Goal: Task Accomplishment & Management: Complete application form

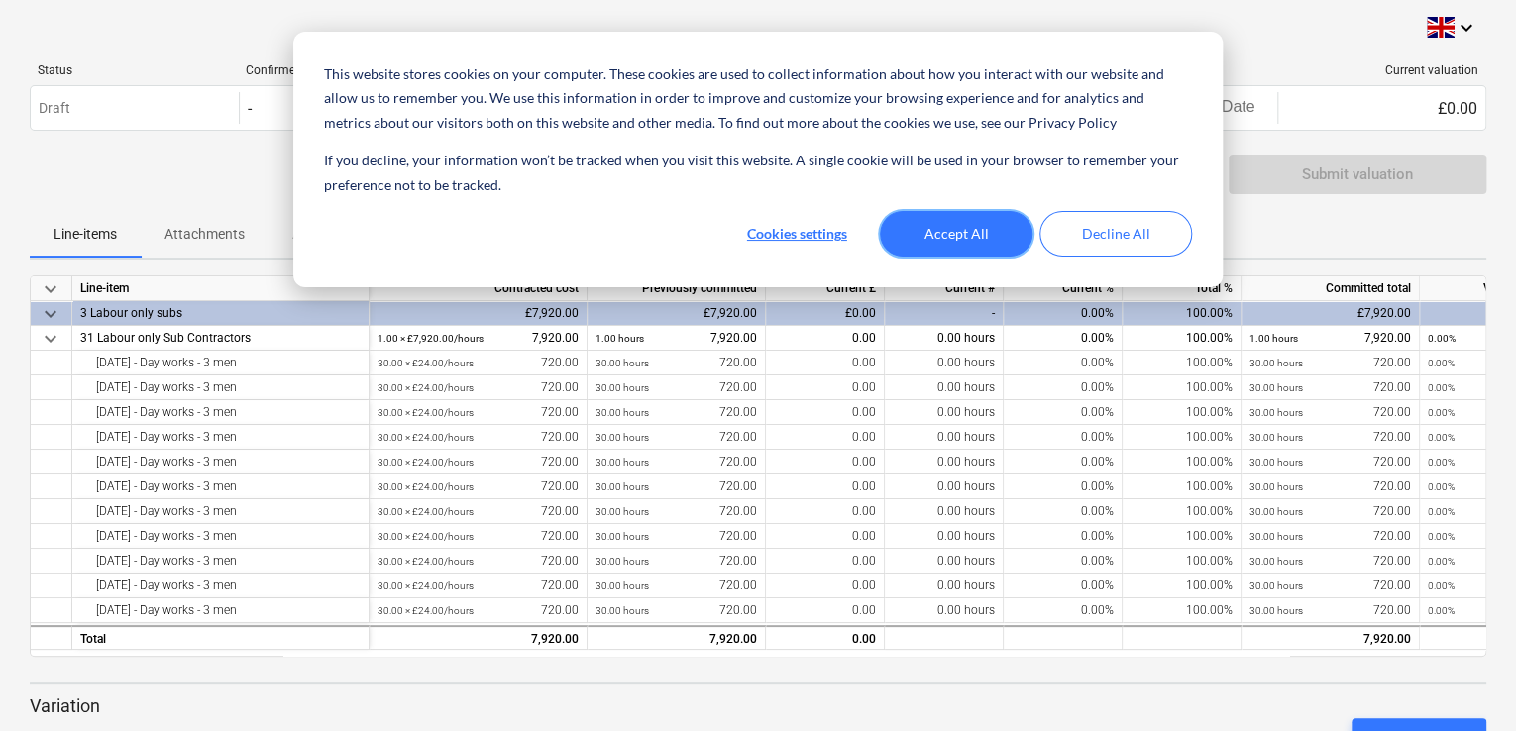
click at [971, 230] on button "Accept All" at bounding box center [956, 234] width 153 height 46
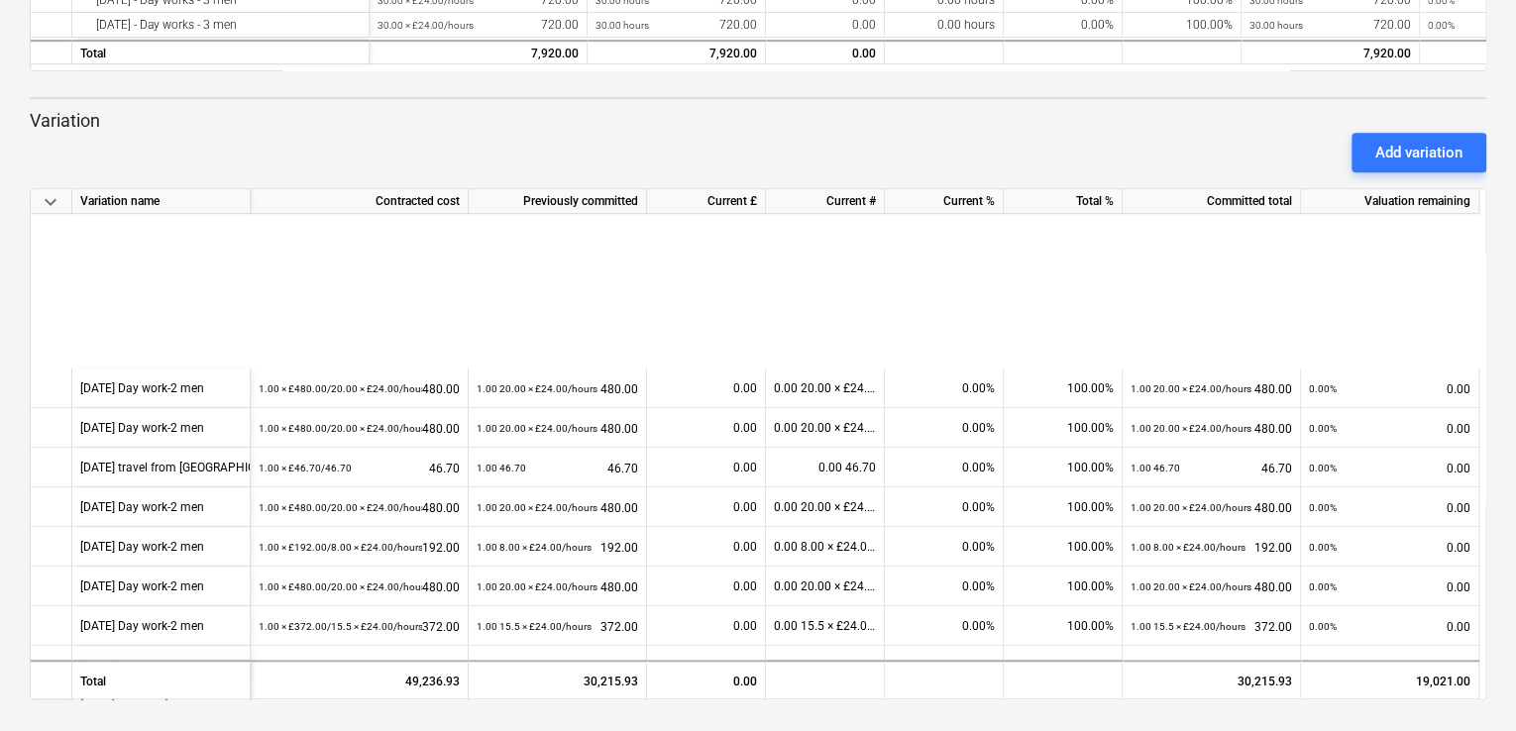
scroll to position [868, 0]
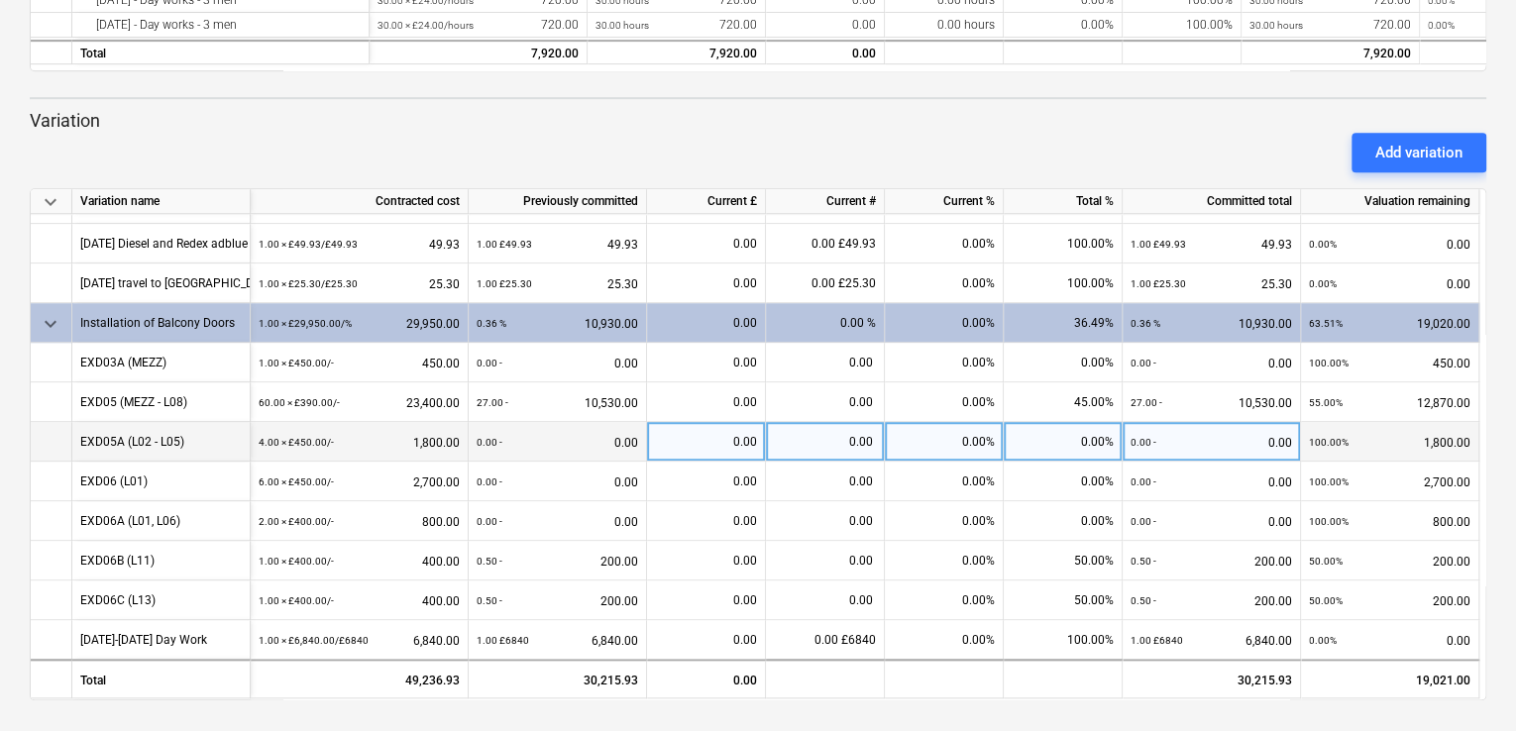
click at [969, 435] on div "0.00%" at bounding box center [944, 442] width 119 height 40
type input "50"
click at [1060, 444] on div "0.00%" at bounding box center [1063, 442] width 119 height 40
click at [1081, 435] on div "50.00%" at bounding box center [1063, 442] width 119 height 40
type input "40"
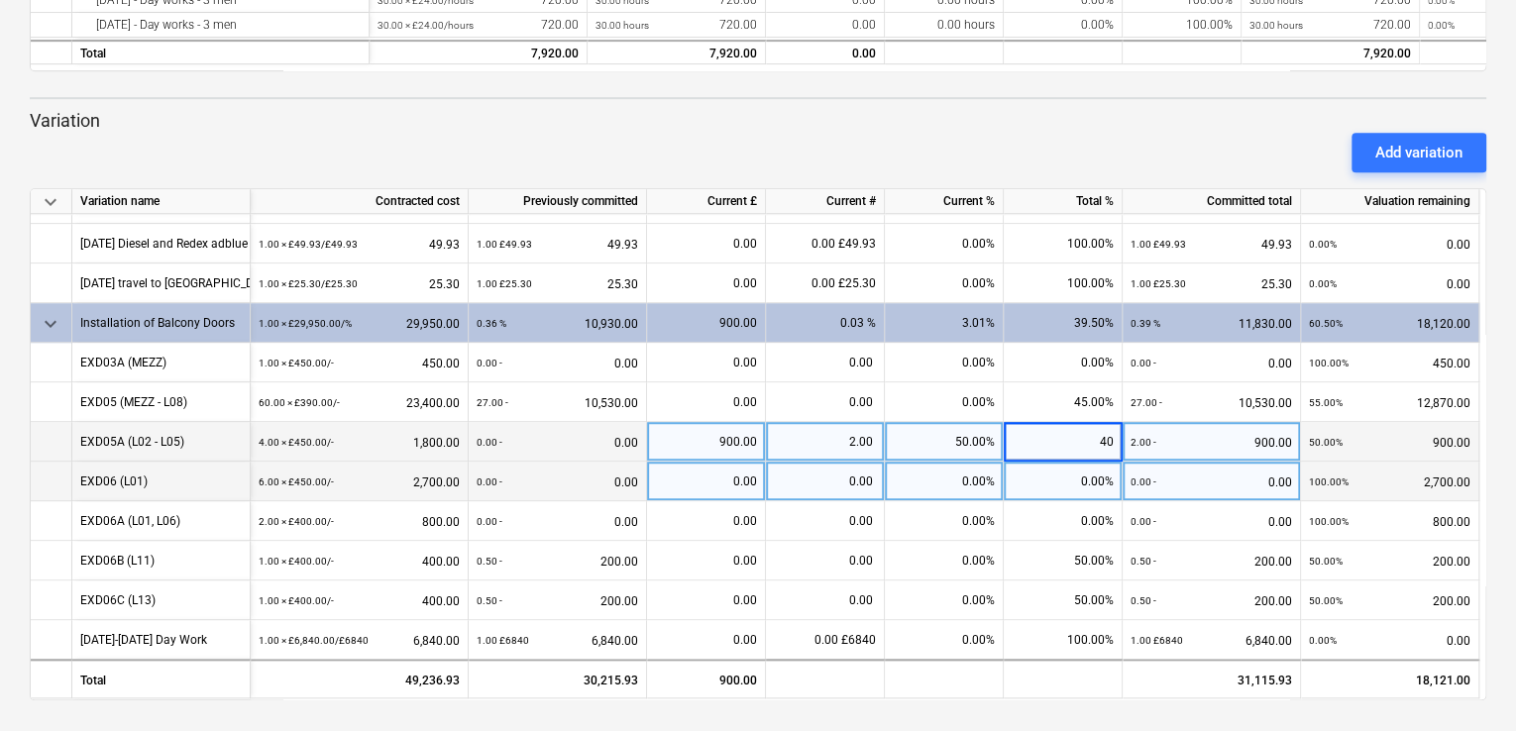
click at [1058, 473] on div "0.00%" at bounding box center [1063, 482] width 119 height 40
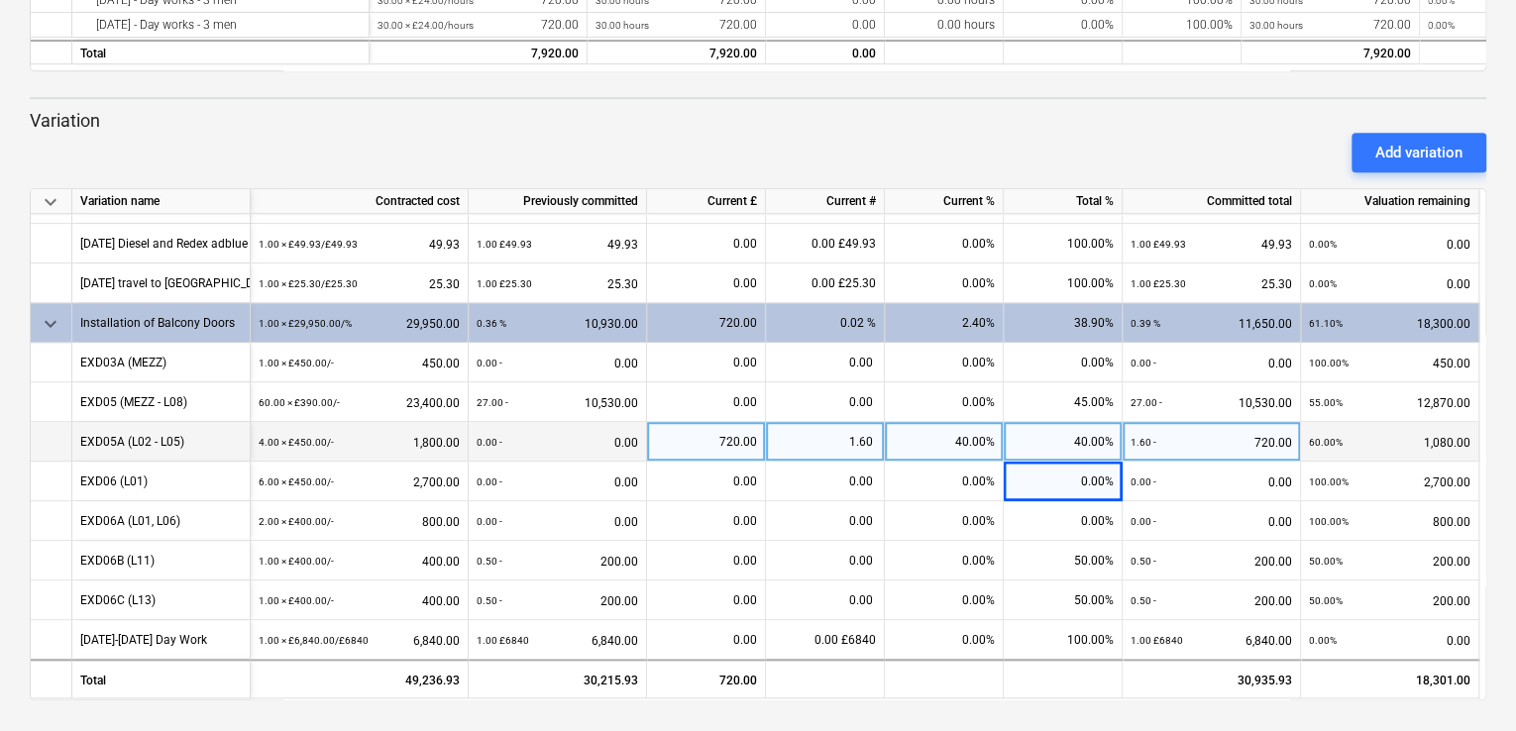
click at [1051, 437] on div "40.00%" at bounding box center [1063, 442] width 119 height 40
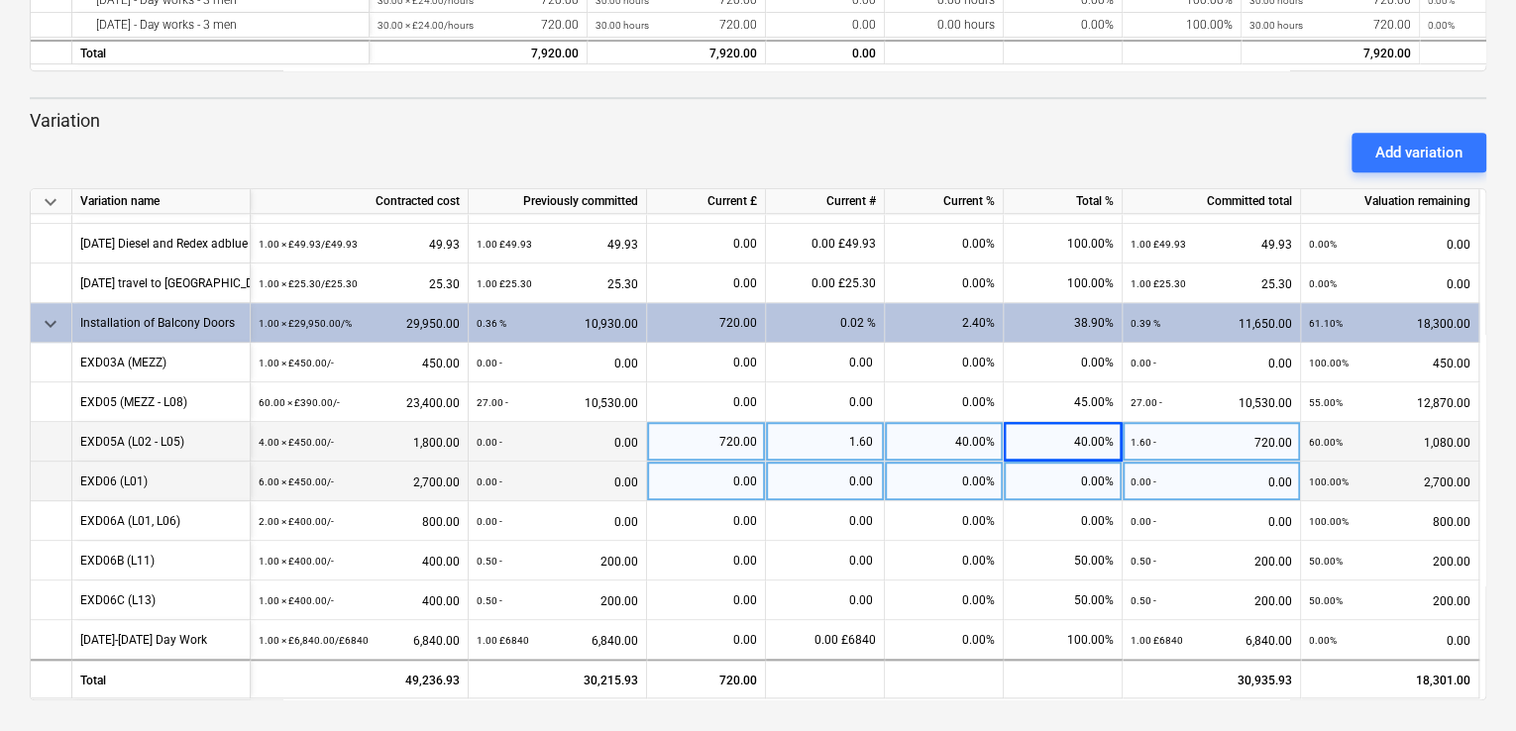
click at [1048, 467] on div "0.00%" at bounding box center [1063, 482] width 119 height 40
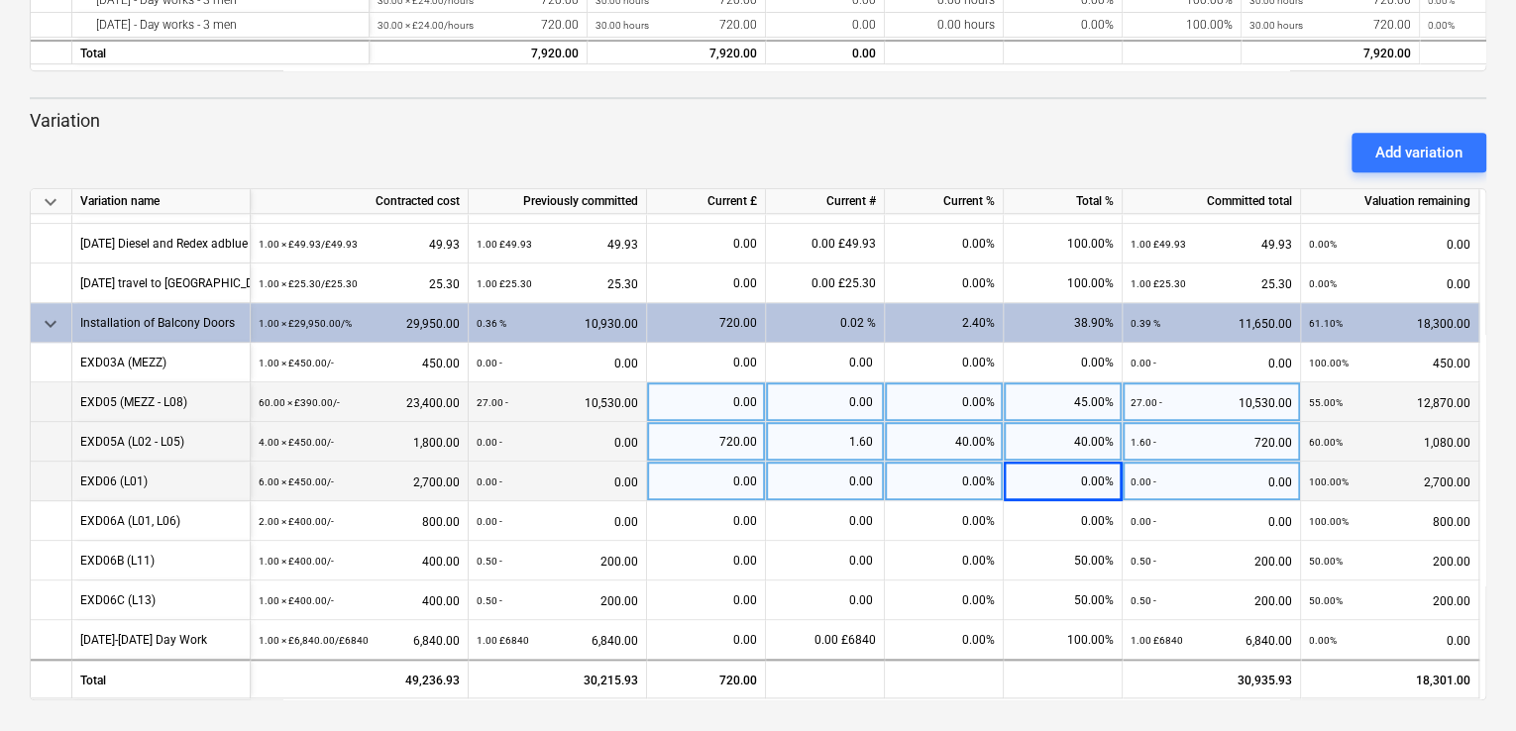
click at [1090, 393] on div "45.00%" at bounding box center [1063, 402] width 119 height 40
type input "50"
click at [1054, 430] on div "40.00%" at bounding box center [1063, 442] width 119 height 40
click at [1087, 436] on div "40.00%" at bounding box center [1063, 442] width 119 height 40
type input "49"
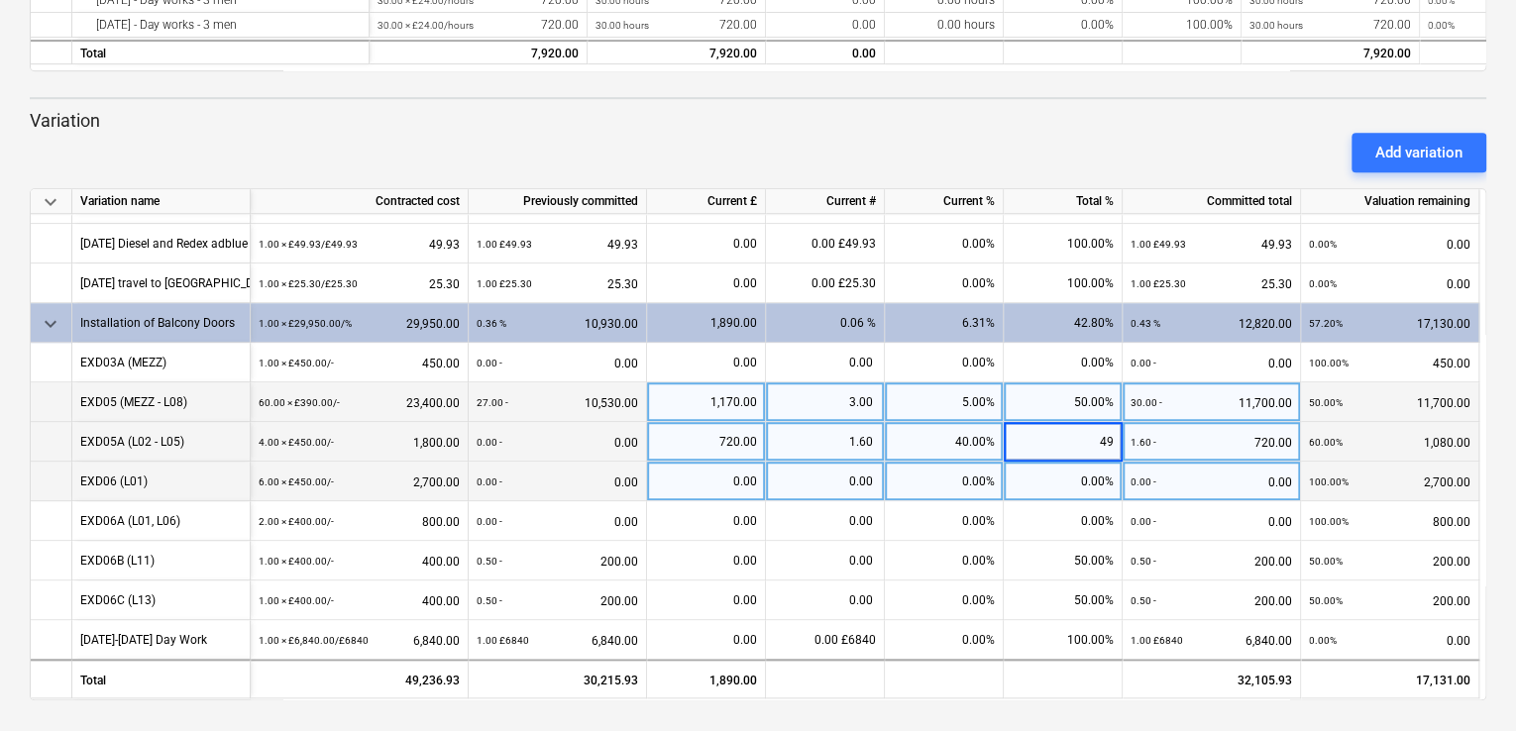
click at [1062, 482] on div "0.00%" at bounding box center [1063, 482] width 119 height 40
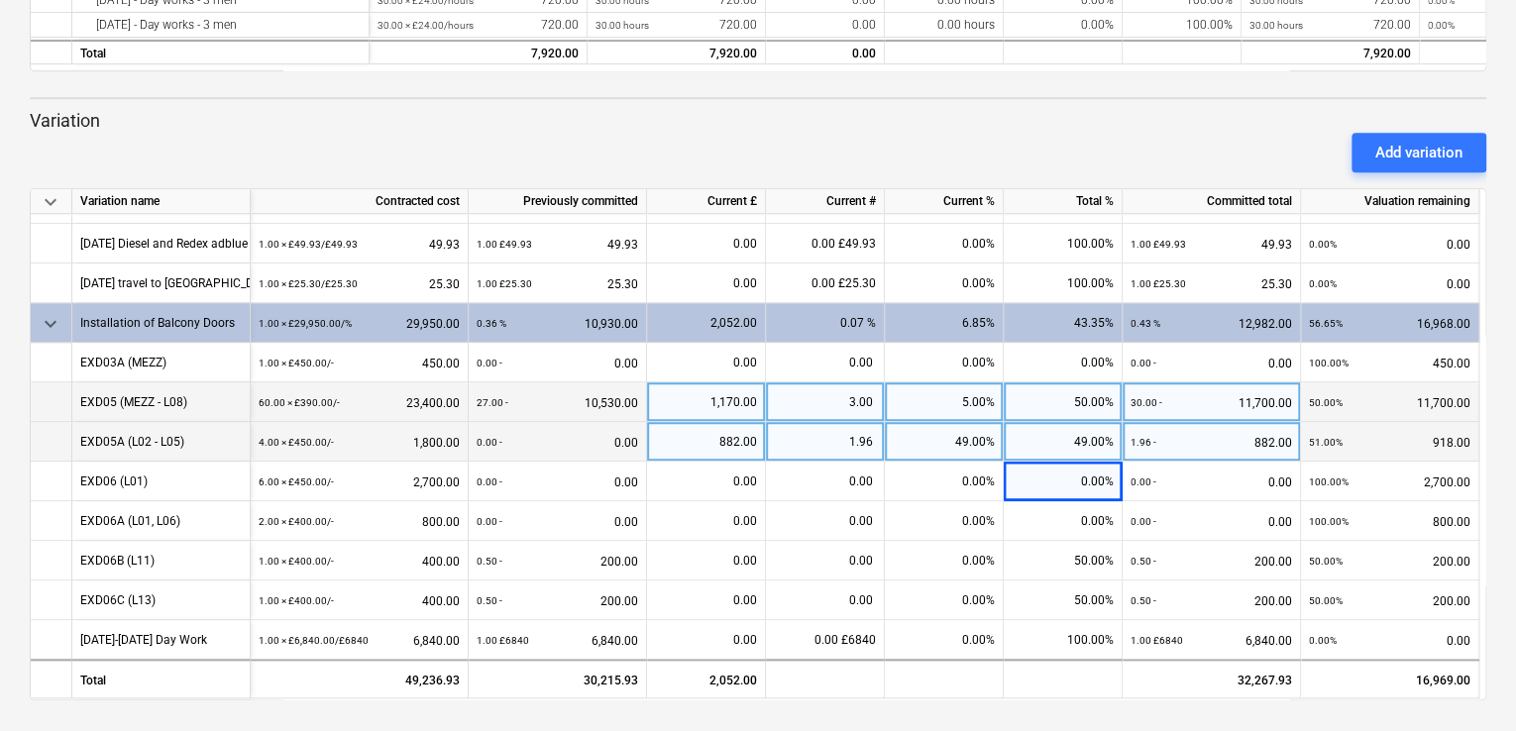
click at [1087, 435] on div "49.00%" at bounding box center [1063, 442] width 119 height 40
type input "40"
click at [1087, 395] on div "50.00%" at bounding box center [1063, 402] width 119 height 40
type input "49"
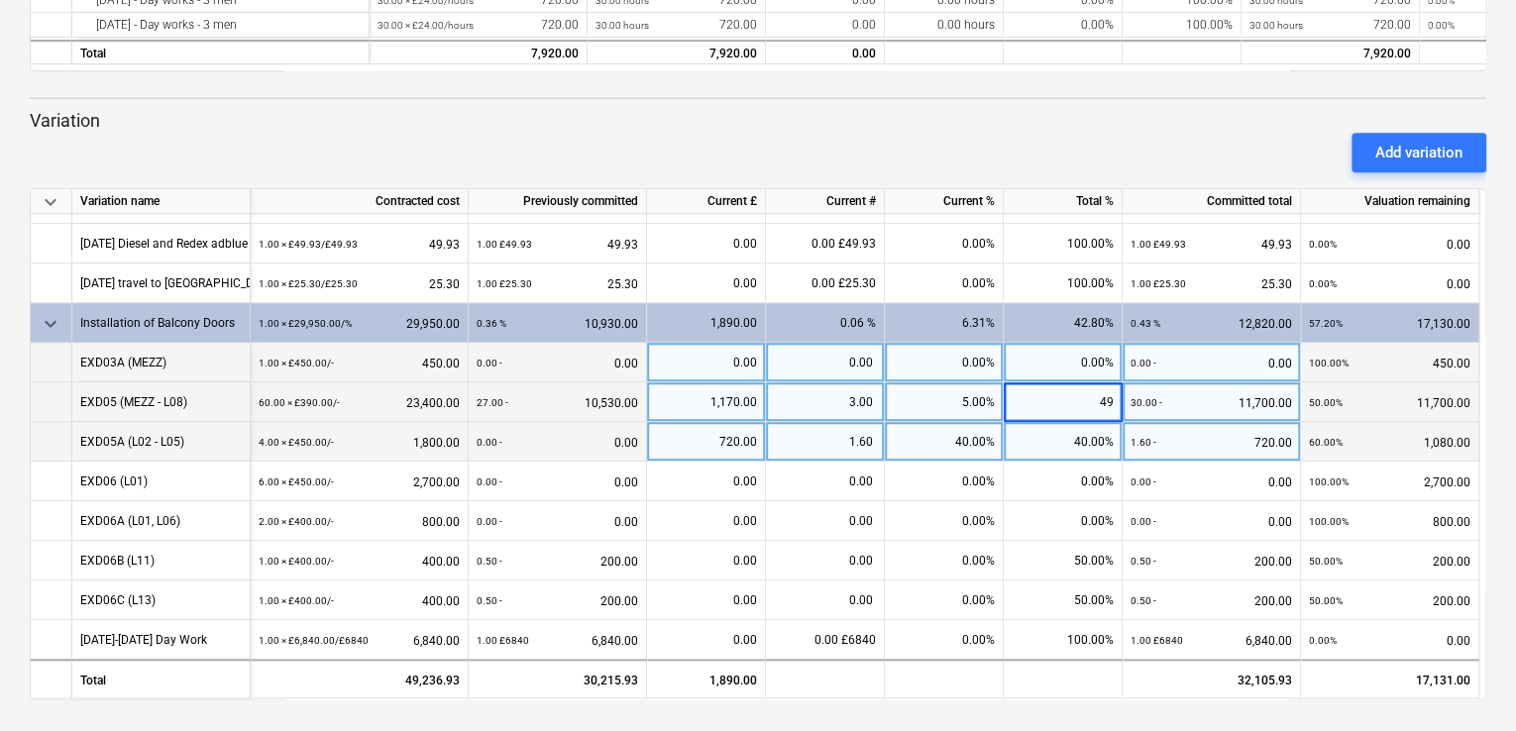
click at [1058, 351] on div "0.00%" at bounding box center [1063, 363] width 119 height 40
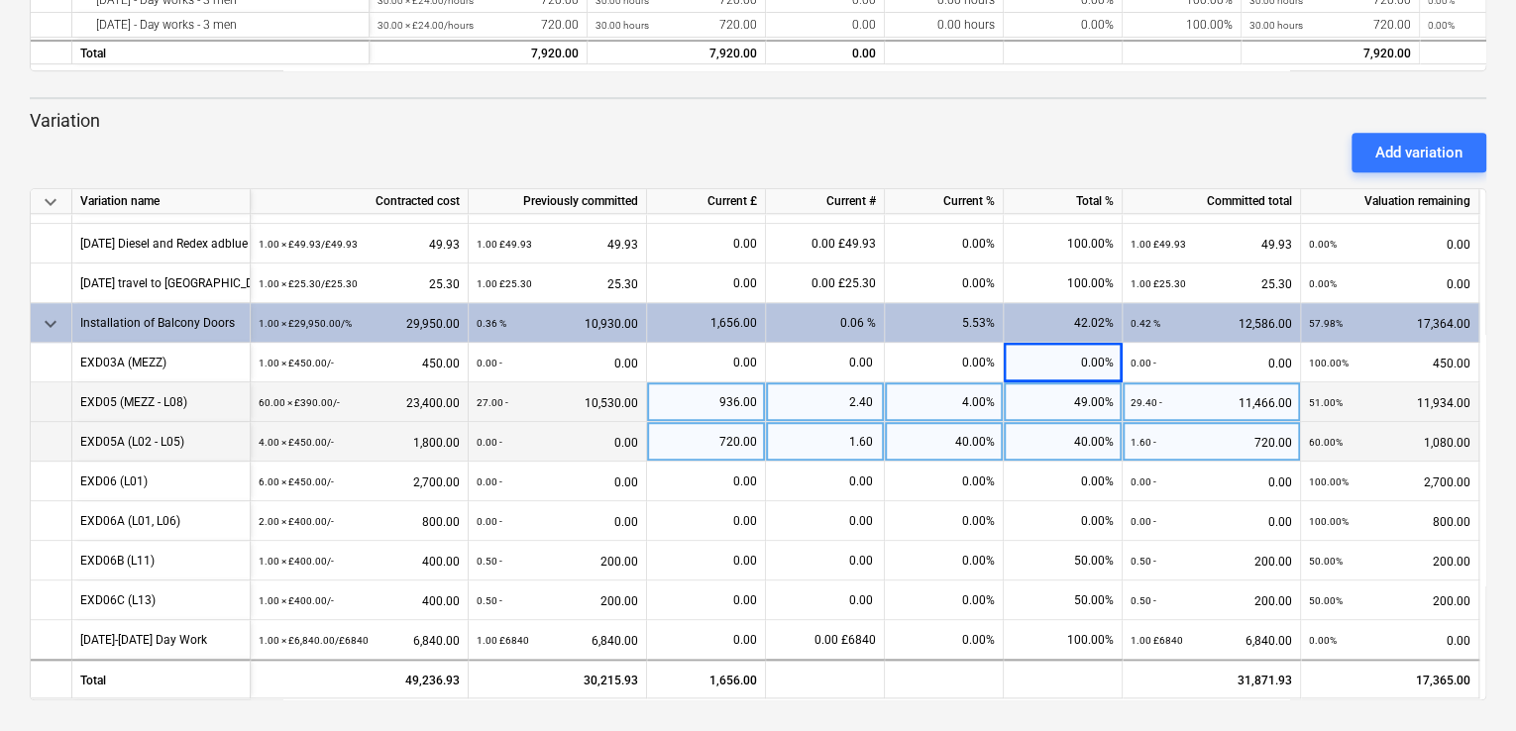
click at [1090, 393] on div "49.00%" at bounding box center [1063, 402] width 119 height 40
type input "50"
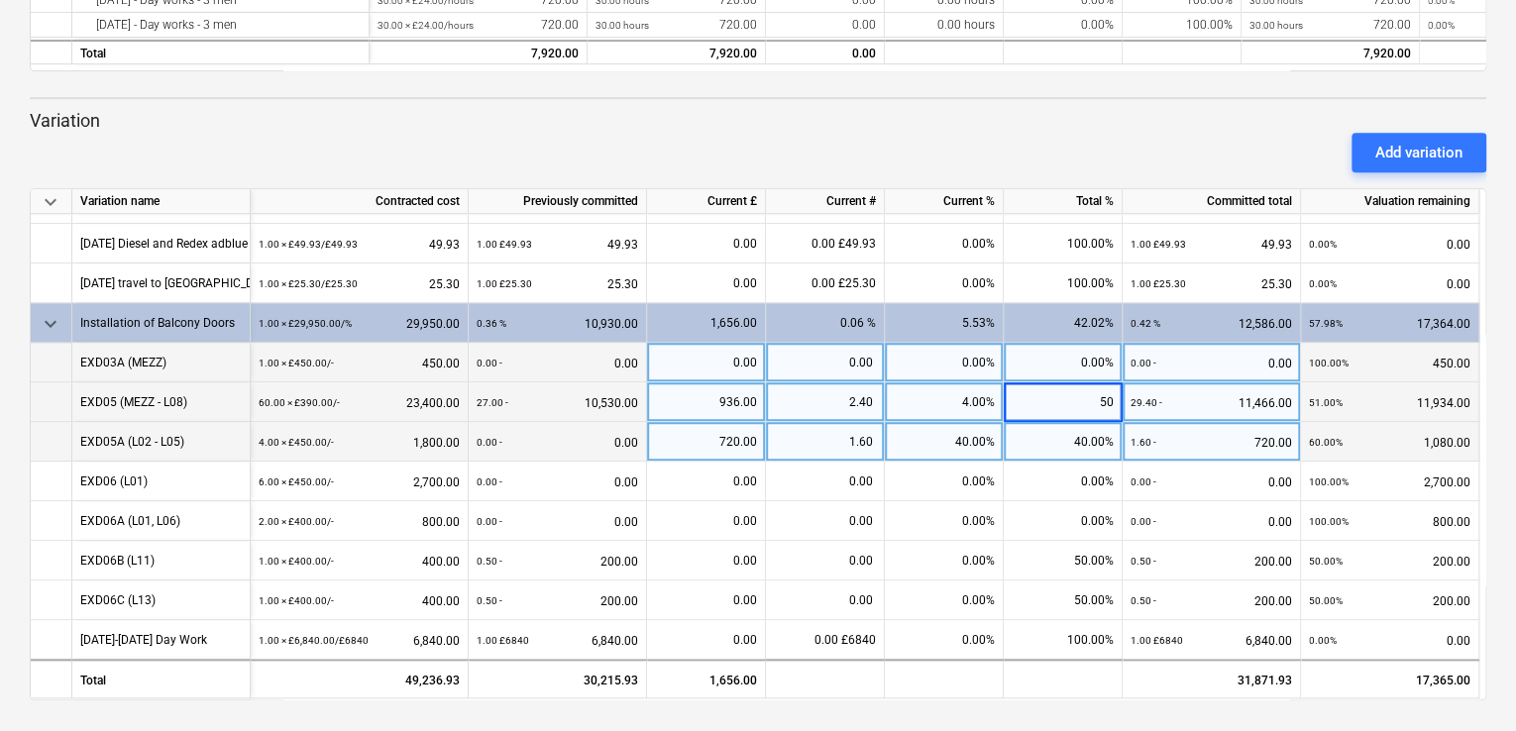
click at [1070, 359] on div "0.00%" at bounding box center [1063, 363] width 119 height 40
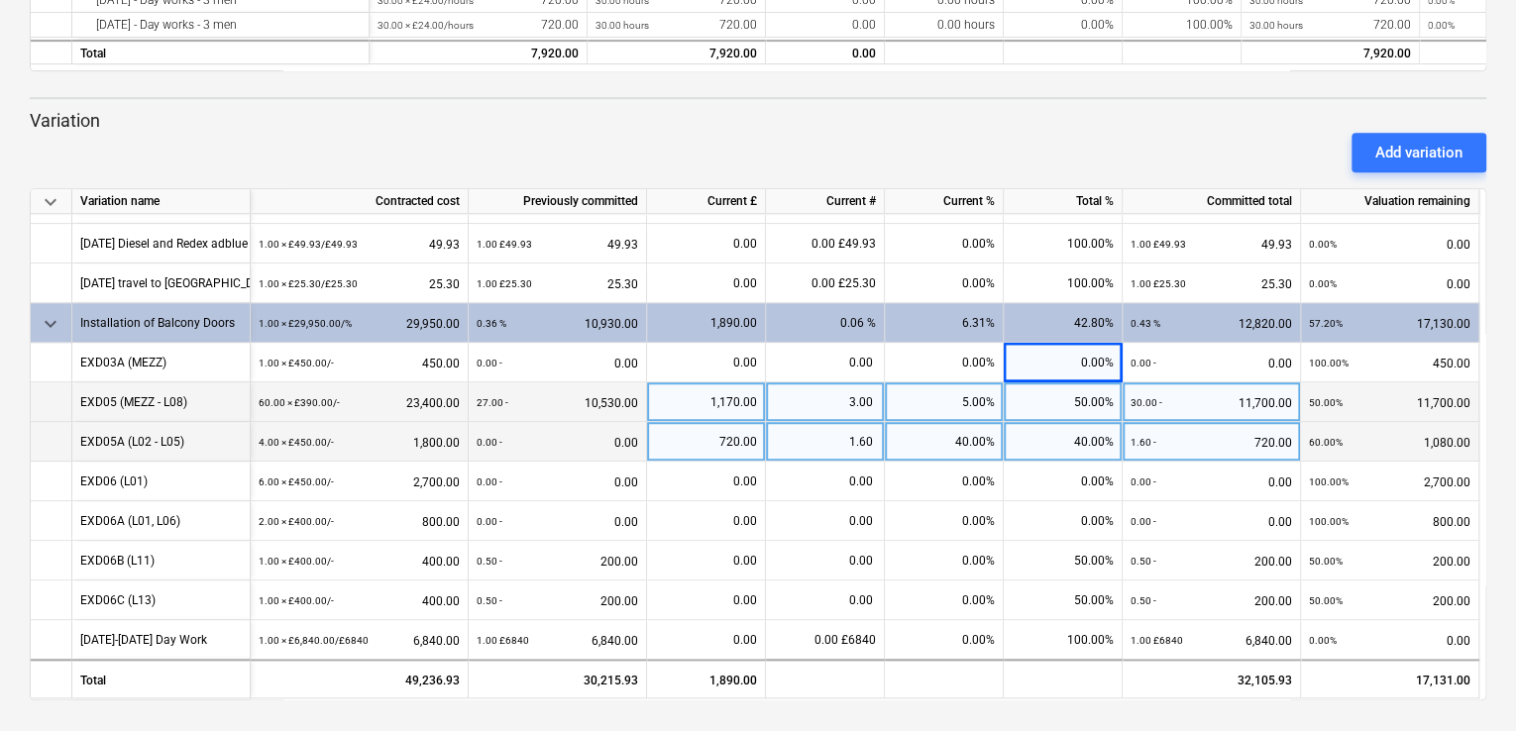
click at [1085, 389] on div "50.00%" at bounding box center [1063, 402] width 119 height 40
type input "49"
click at [1054, 425] on div "40.00%" at bounding box center [1063, 442] width 119 height 40
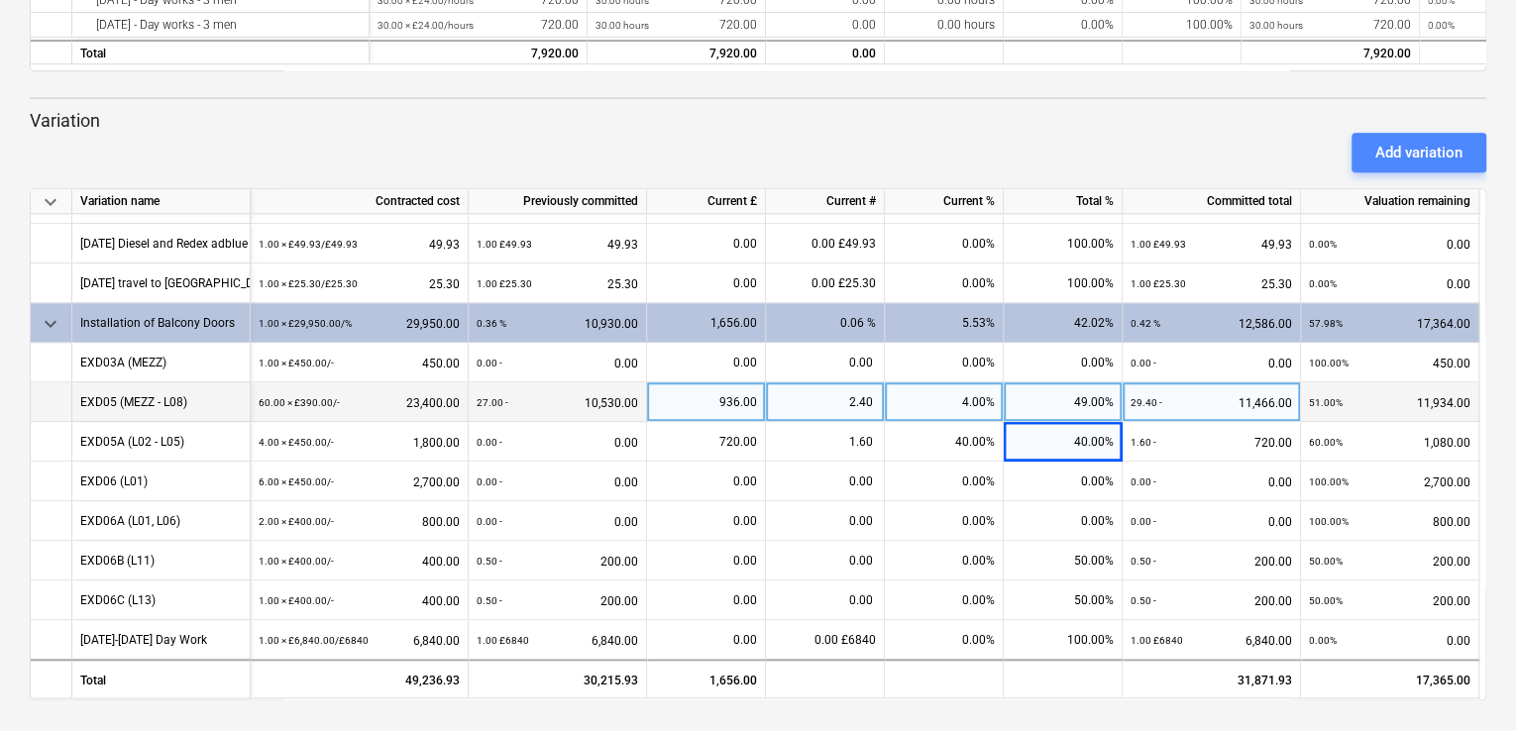
click at [1399, 143] on div "Add variation" at bounding box center [1418, 153] width 87 height 26
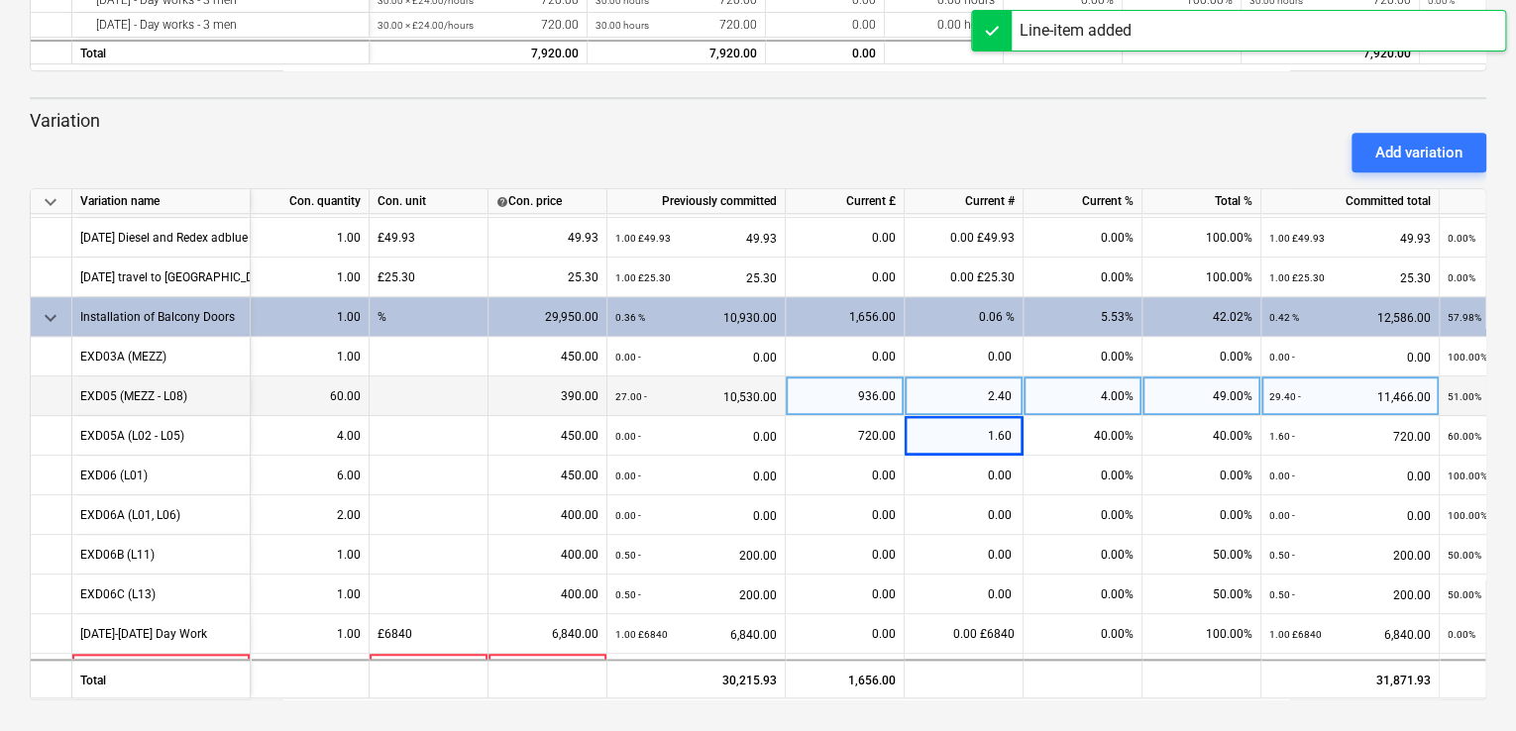
scroll to position [908, 0]
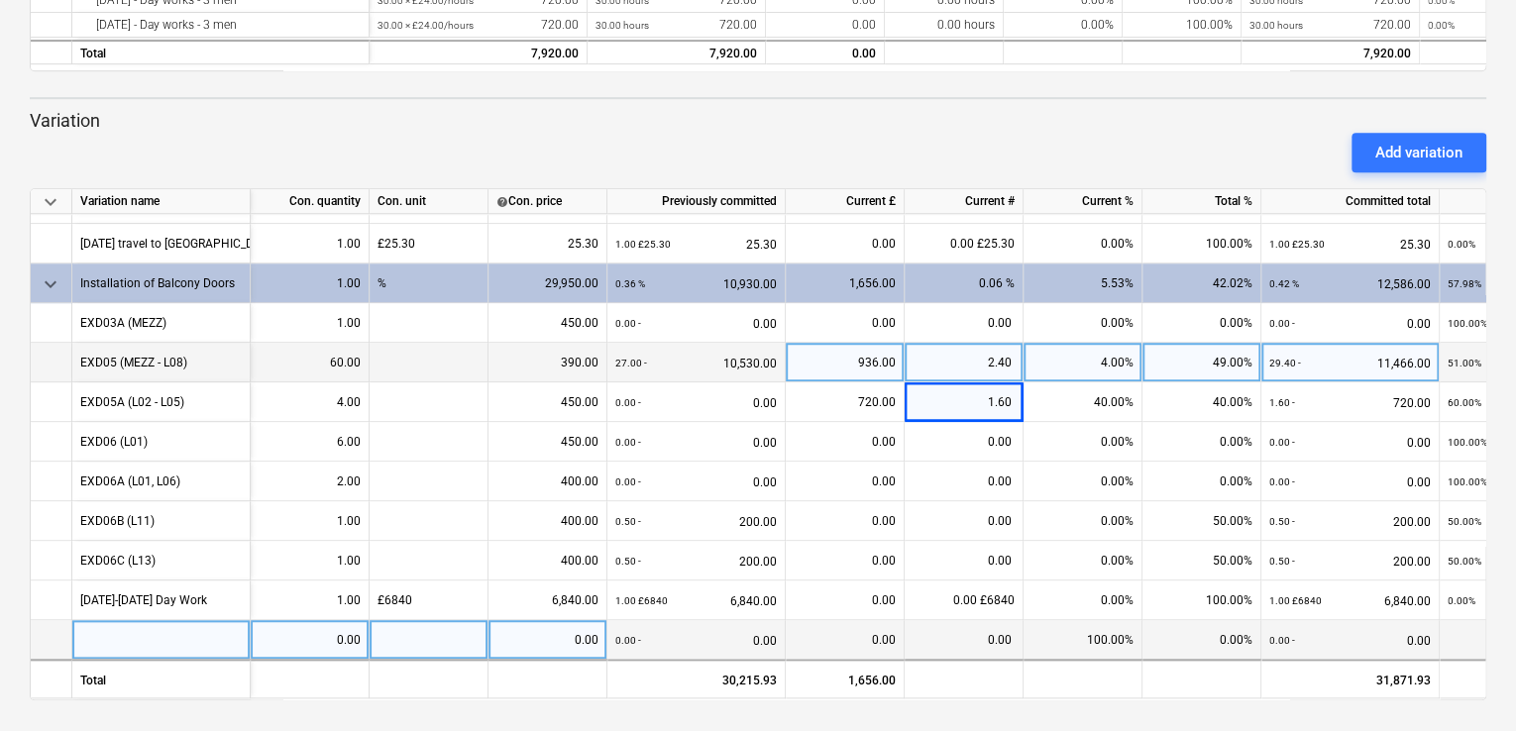
click at [134, 630] on div at bounding box center [161, 640] width 178 height 40
type input "[DATE]-[DATE]"
click at [342, 630] on div "0.00" at bounding box center [310, 640] width 102 height 40
click at [432, 627] on div at bounding box center [429, 640] width 119 height 40
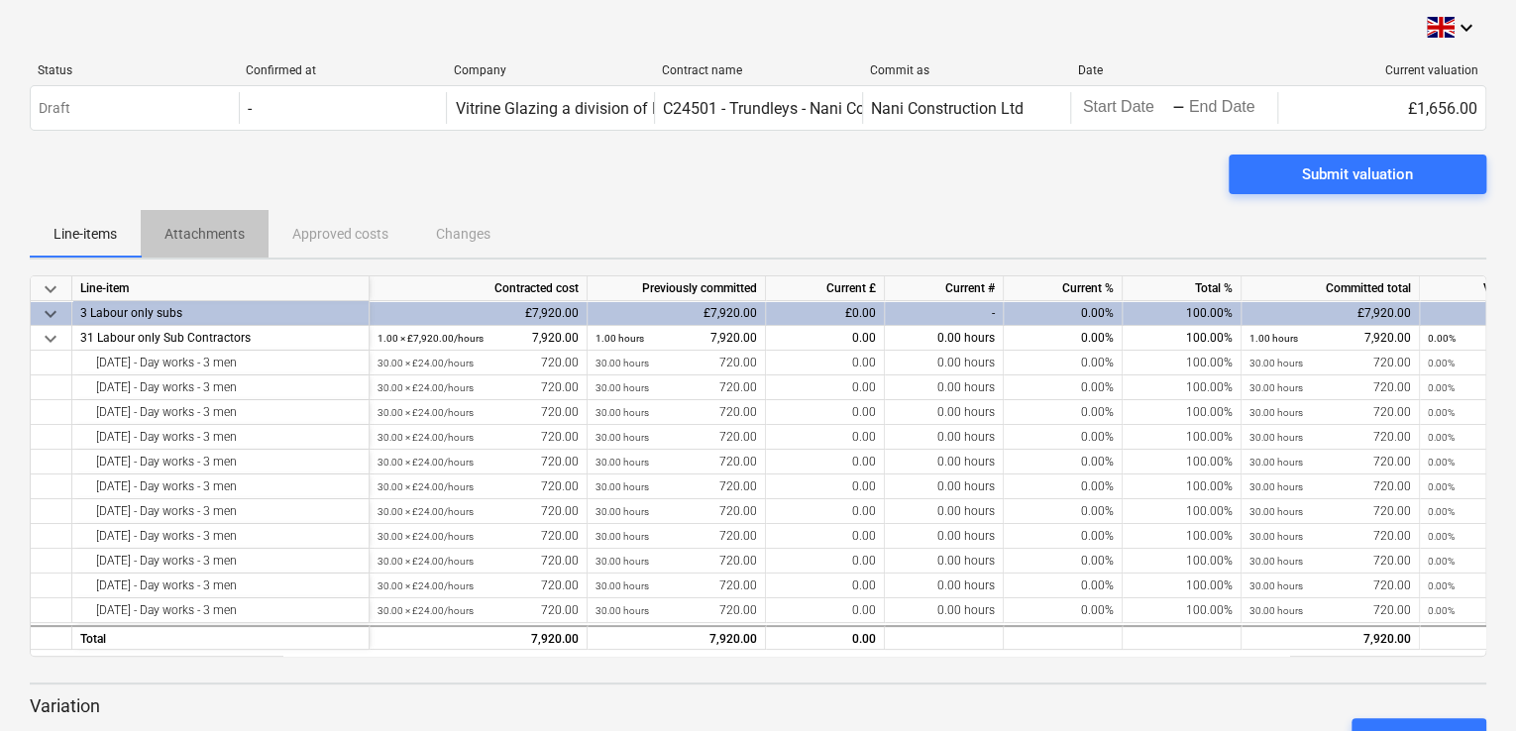
click at [221, 228] on p "Attachments" at bounding box center [204, 234] width 80 height 21
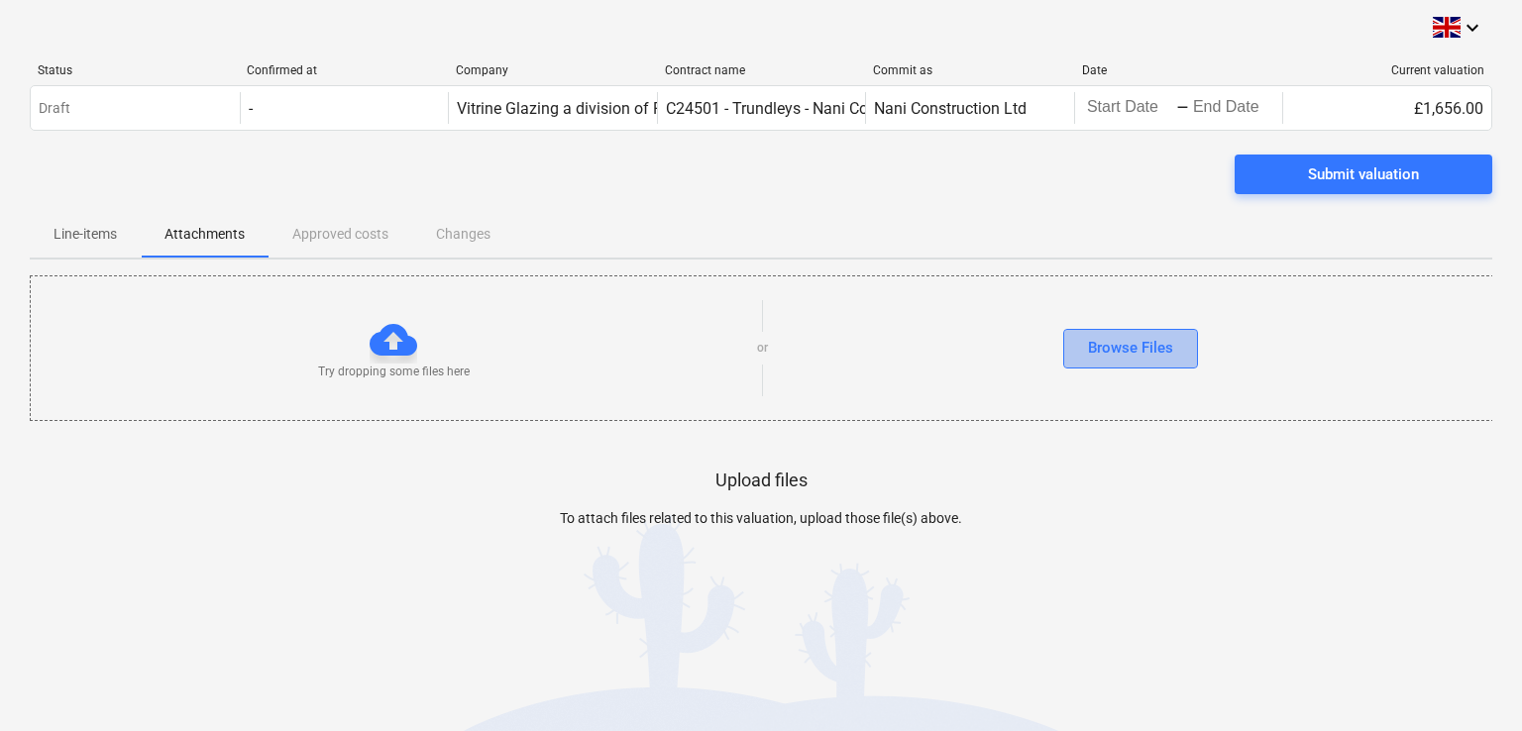
click at [1141, 348] on div "Browse Files" at bounding box center [1130, 348] width 85 height 26
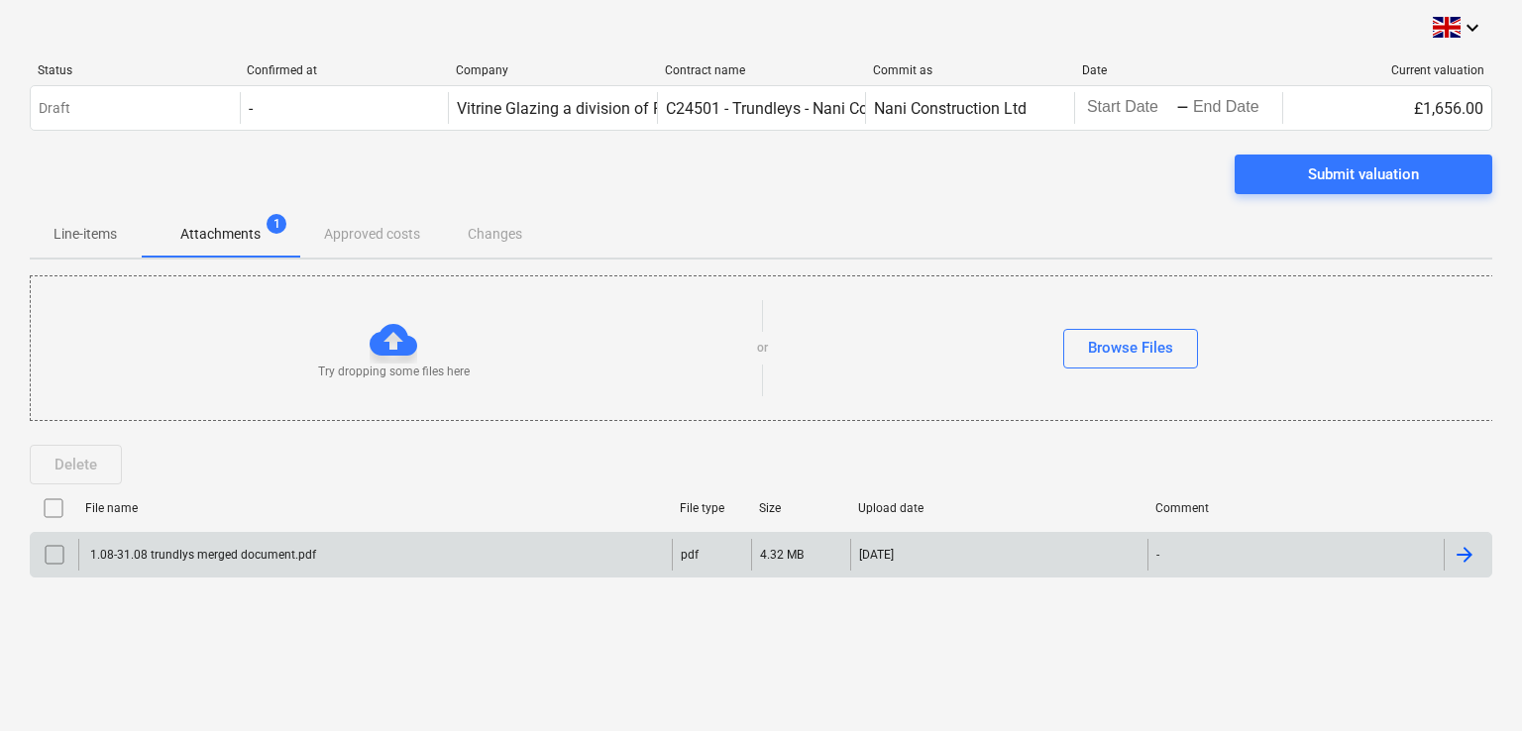
click at [1469, 564] on div at bounding box center [1464, 555] width 24 height 24
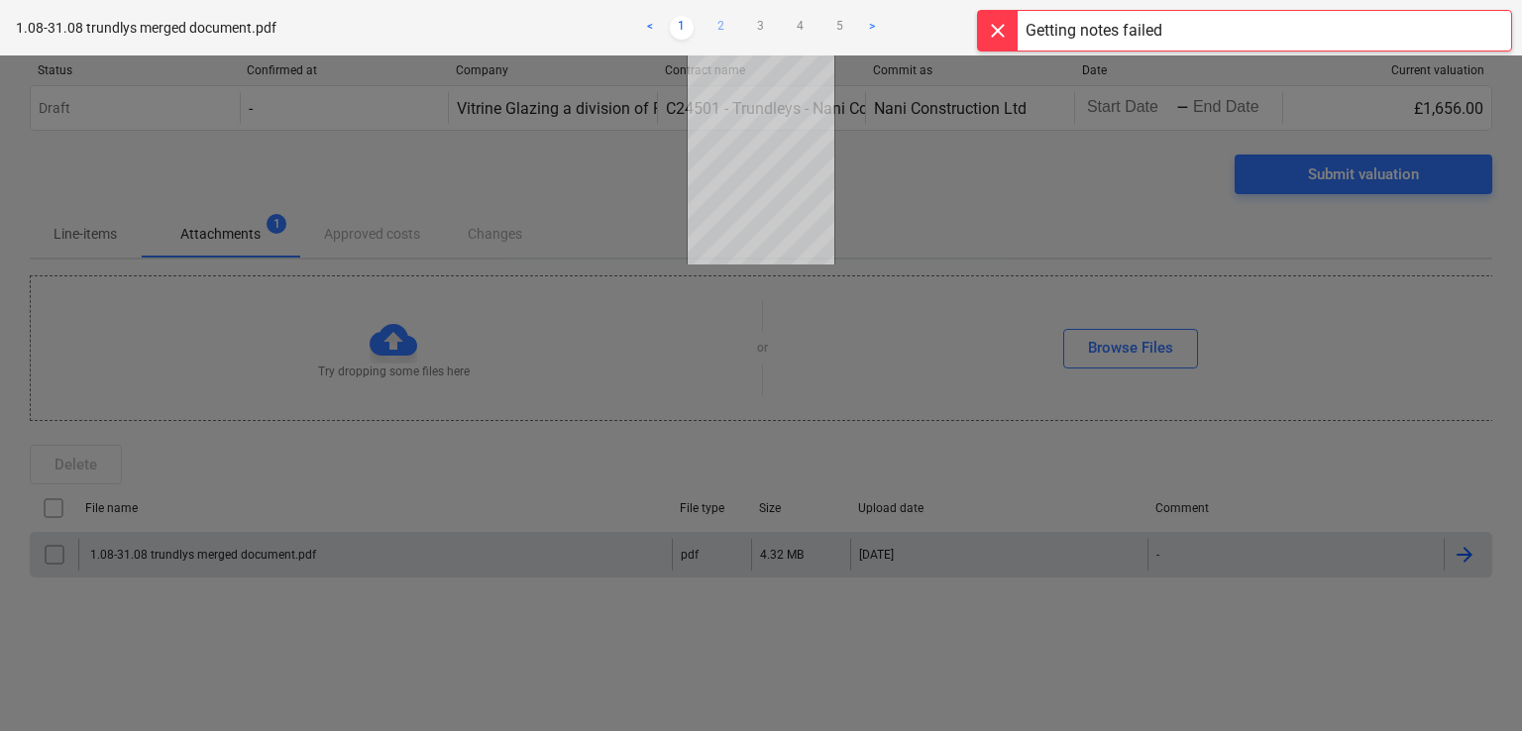
click at [720, 24] on link "2" at bounding box center [721, 28] width 24 height 24
click at [756, 29] on link "3" at bounding box center [761, 28] width 24 height 24
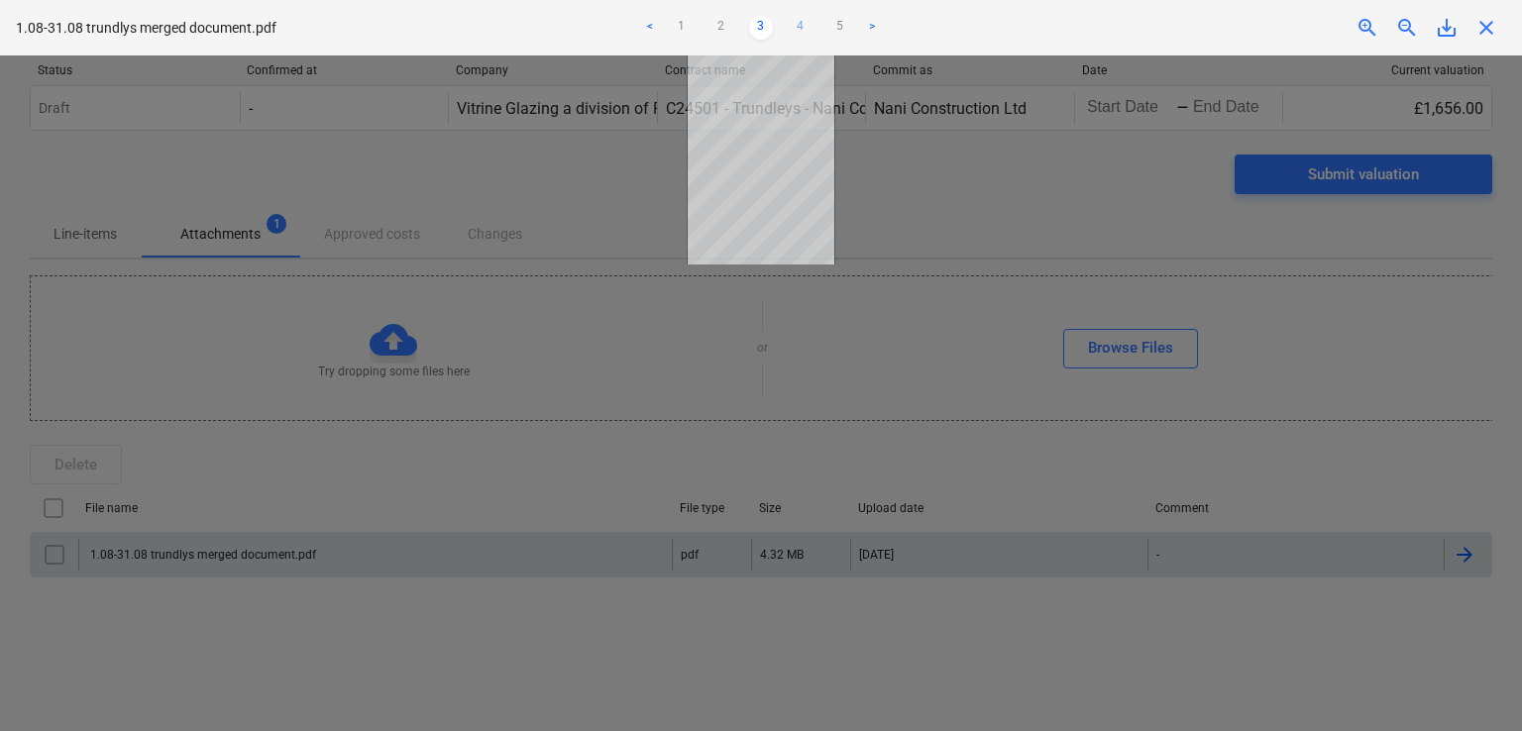
click at [797, 31] on link "4" at bounding box center [801, 28] width 24 height 24
click at [836, 32] on link "5" at bounding box center [840, 28] width 24 height 24
click at [583, 188] on div at bounding box center [761, 393] width 1522 height 676
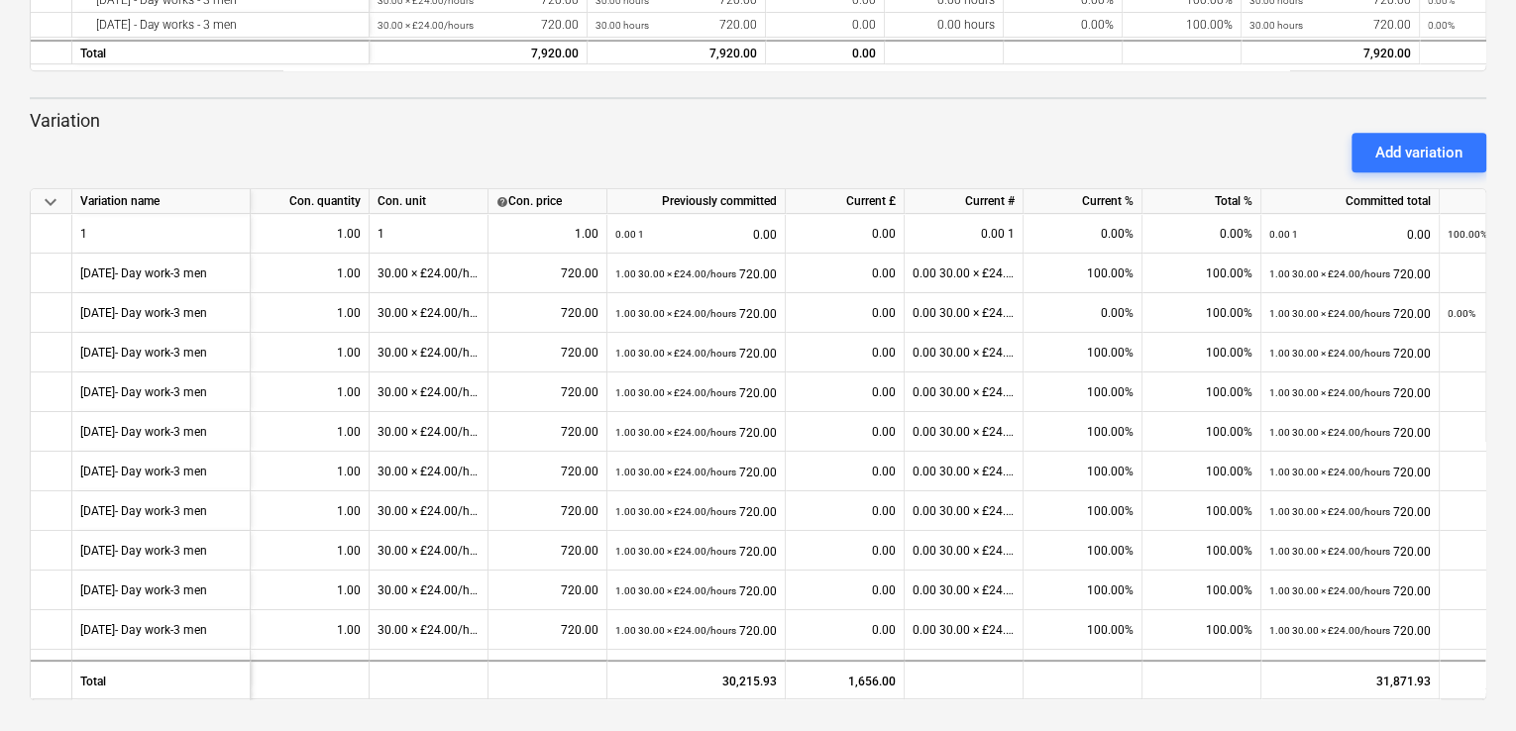
scroll to position [440, 0]
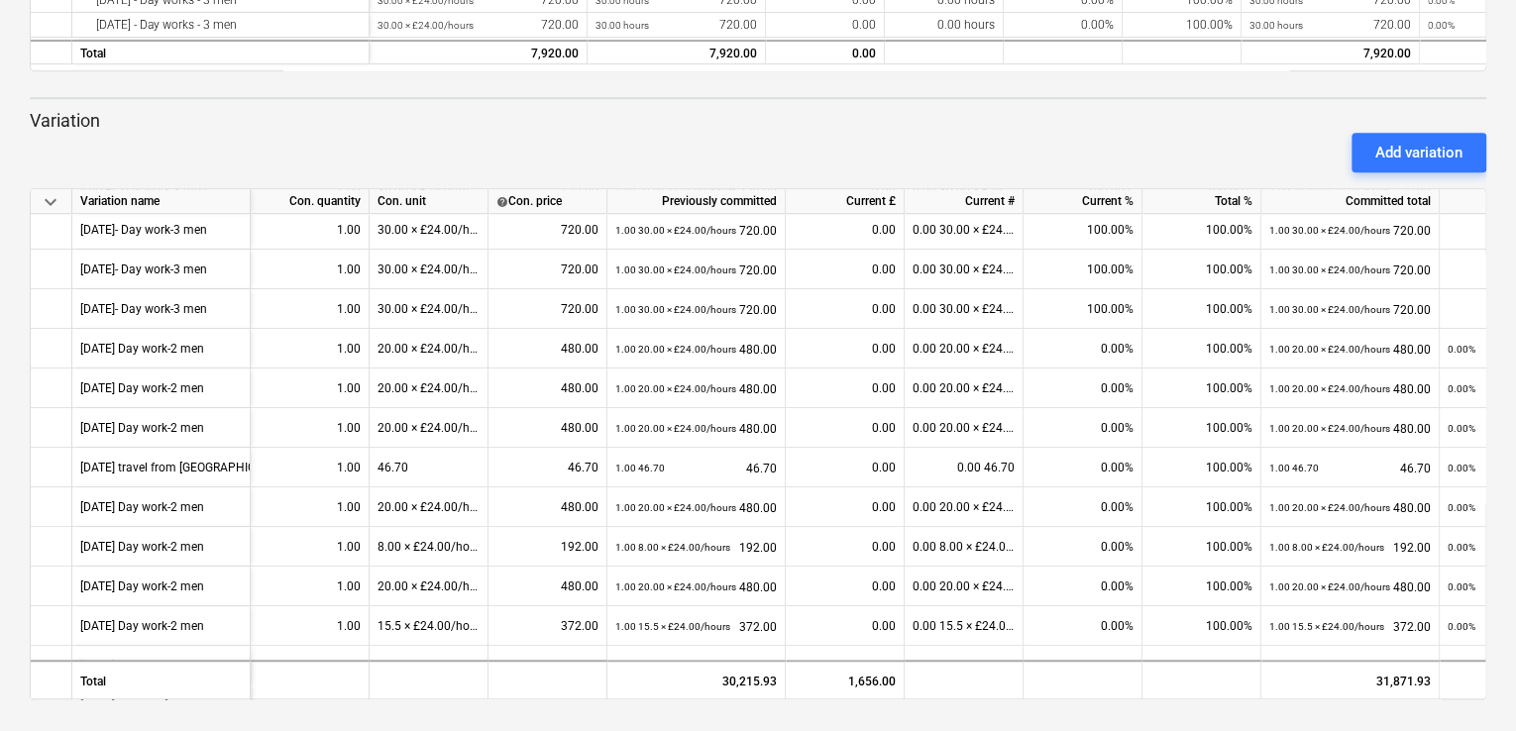
click at [1486, 630] on div "keyboard_arrow_down Status Confirmed at Company Contract name Commit as Date Cu…" at bounding box center [758, 73] width 1516 height 1318
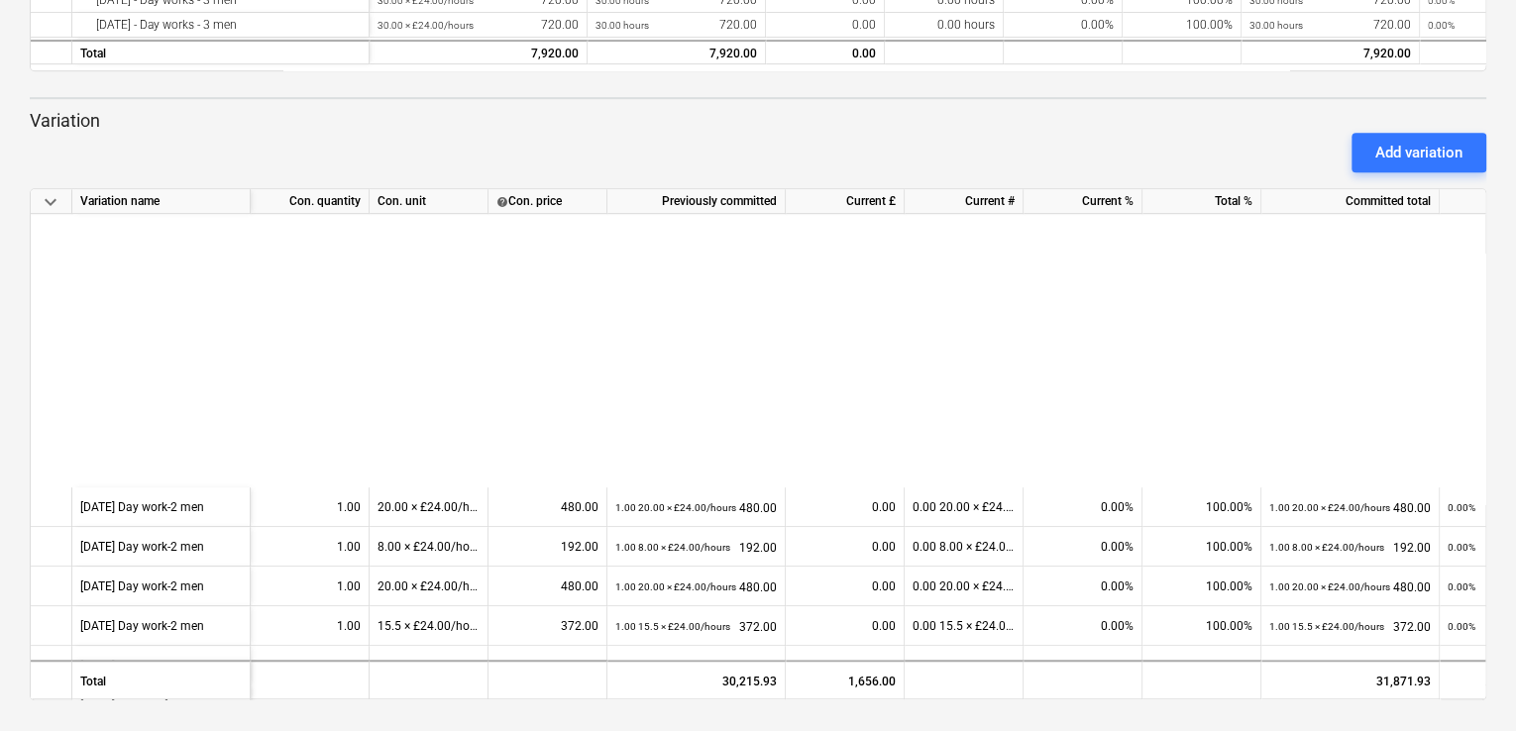
scroll to position [880, 0]
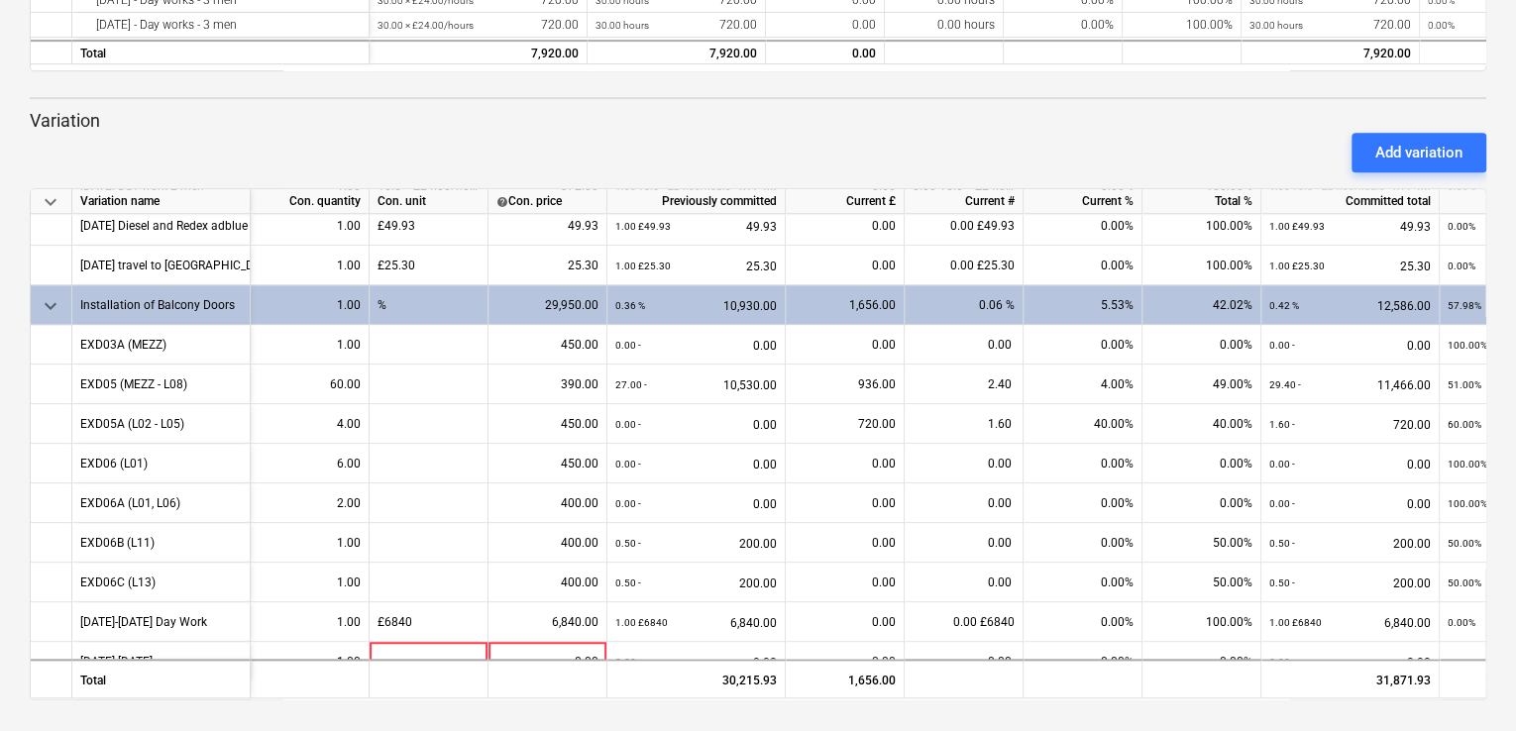
click at [1486, 693] on div "keyboard_arrow_down Status Confirmed at Company Contract name Commit as Date Cu…" at bounding box center [758, 73] width 1516 height 1318
click at [1484, 694] on div "keyboard_arrow_down Variation name Con. quantity Con. unit help Con. price Prev…" at bounding box center [758, 444] width 1456 height 512
click at [1483, 695] on div "keyboard_arrow_down Variation name Con. quantity Con. unit help Con. price Prev…" at bounding box center [758, 444] width 1456 height 512
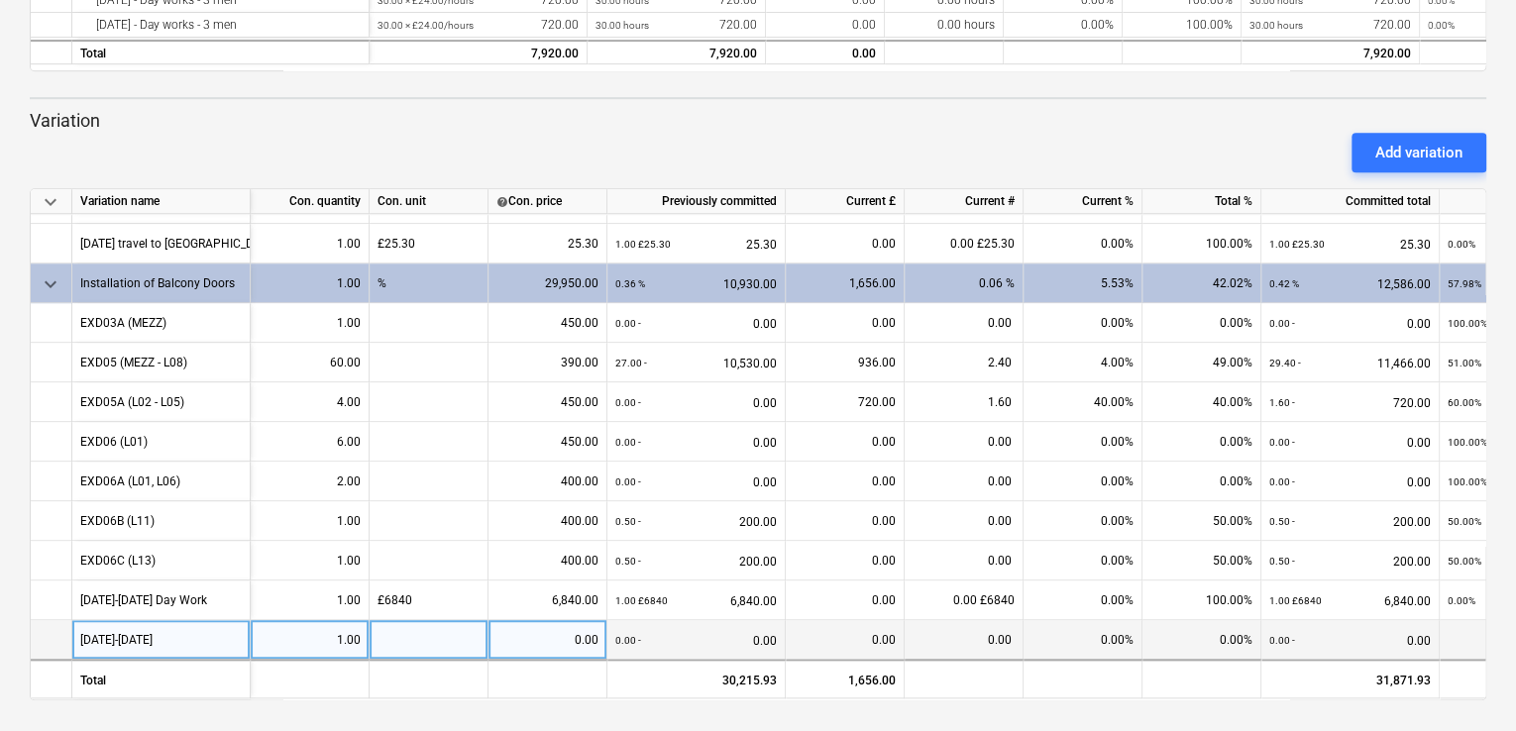
click at [438, 630] on div at bounding box center [429, 640] width 119 height 40
type input "£1848"
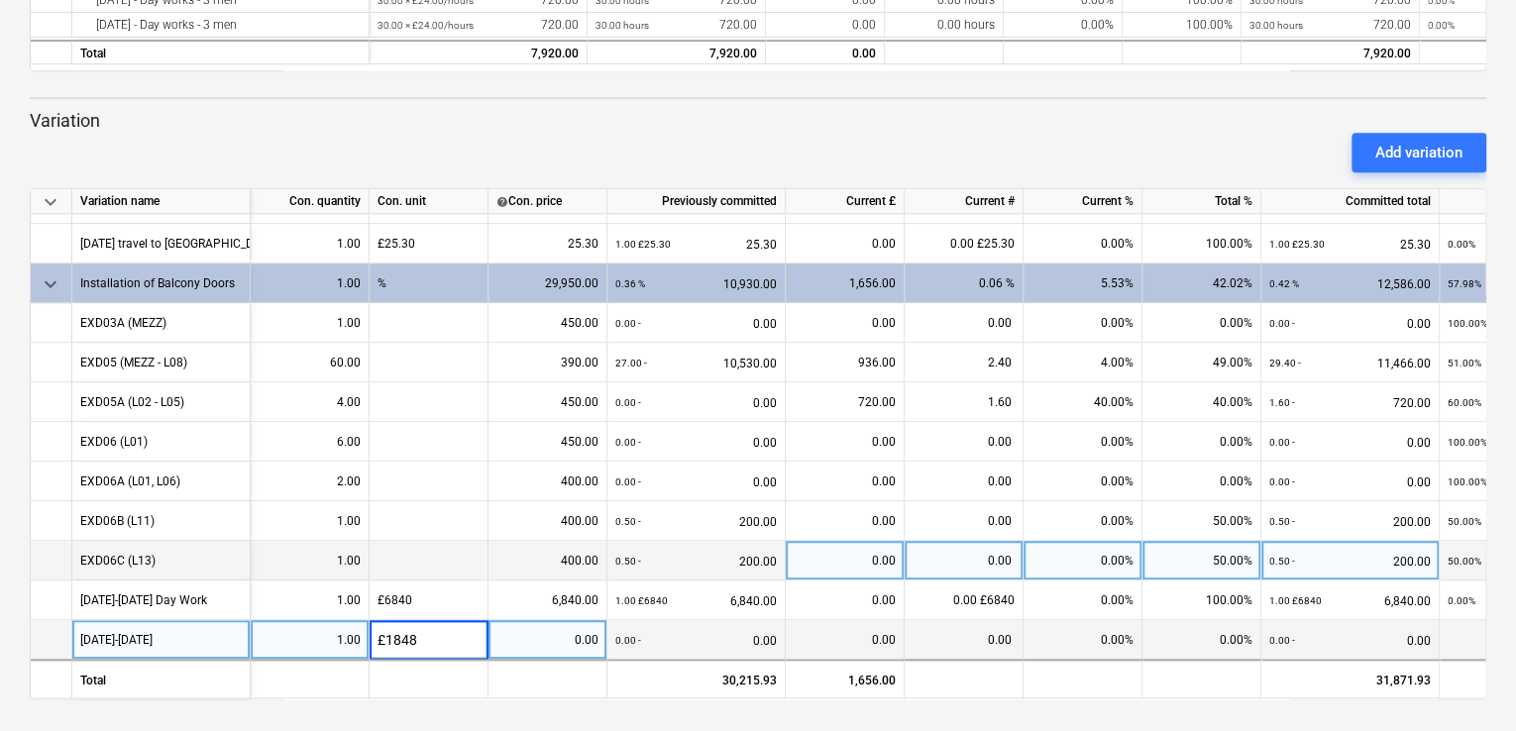
click at [416, 557] on div at bounding box center [429, 561] width 119 height 40
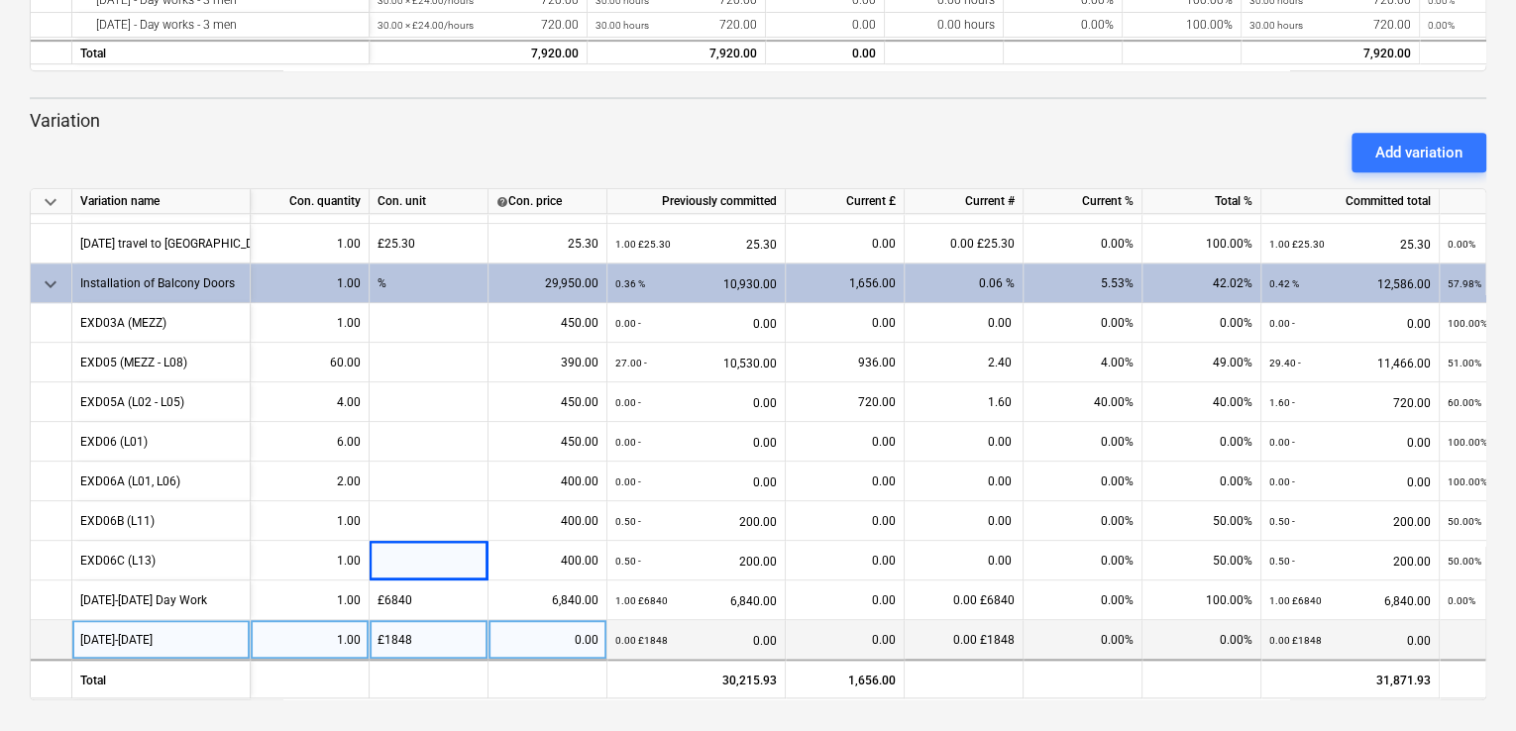
click at [563, 627] on div "0.00" at bounding box center [547, 640] width 102 height 40
type input "1848"
click at [823, 625] on div "0.00" at bounding box center [845, 640] width 102 height 40
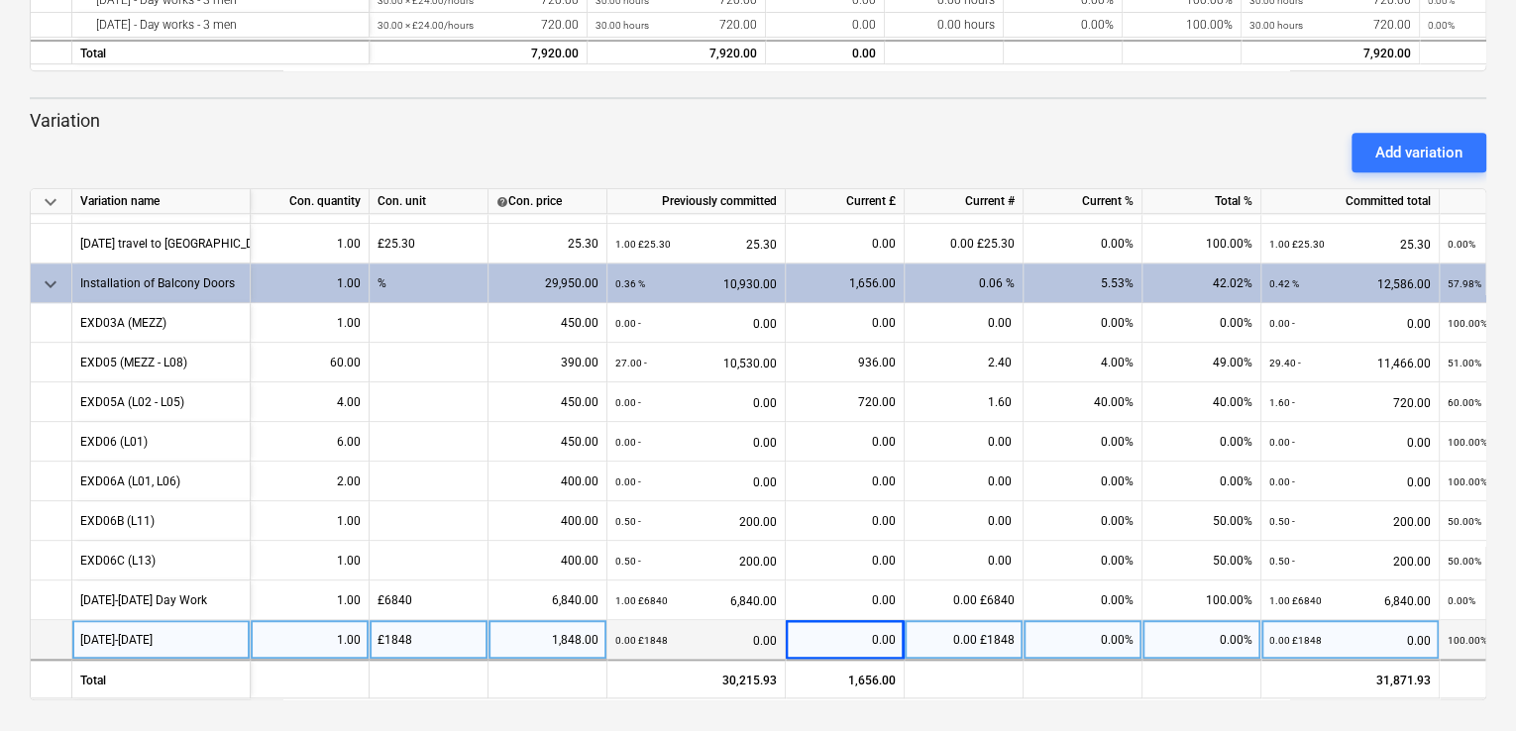
click at [884, 632] on div "0.00" at bounding box center [845, 640] width 102 height 40
click at [1118, 627] on div "0.00%" at bounding box center [1082, 640] width 119 height 40
type input "100"
click at [1175, 640] on div "0.00%" at bounding box center [1201, 640] width 119 height 40
click at [456, 635] on div "£1848" at bounding box center [429, 640] width 119 height 40
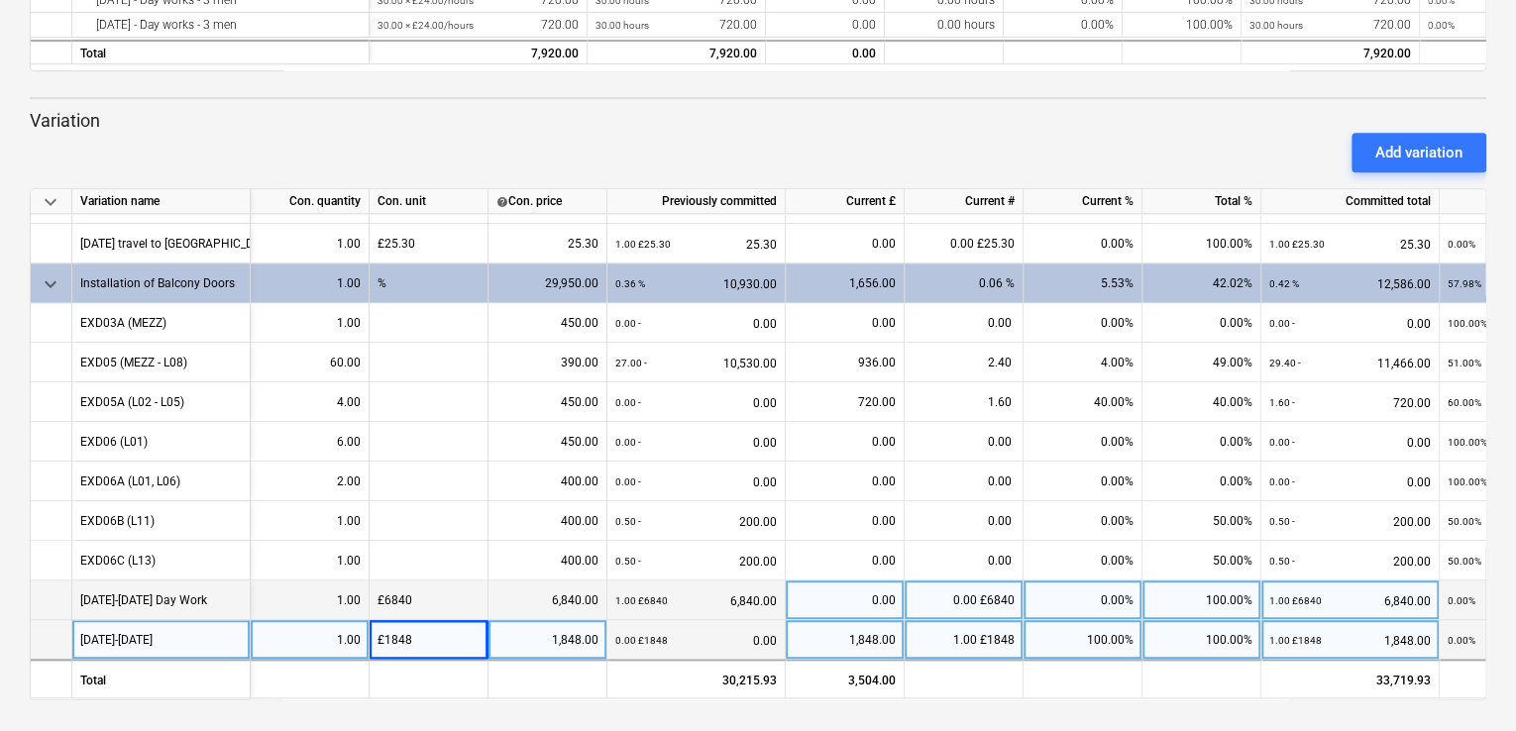
click at [464, 581] on div "£6840" at bounding box center [429, 601] width 119 height 40
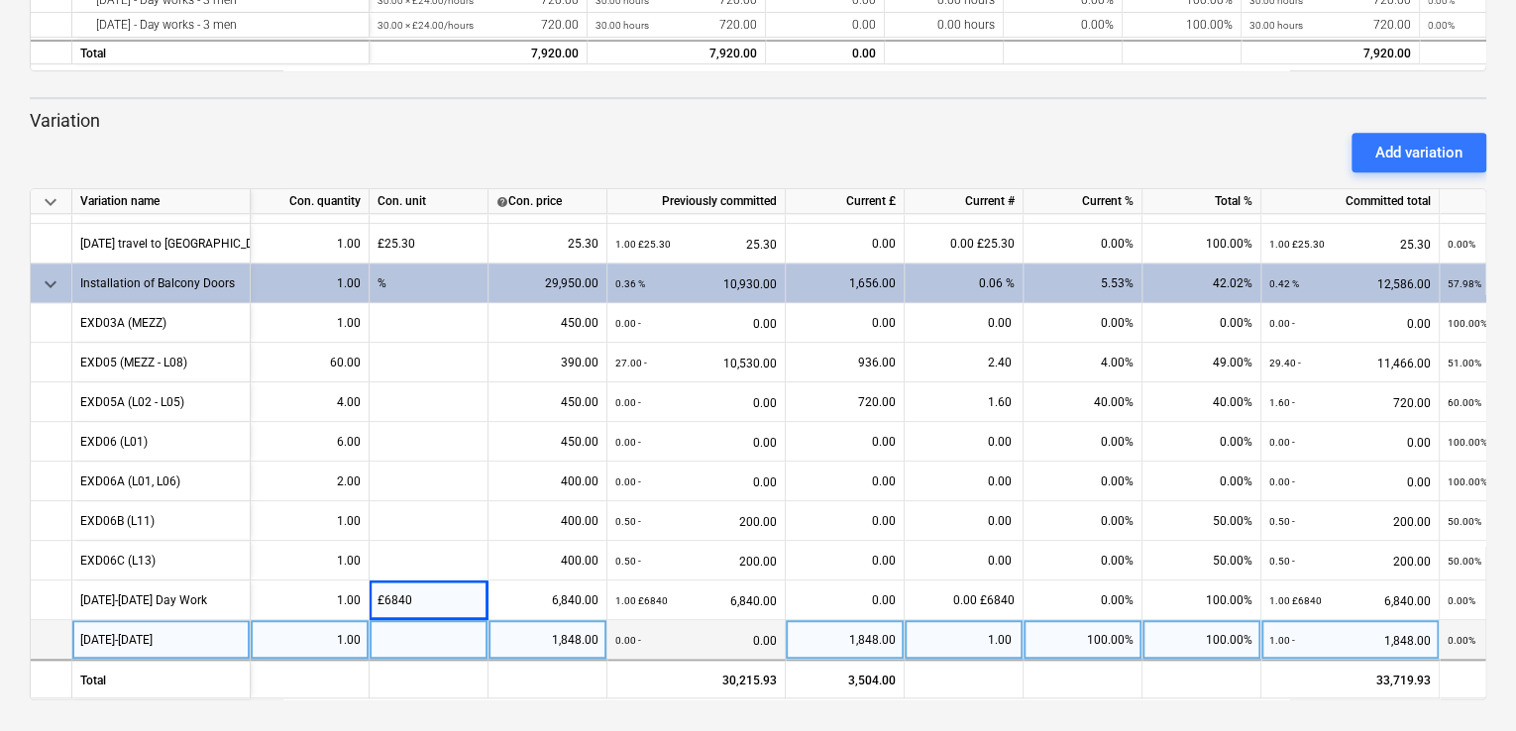
click at [407, 627] on div at bounding box center [429, 640] width 119 height 40
click at [171, 635] on div "[DATE]-[DATE]" at bounding box center [161, 640] width 178 height 40
click at [171, 635] on input "[DATE]-[DATE]" at bounding box center [160, 639] width 177 height 39
type input "1 Aug-31 Aug Day Work"
click at [456, 639] on div at bounding box center [429, 640] width 119 height 40
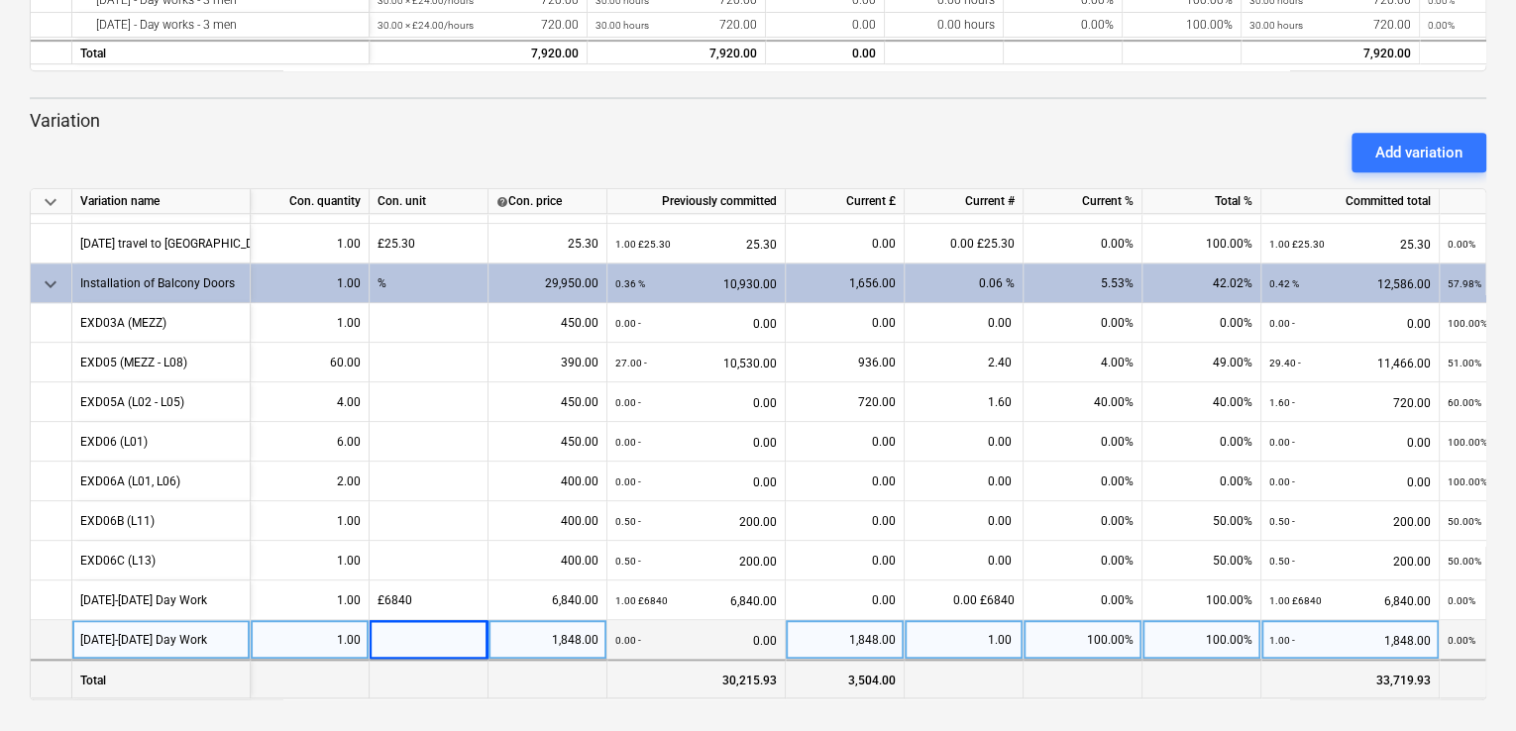
click at [823, 671] on div "3,504.00" at bounding box center [845, 680] width 119 height 40
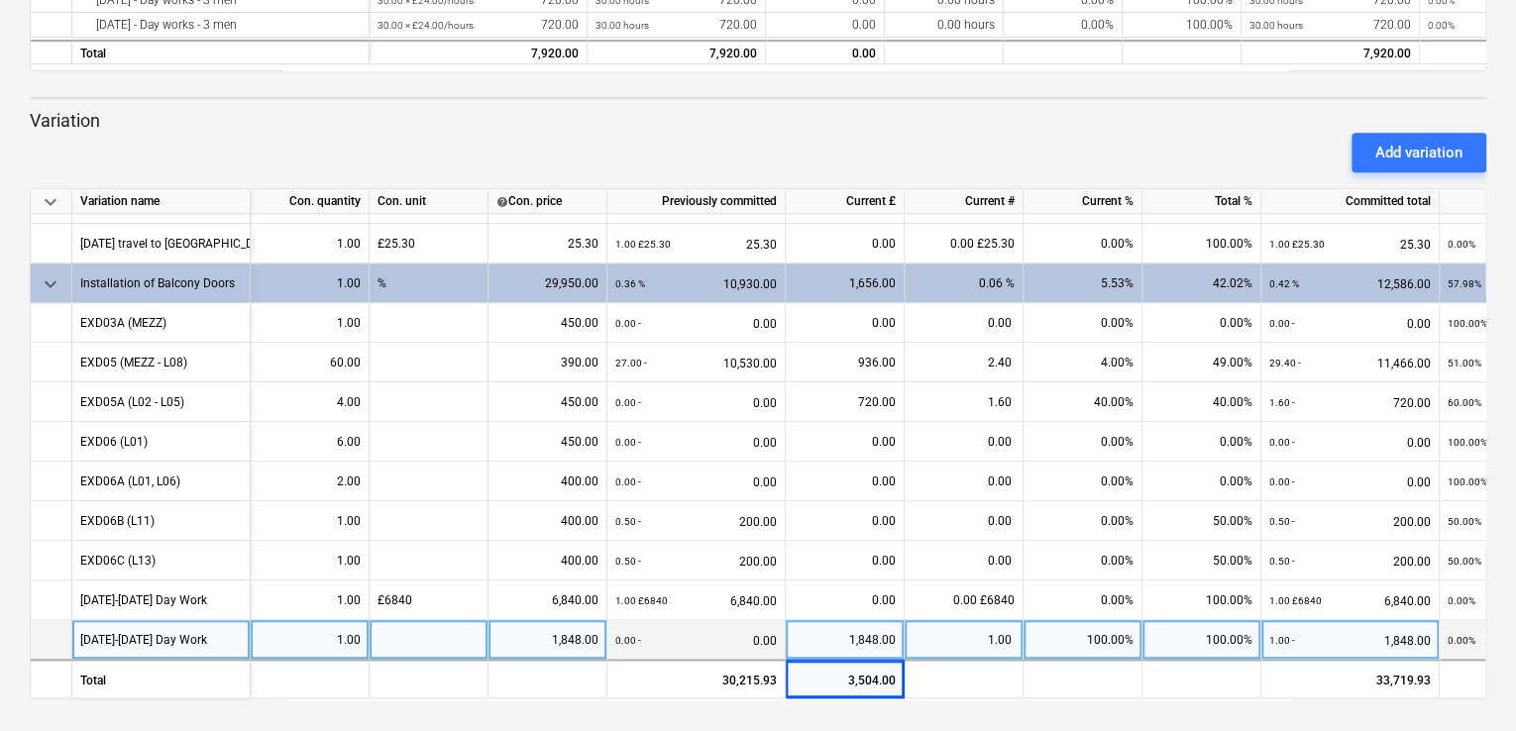
click at [464, 643] on div at bounding box center [429, 640] width 119 height 40
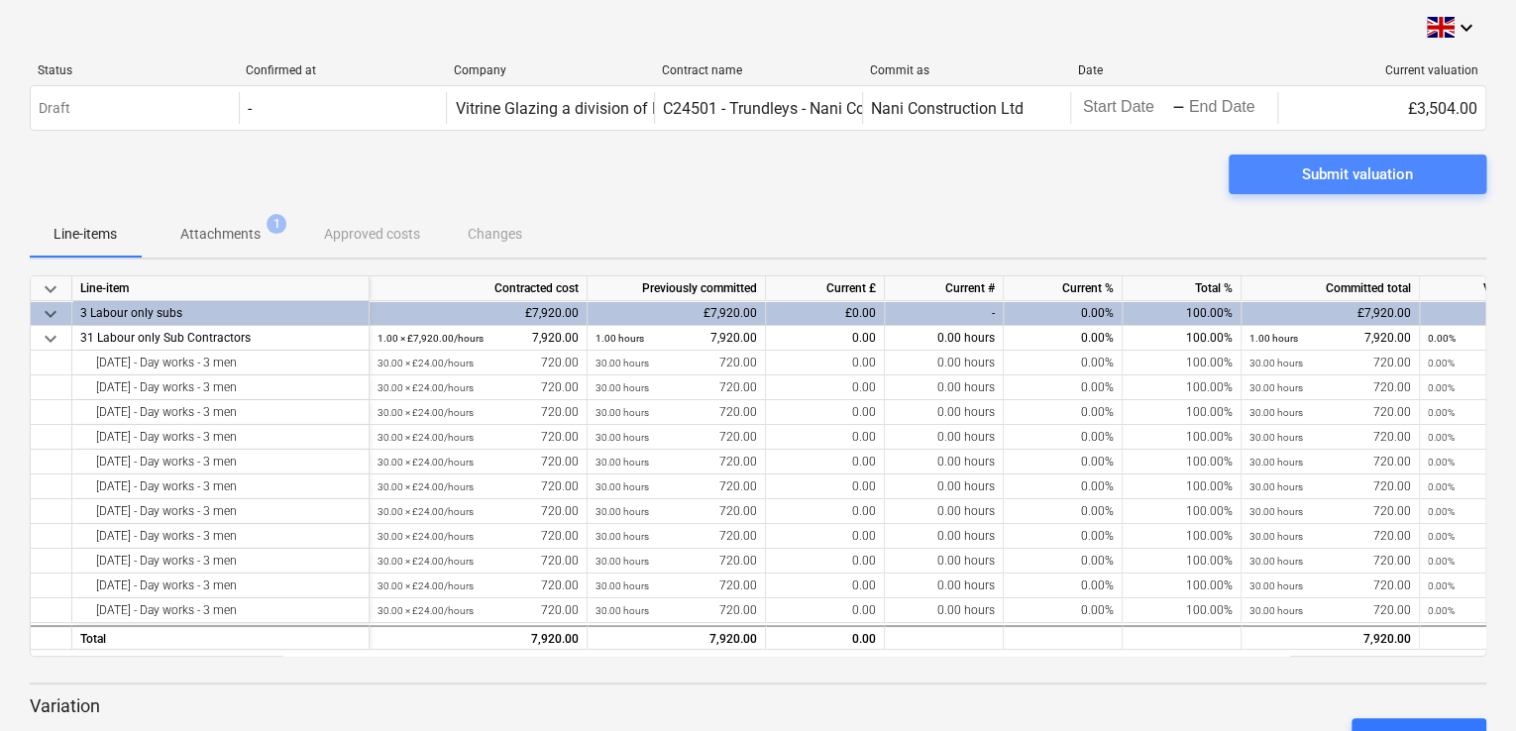
click at [1364, 170] on div "Submit valuation" at bounding box center [1357, 174] width 111 height 26
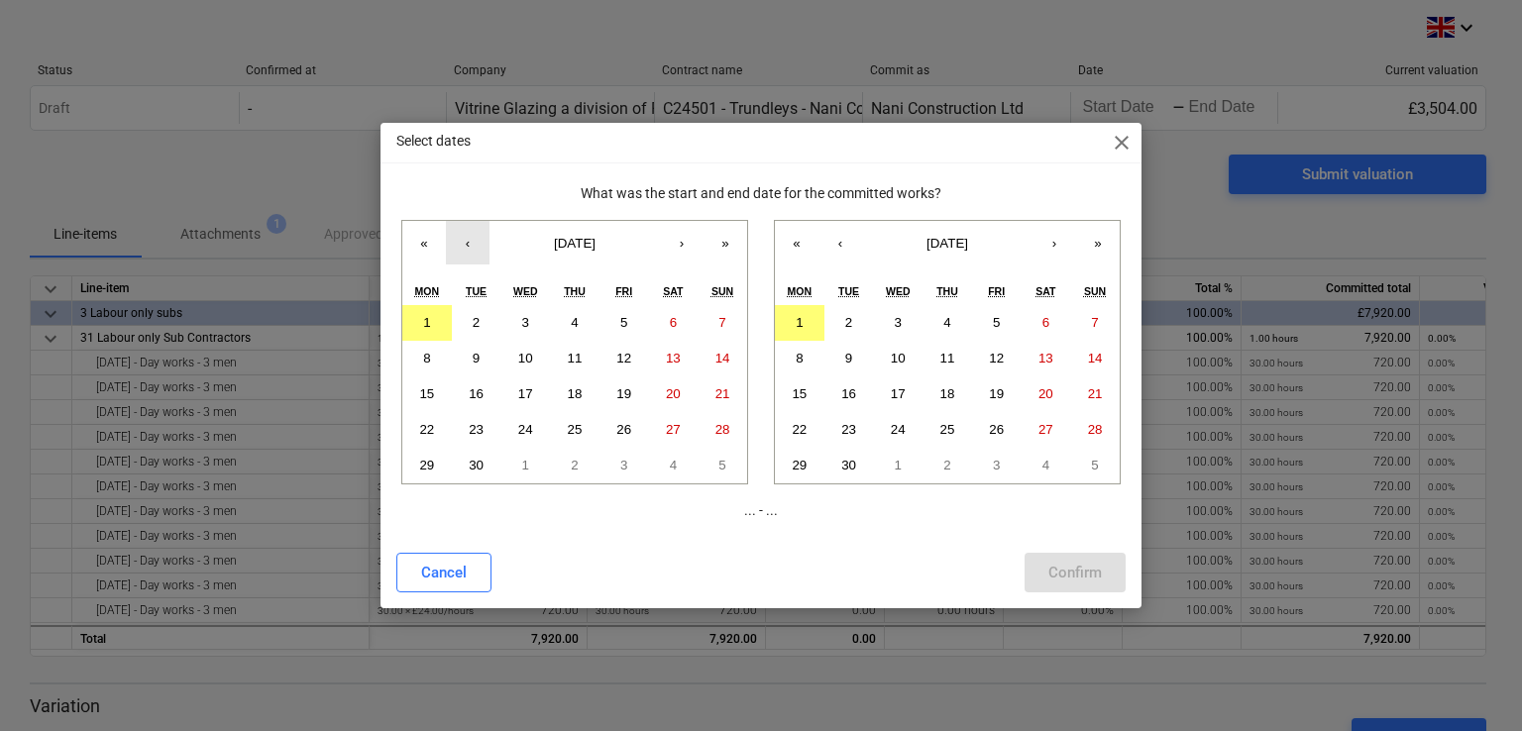
click at [475, 235] on button "‹" at bounding box center [468, 243] width 44 height 44
click at [621, 320] on abbr "1" at bounding box center [623, 322] width 7 height 15
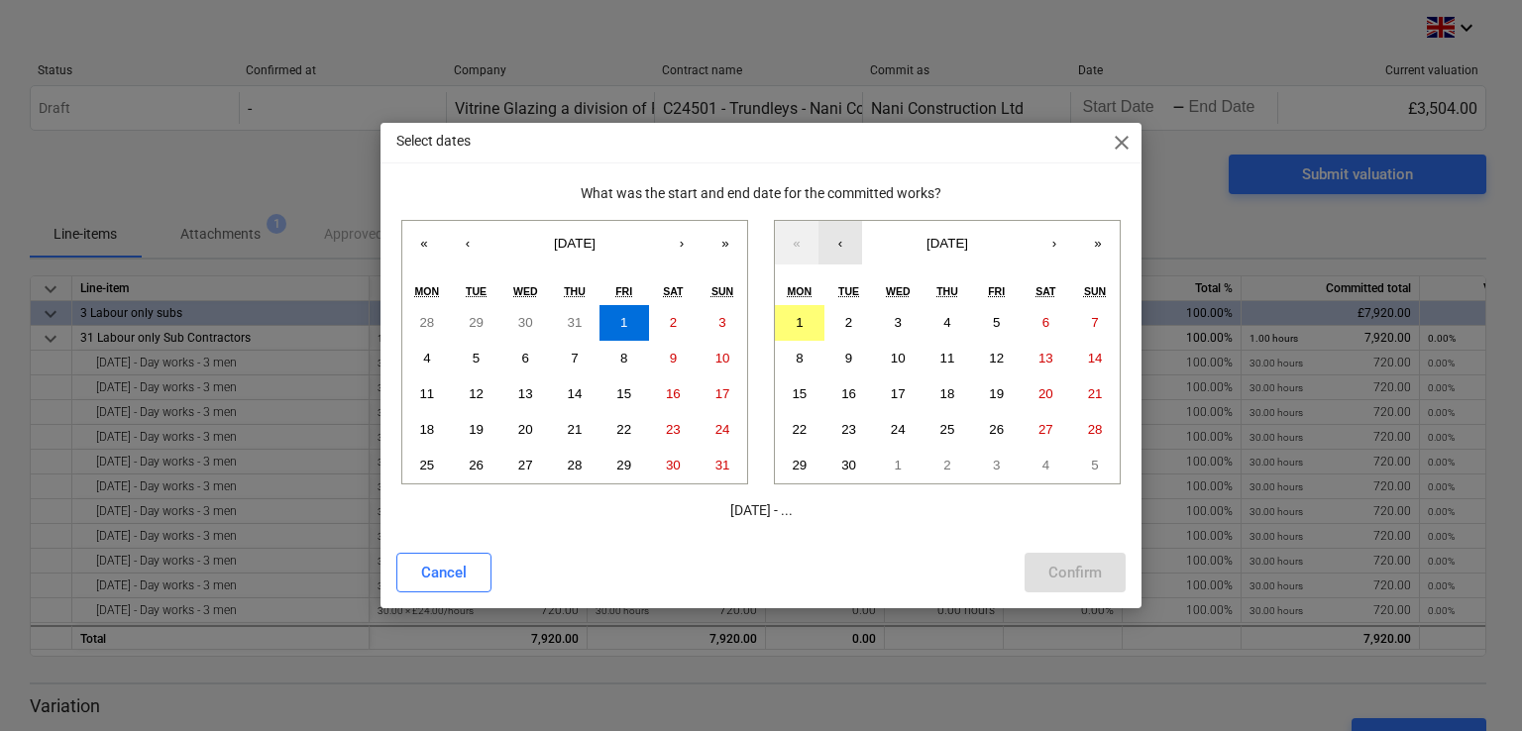
click at [844, 252] on button "‹" at bounding box center [840, 243] width 44 height 44
click at [1102, 468] on button "31" at bounding box center [1095, 466] width 50 height 36
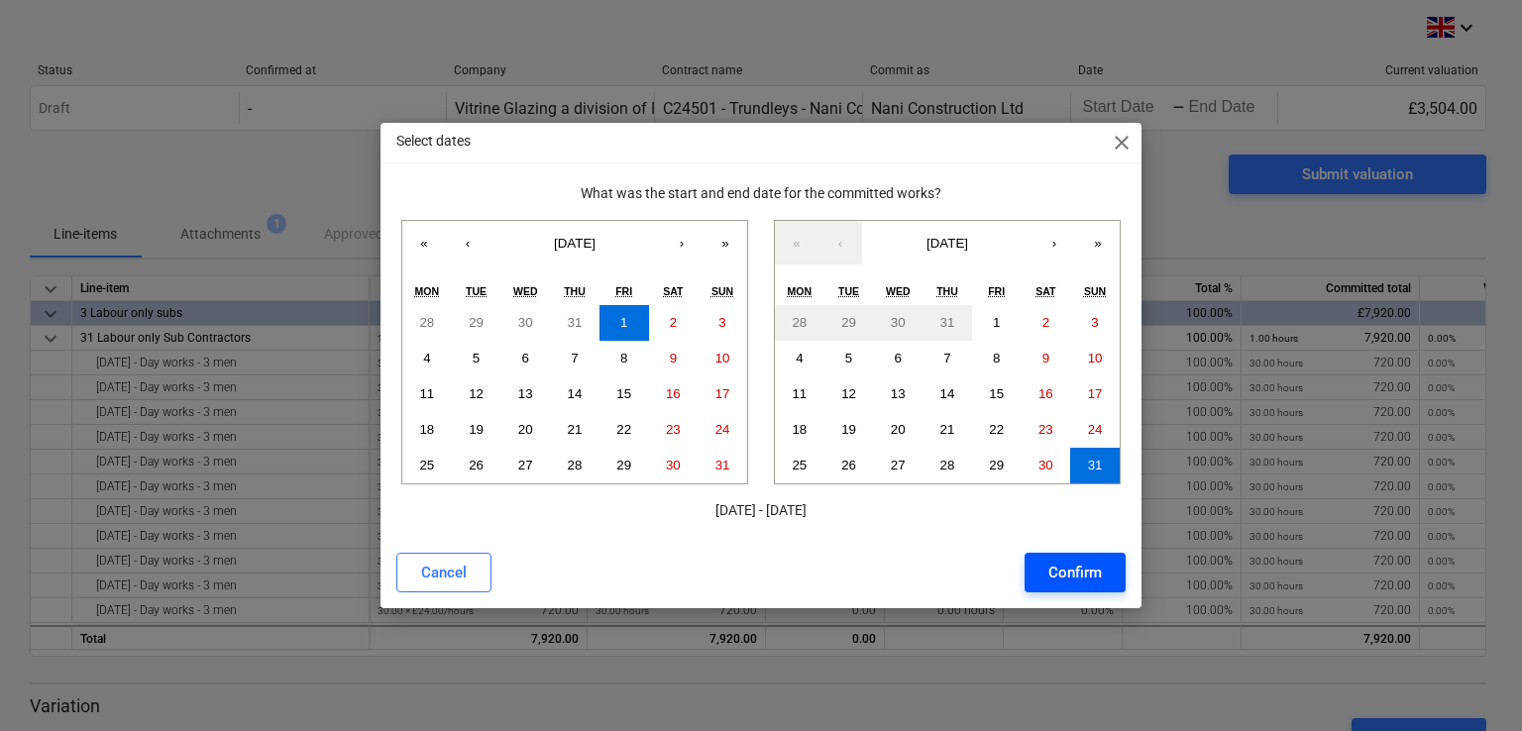
click at [1069, 576] on div "Confirm" at bounding box center [1075, 573] width 54 height 26
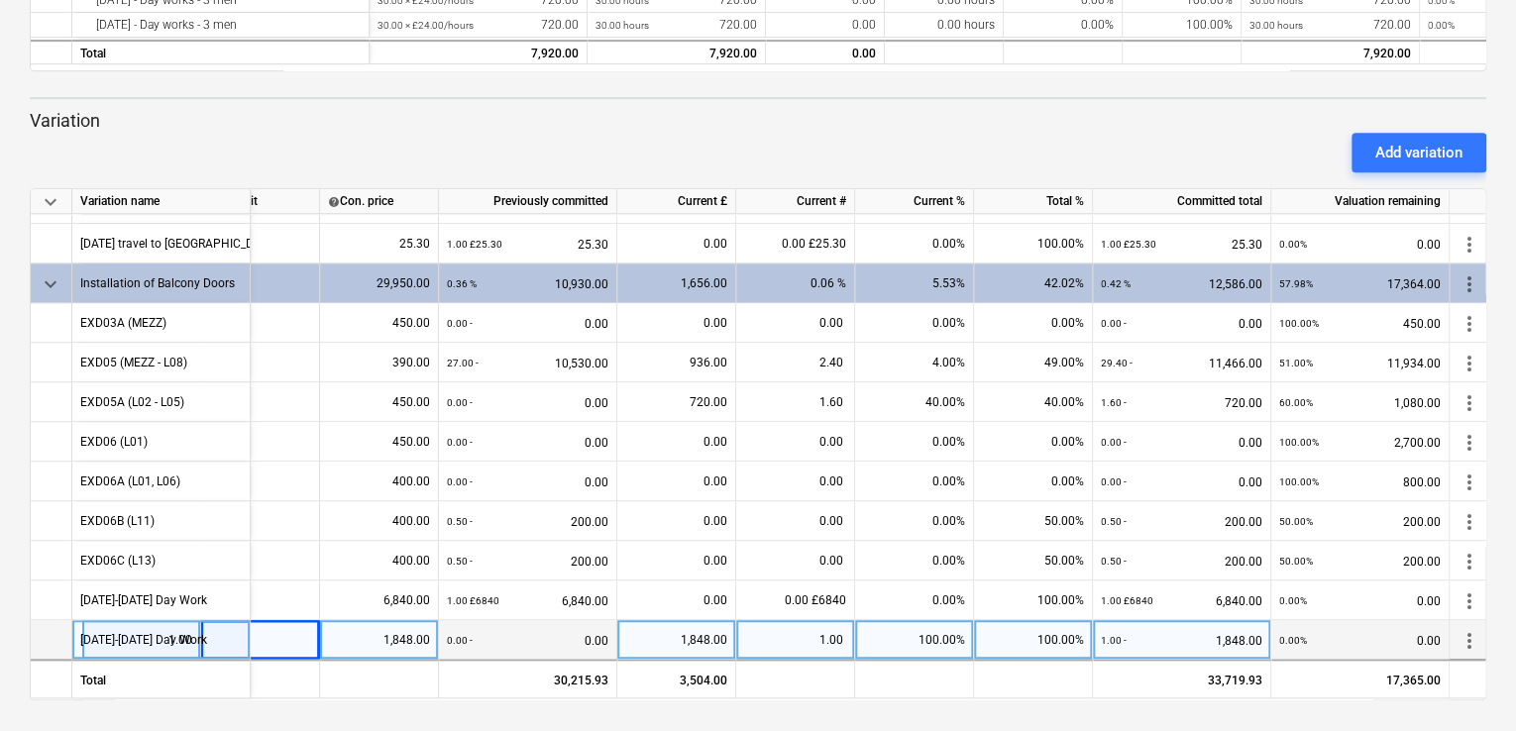
scroll to position [908, 180]
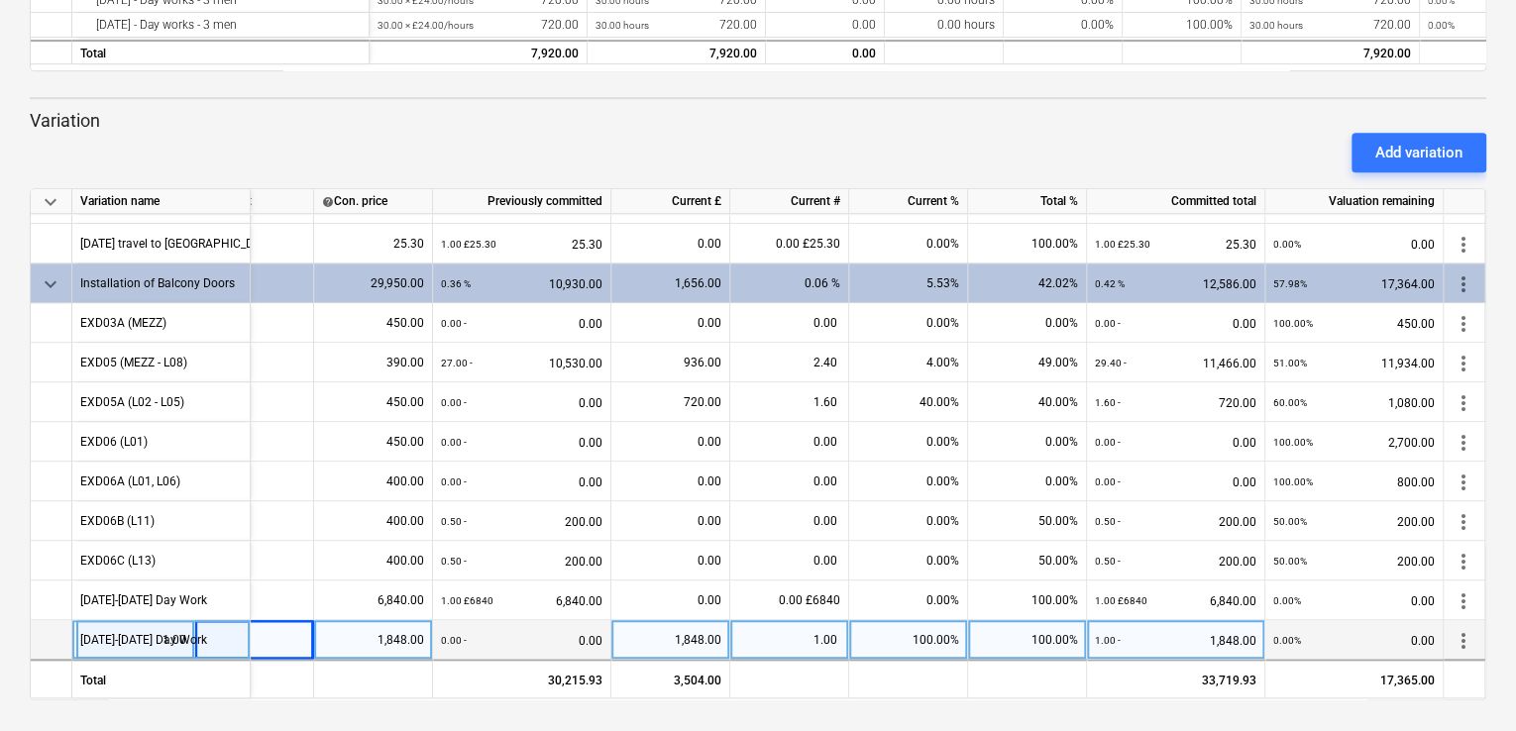
click at [103, 698] on div "keyboard_arrow_down Variation name Con. quantity Con. unit help Con. price Prev…" at bounding box center [758, 444] width 1456 height 512
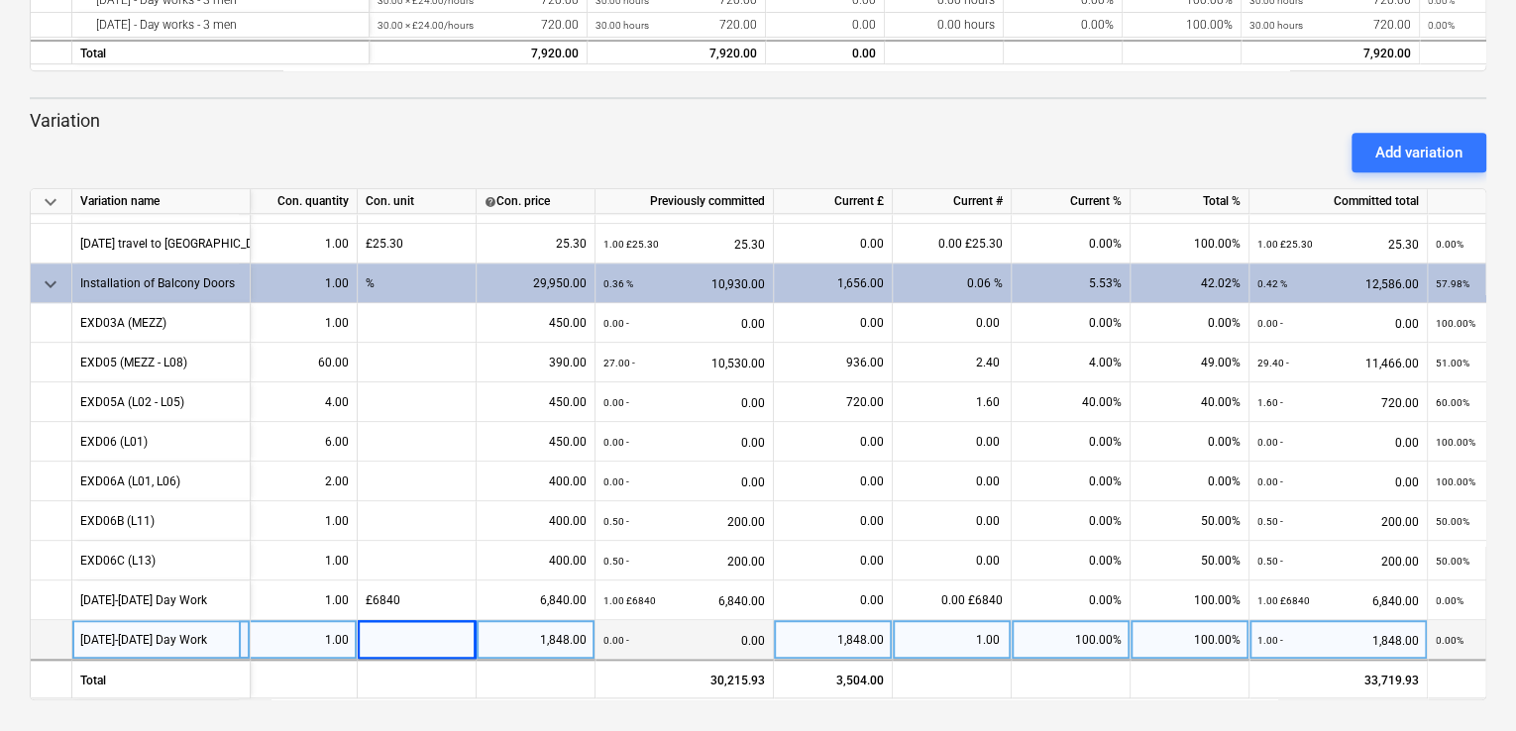
scroll to position [908, 0]
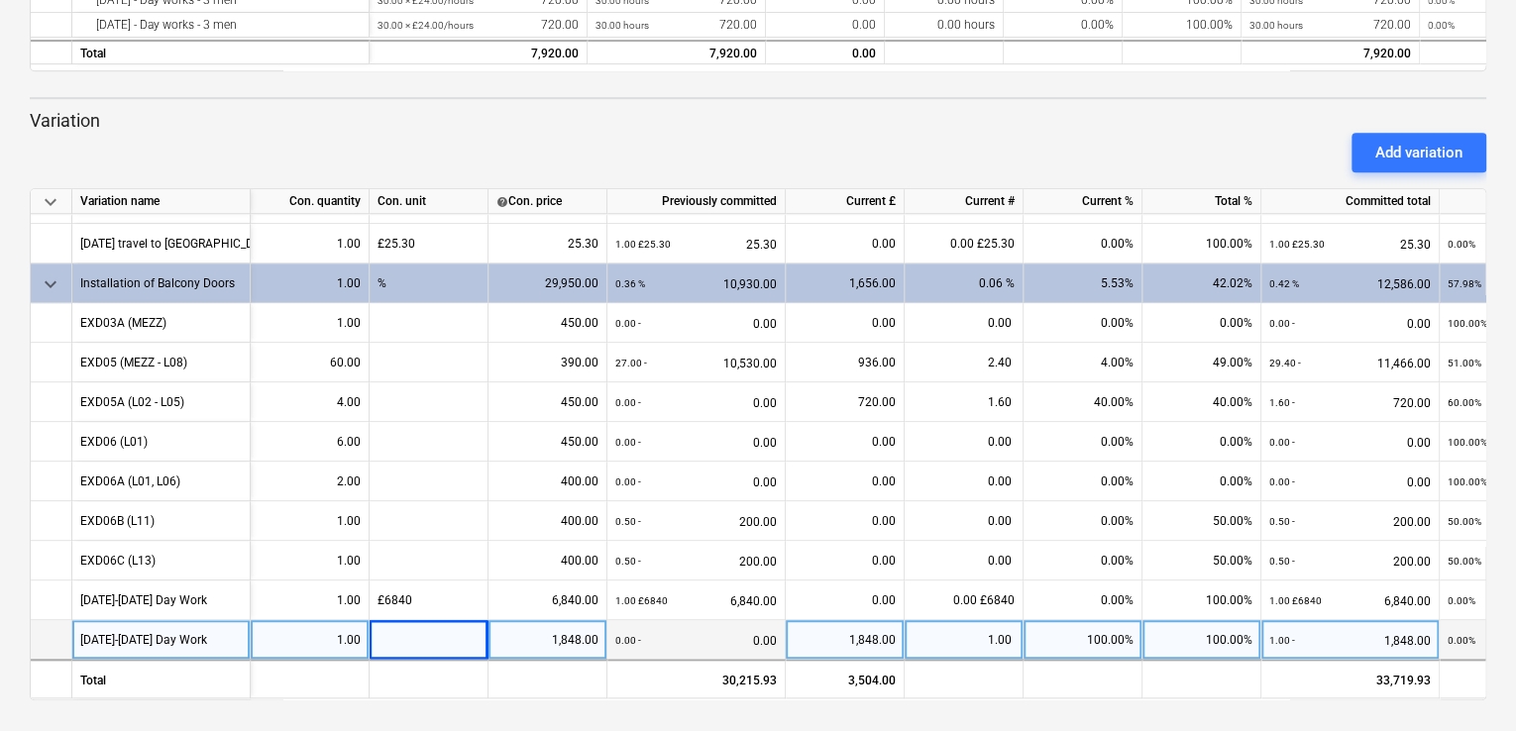
click at [524, 634] on div "1,848.00" at bounding box center [547, 640] width 102 height 40
click at [431, 625] on div at bounding box center [429, 640] width 119 height 40
type input "1848"
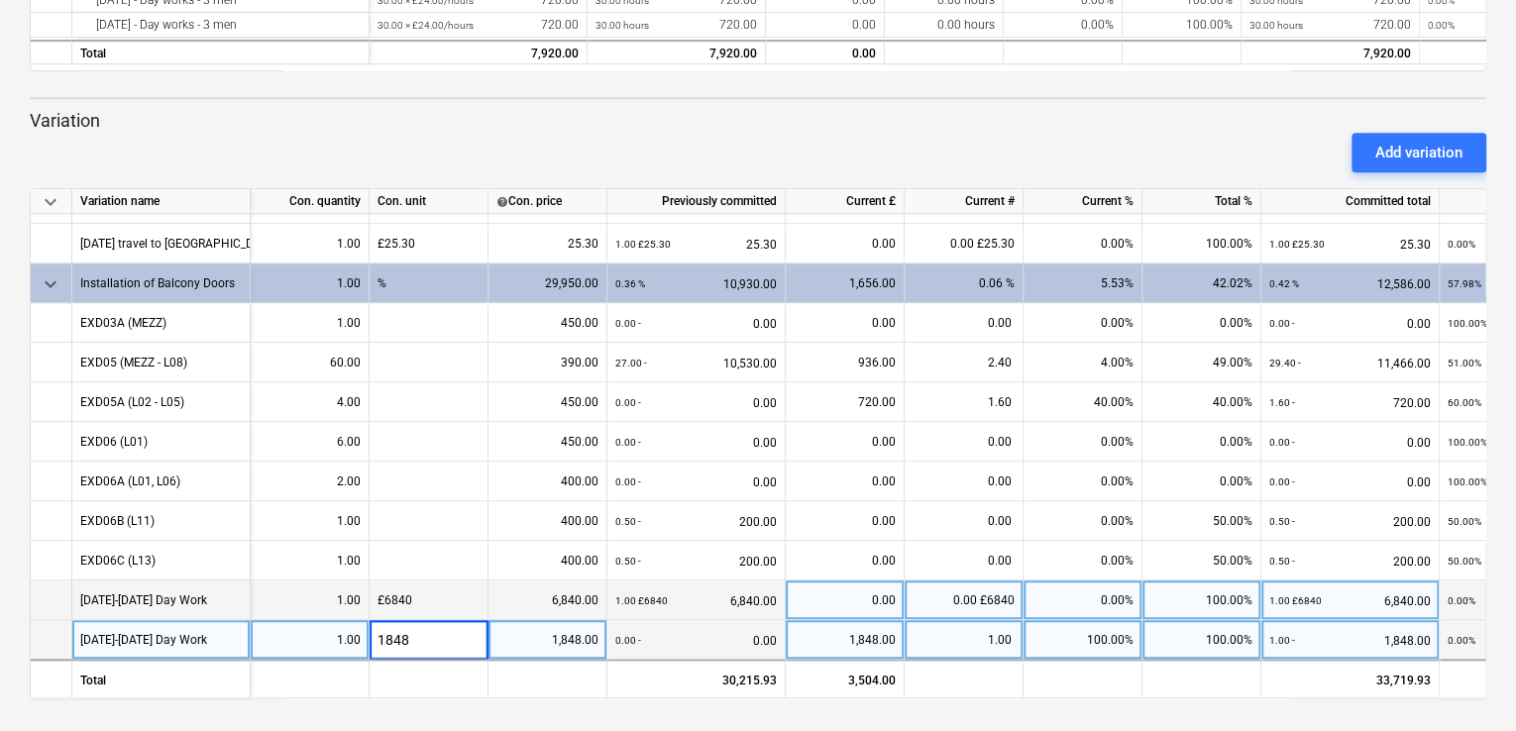
click at [519, 593] on div "6,840.00" at bounding box center [547, 601] width 102 height 40
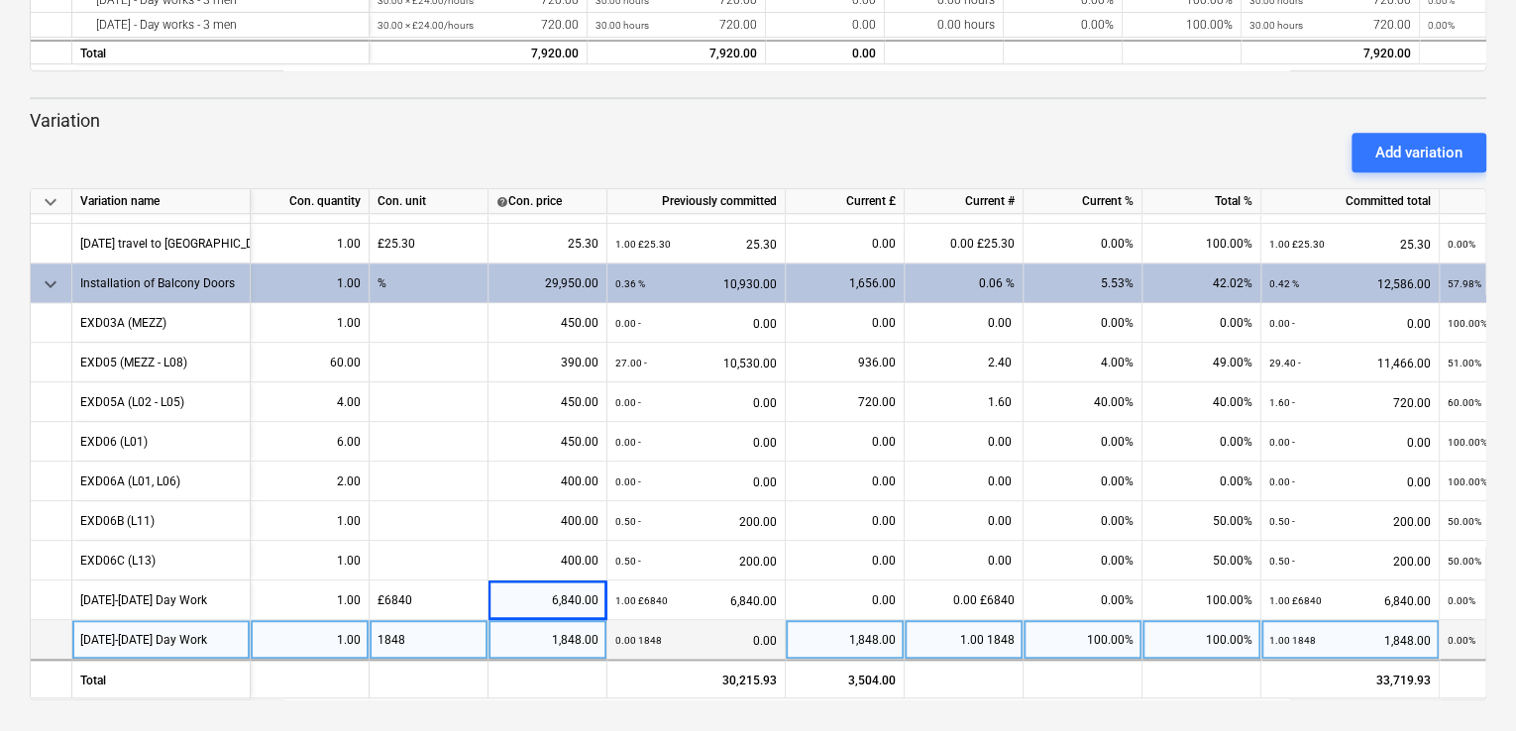
click at [377, 639] on div "1848" at bounding box center [429, 640] width 119 height 40
click at [377, 639] on input "1848" at bounding box center [429, 639] width 118 height 39
type input "£1848"
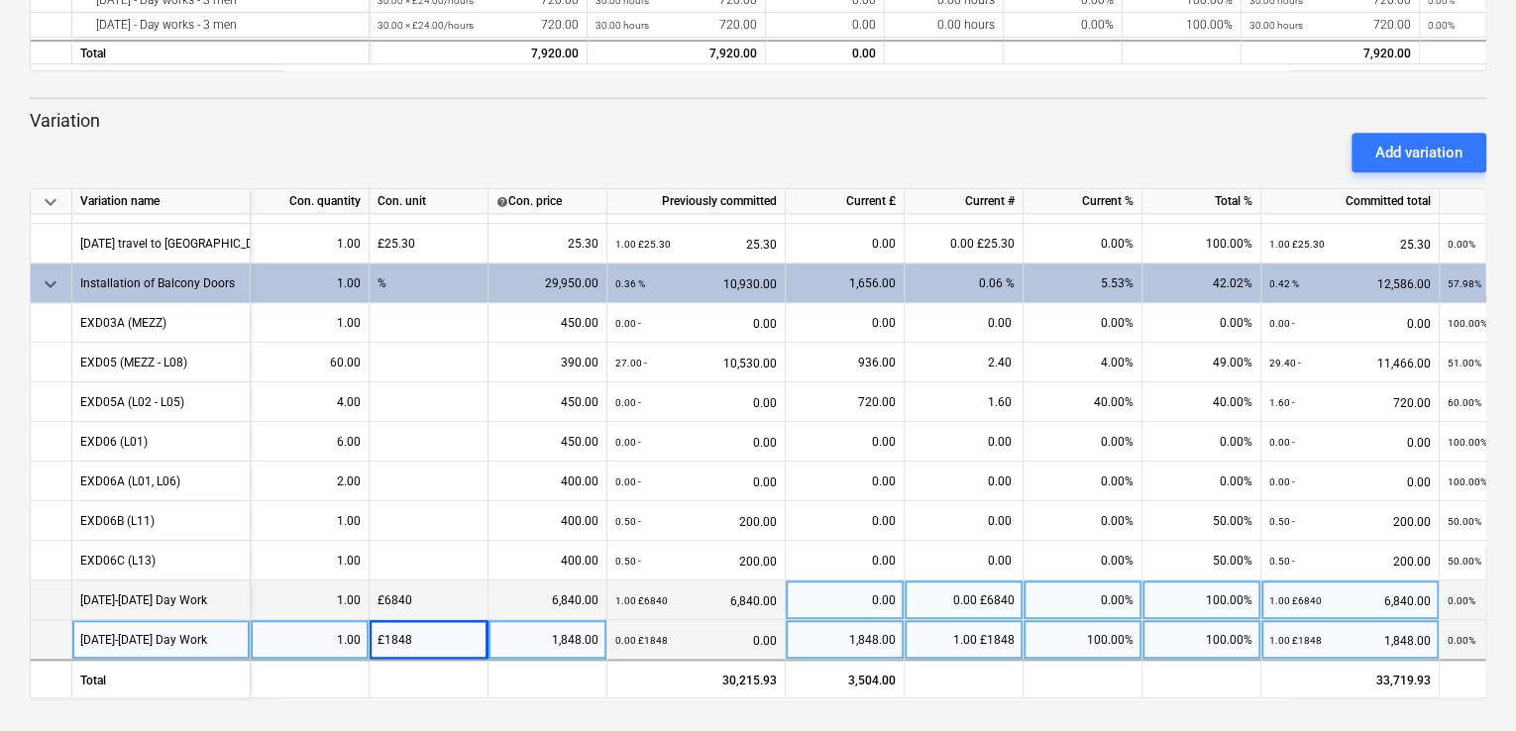
click at [505, 592] on div "6,840.00" at bounding box center [547, 601] width 102 height 40
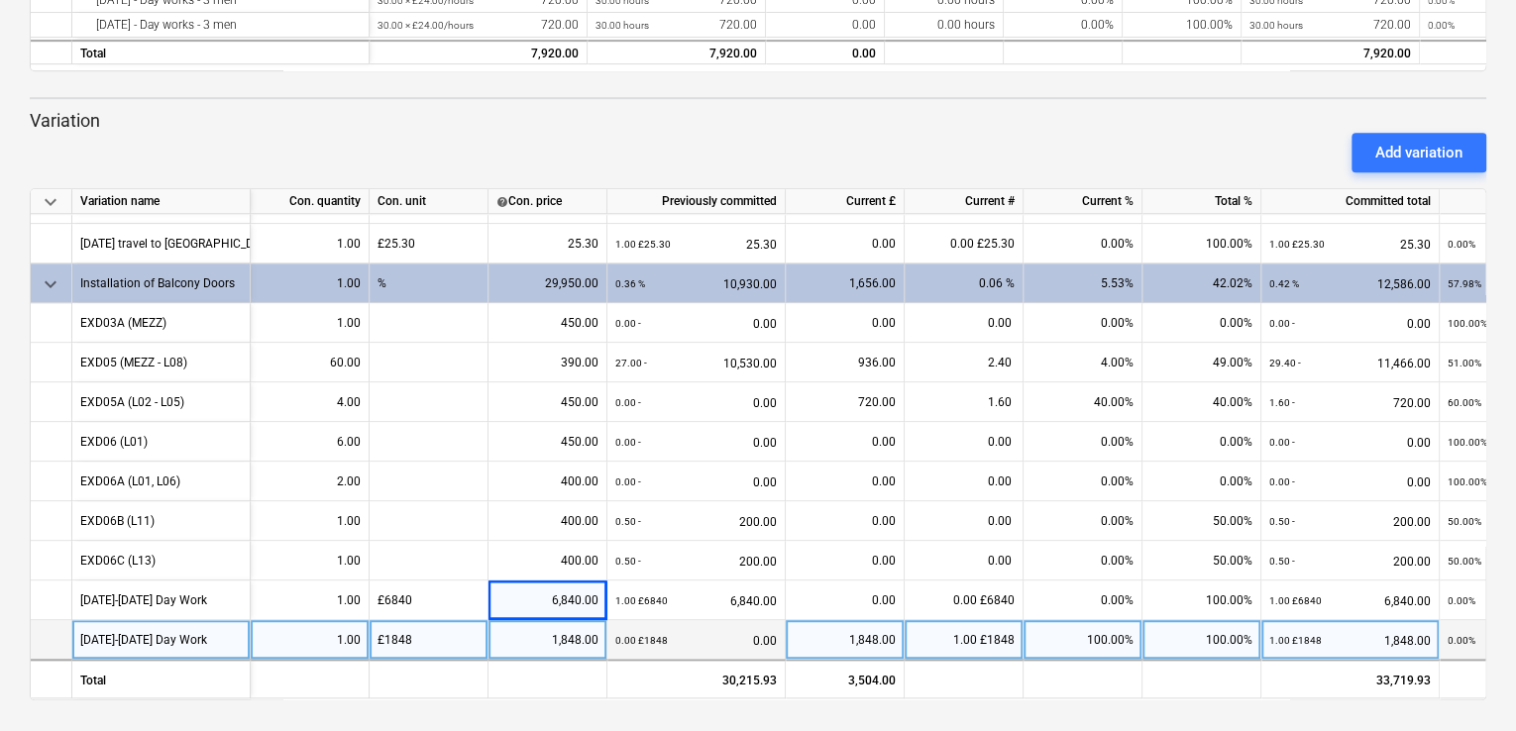
scroll to position [0, 0]
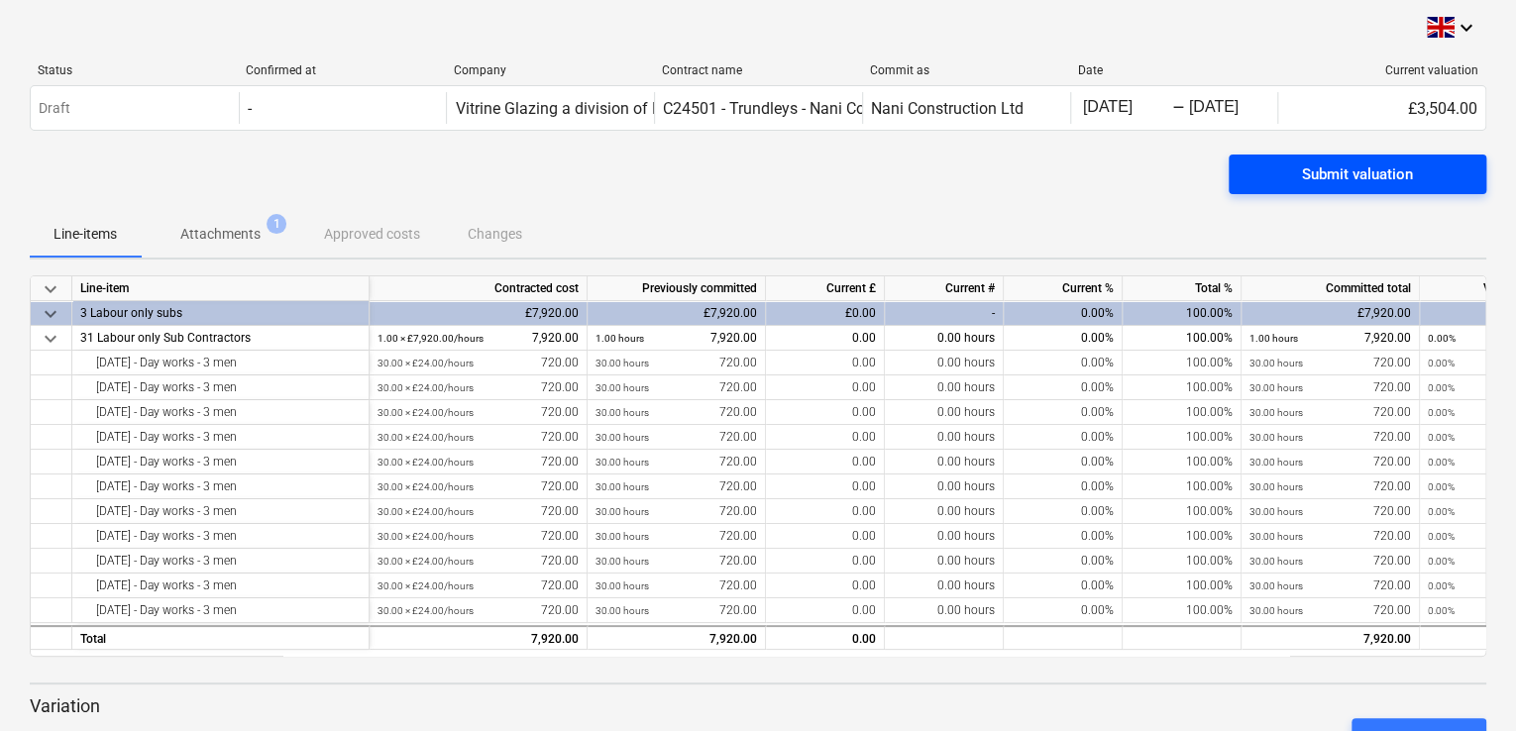
click at [1319, 178] on div "Submit valuation" at bounding box center [1357, 174] width 111 height 26
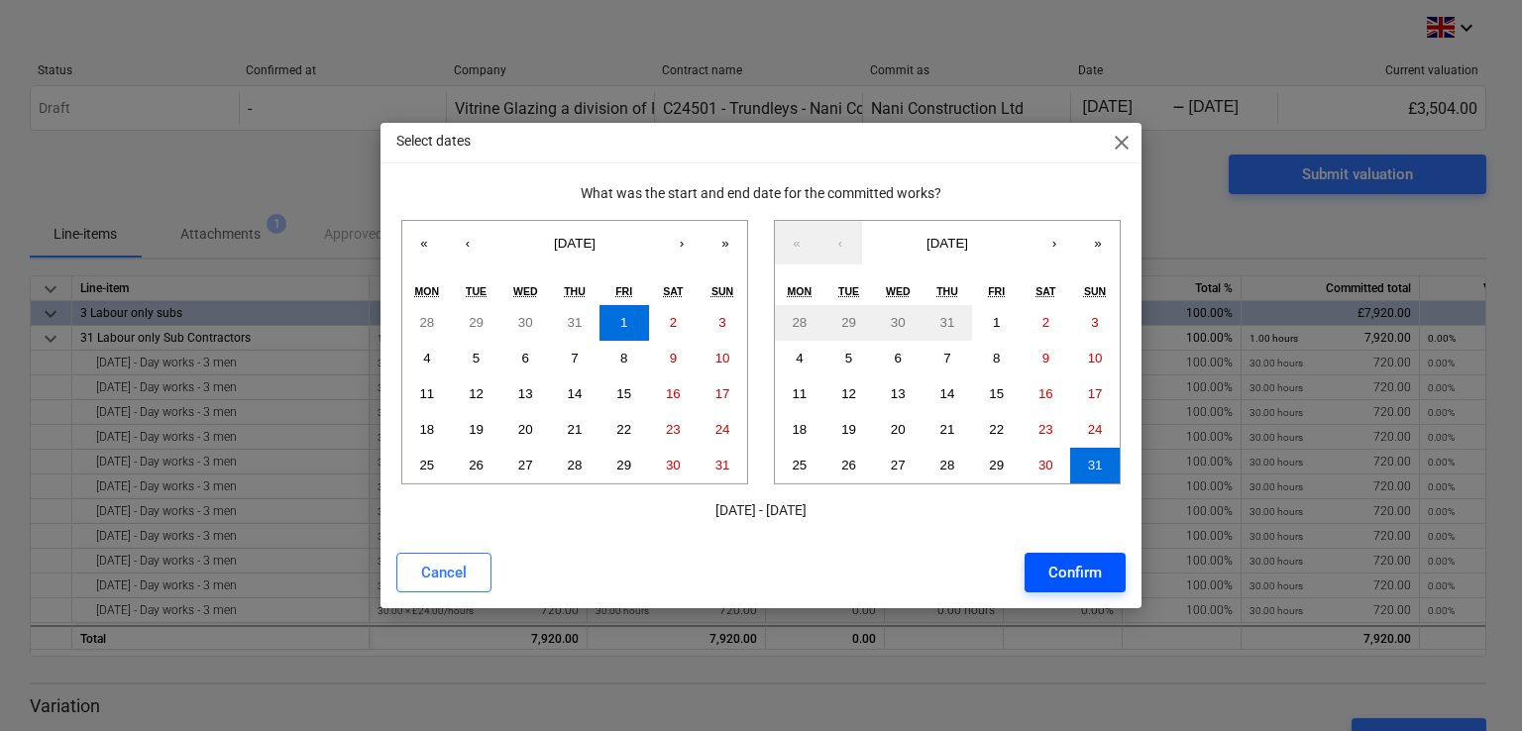
click at [1070, 571] on div "Confirm" at bounding box center [1075, 573] width 54 height 26
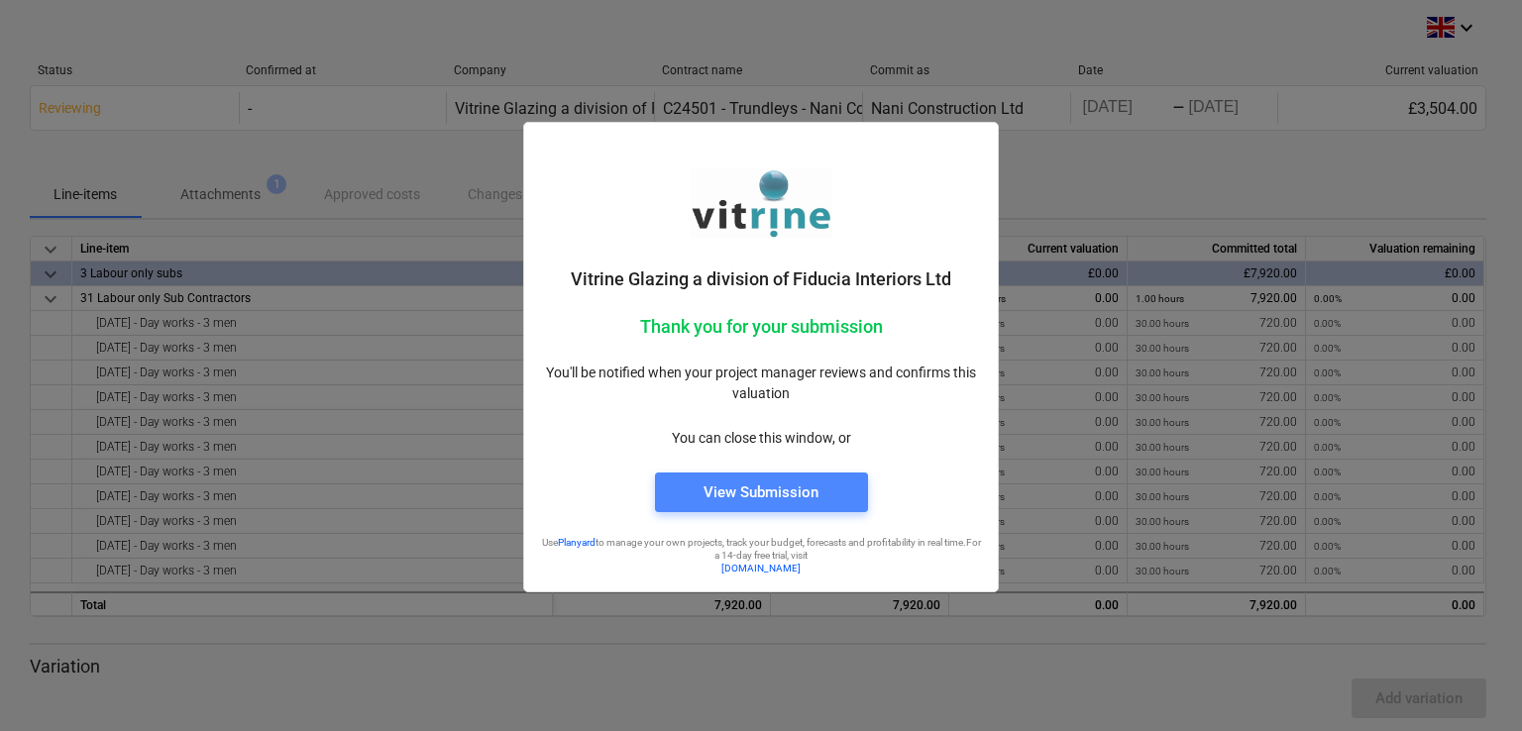
click at [720, 491] on div "View Submission" at bounding box center [760, 493] width 115 height 26
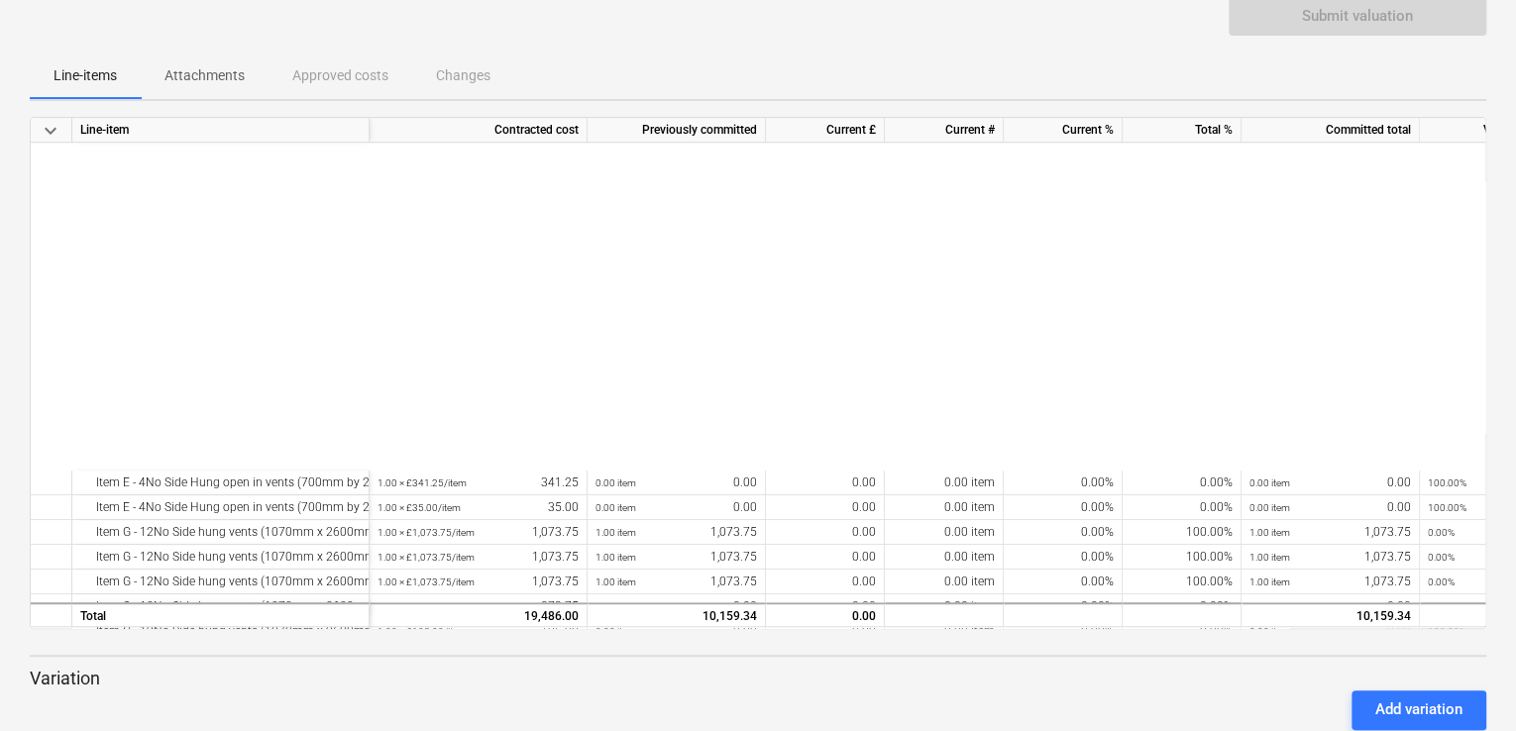
scroll to position [880, 0]
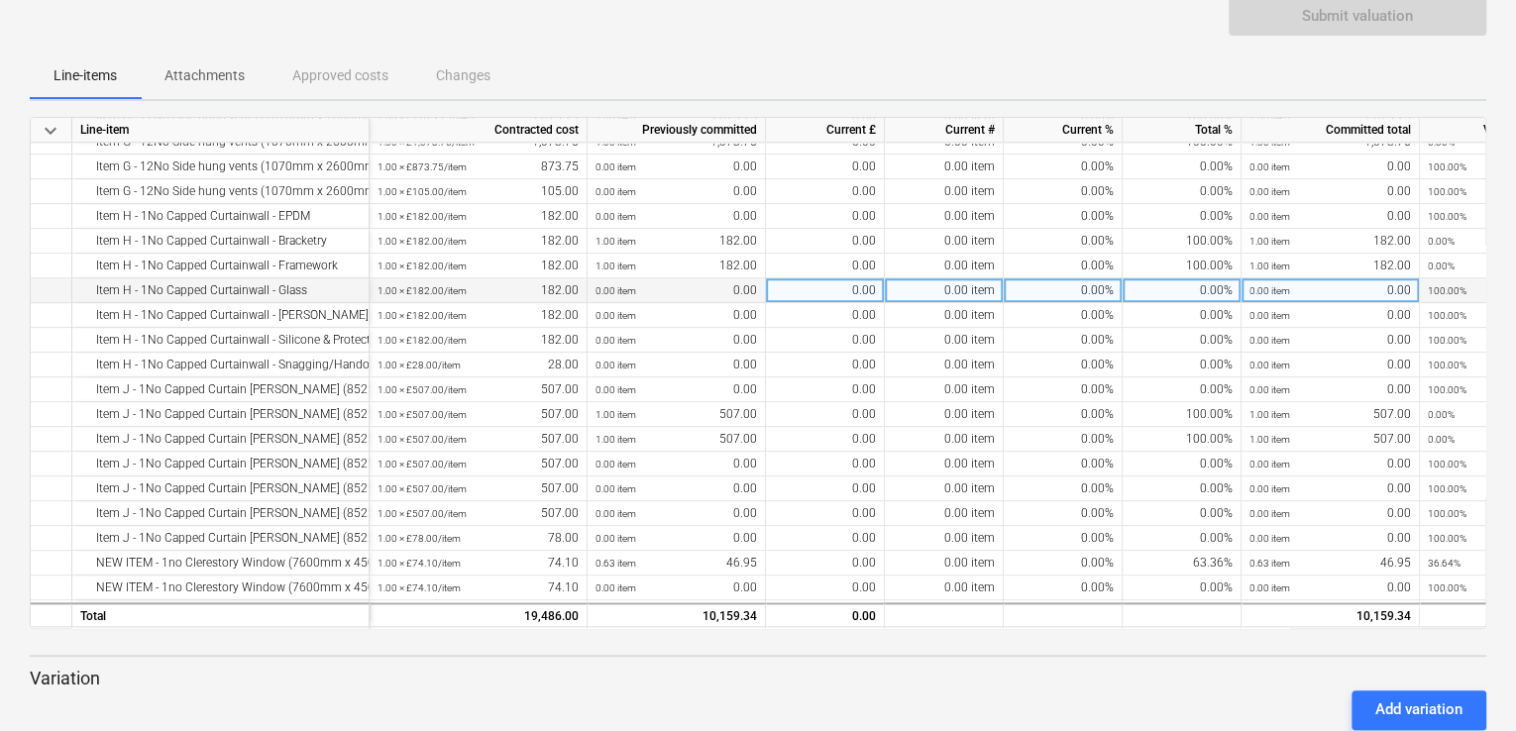
click at [1178, 291] on div "0.00%" at bounding box center [1182, 290] width 119 height 25
type input "100"
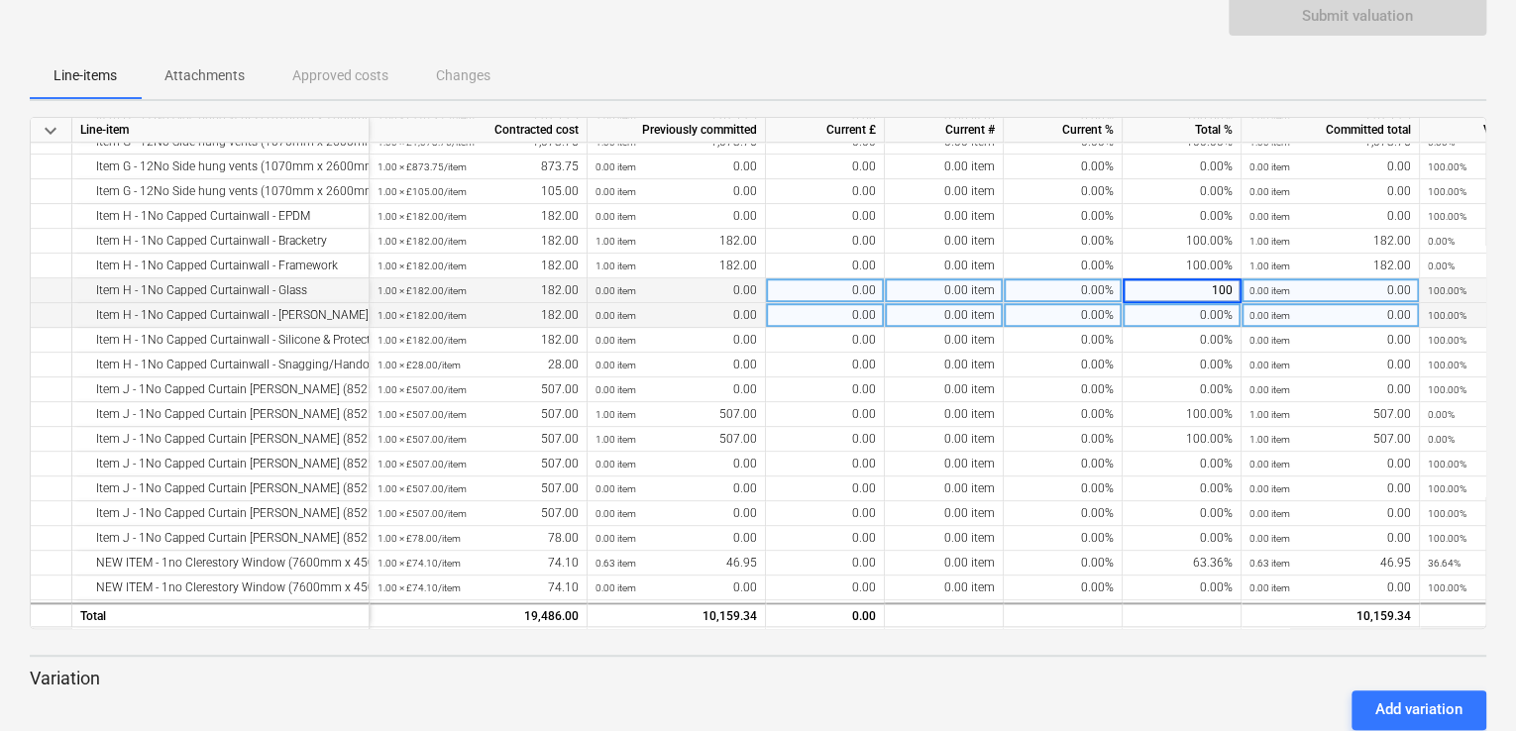
click at [1189, 314] on div "0.00%" at bounding box center [1182, 315] width 119 height 25
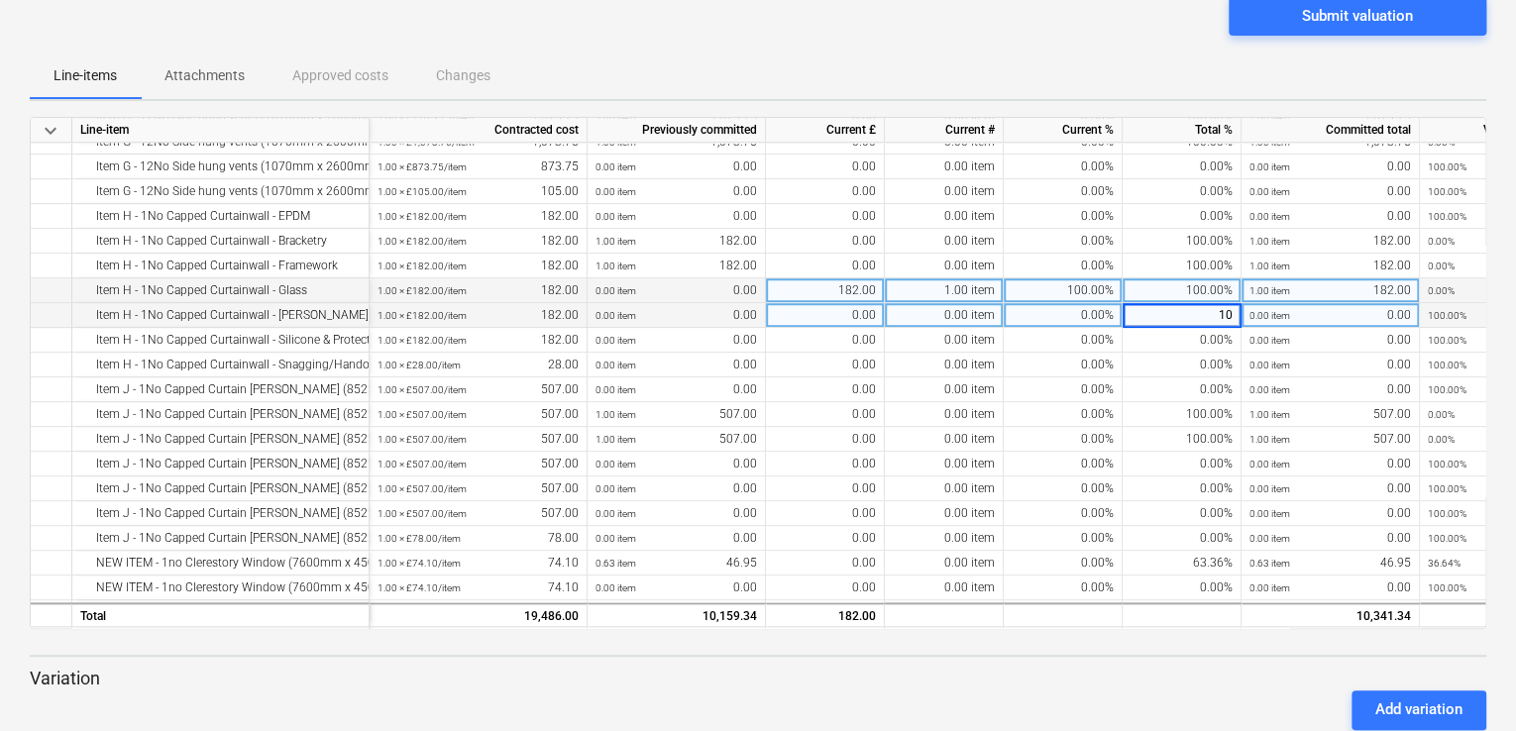
type input "100"
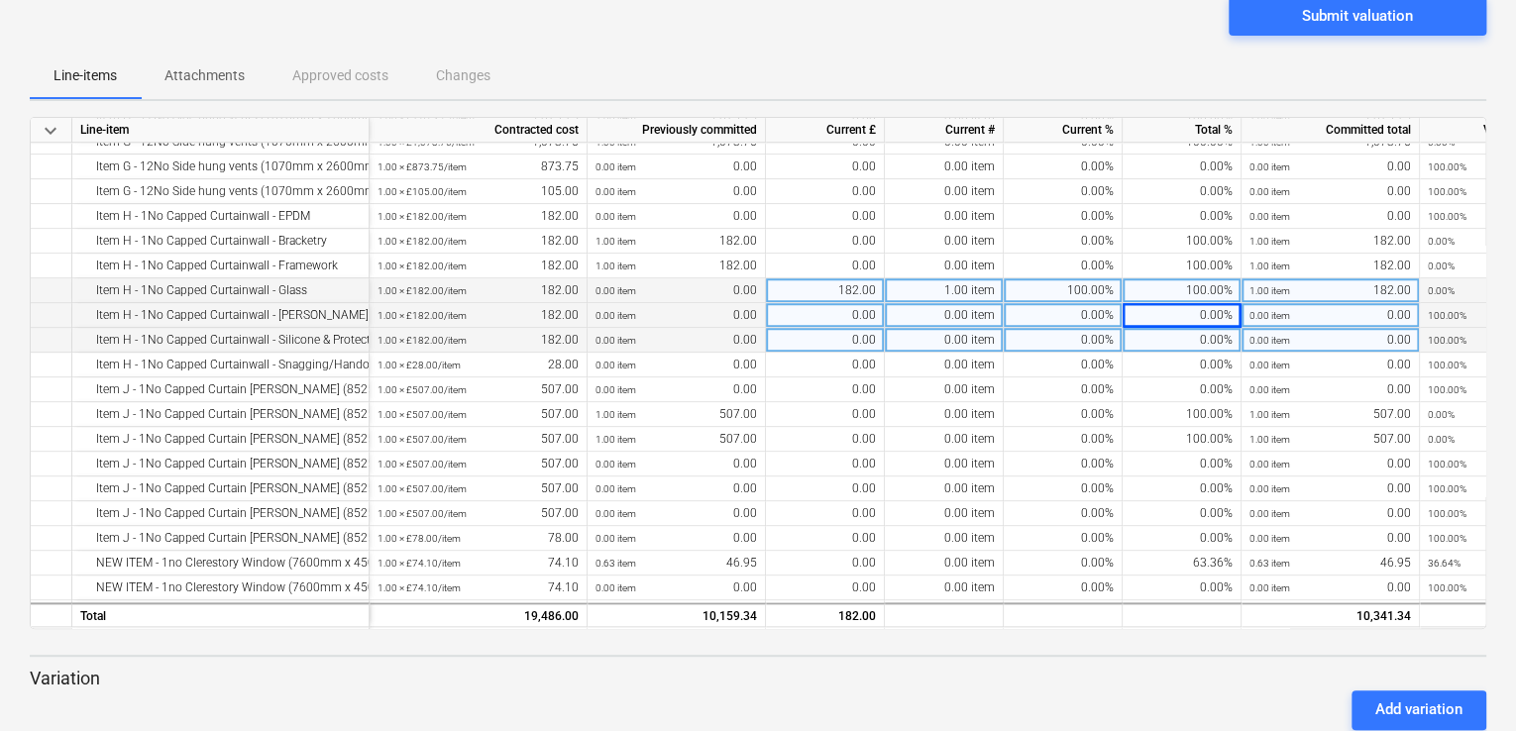
click at [1185, 339] on div "0.00%" at bounding box center [1182, 340] width 119 height 25
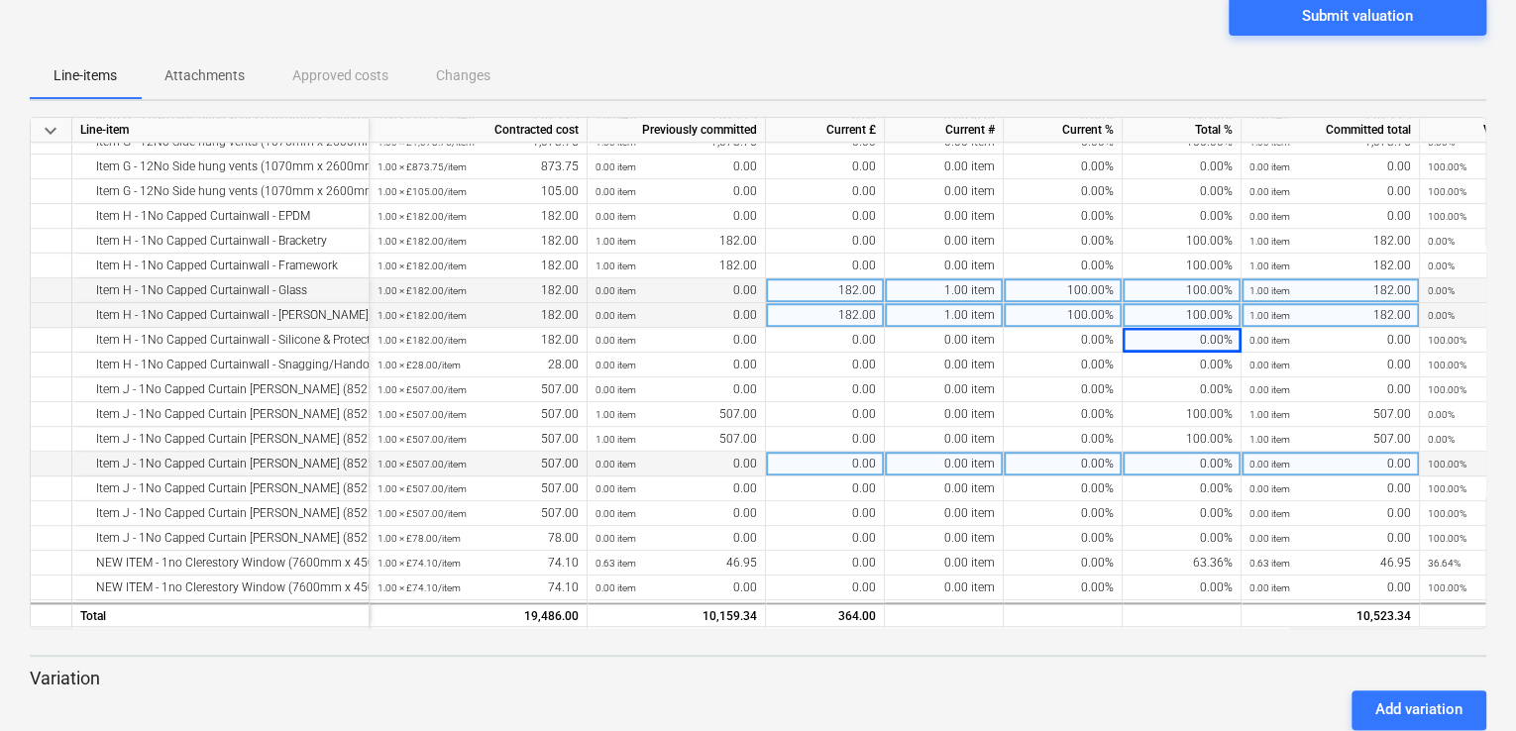
click at [1169, 465] on div "0.00%" at bounding box center [1182, 464] width 119 height 25
type input "100"
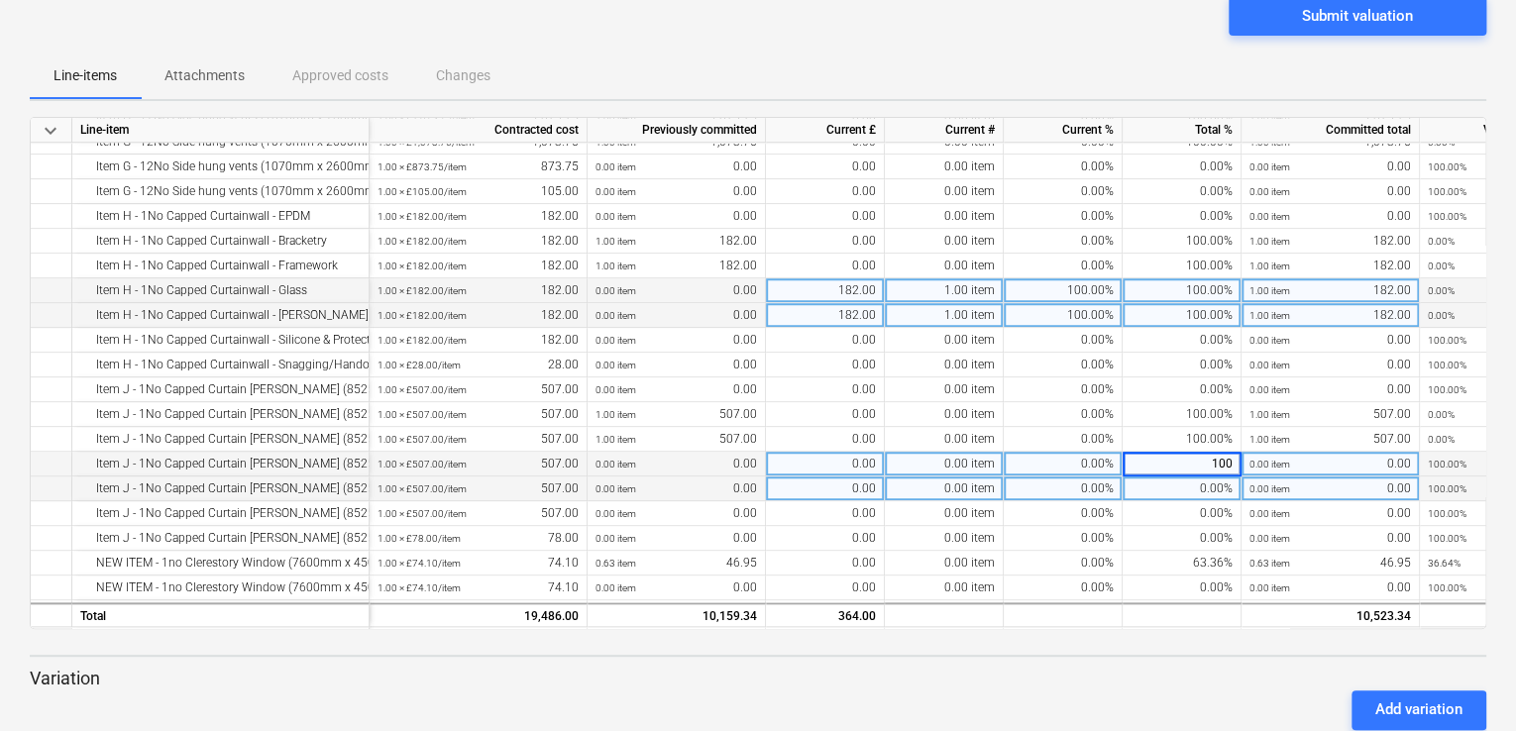
click at [1171, 486] on div "0.00%" at bounding box center [1182, 489] width 119 height 25
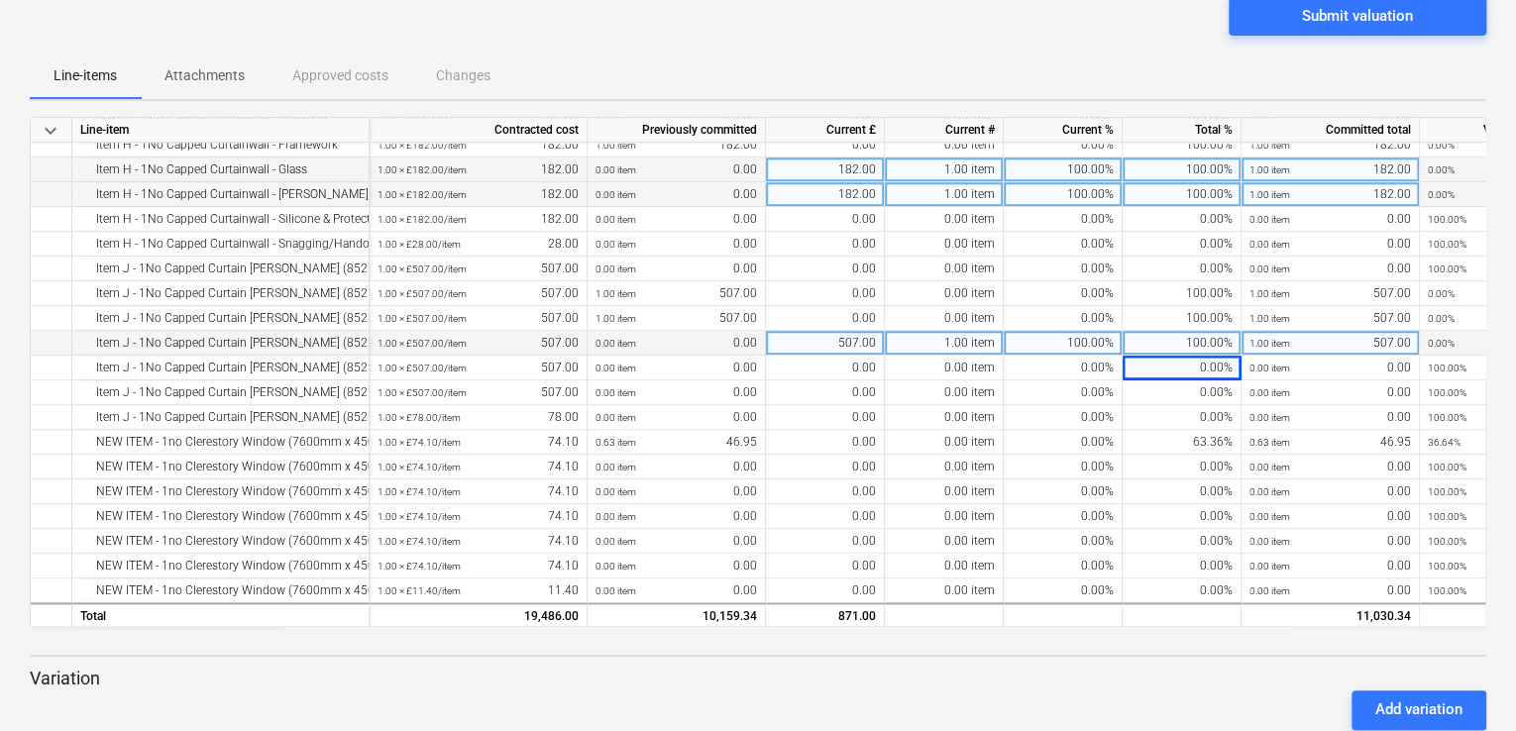
scroll to position [715, 0]
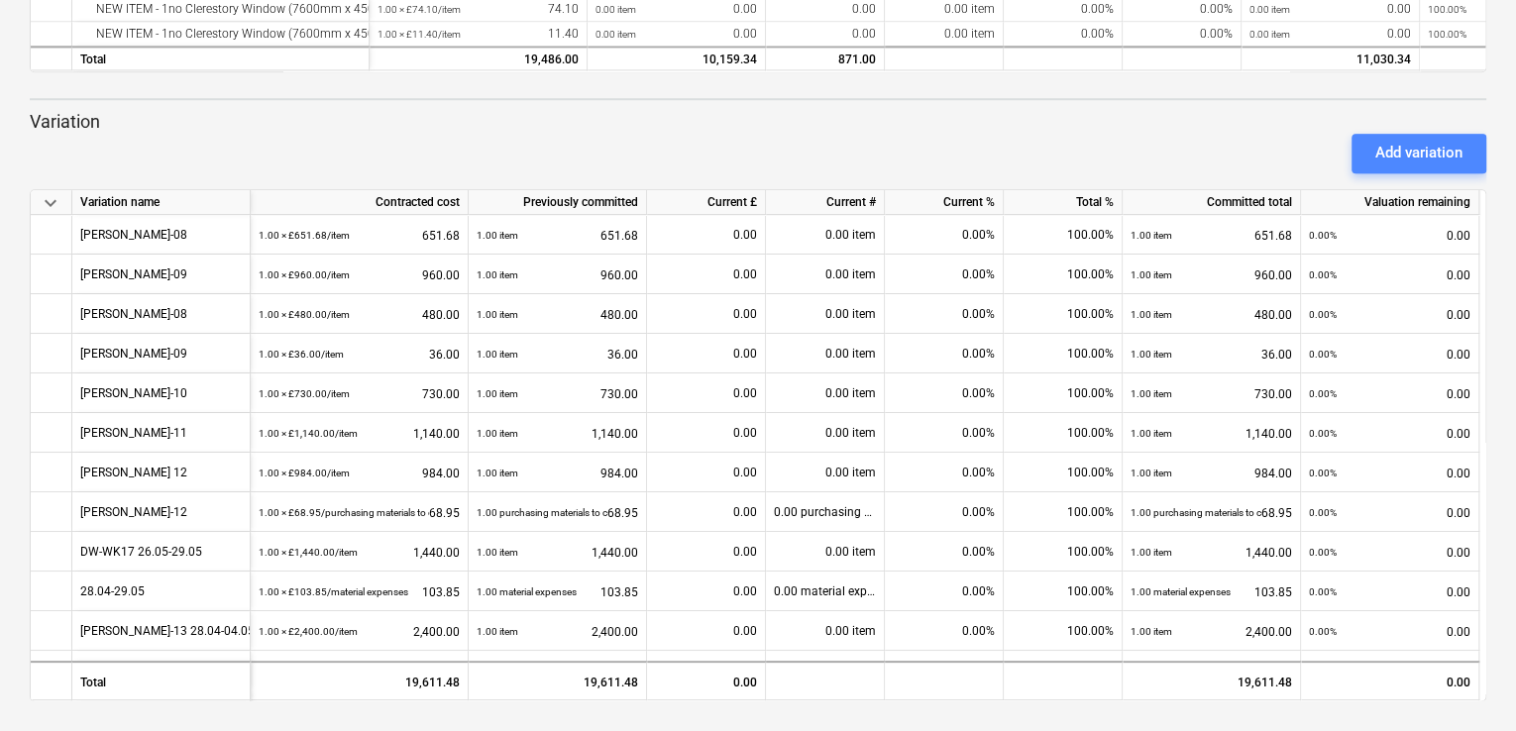
click at [1423, 151] on div "Add variation" at bounding box center [1418, 153] width 87 height 26
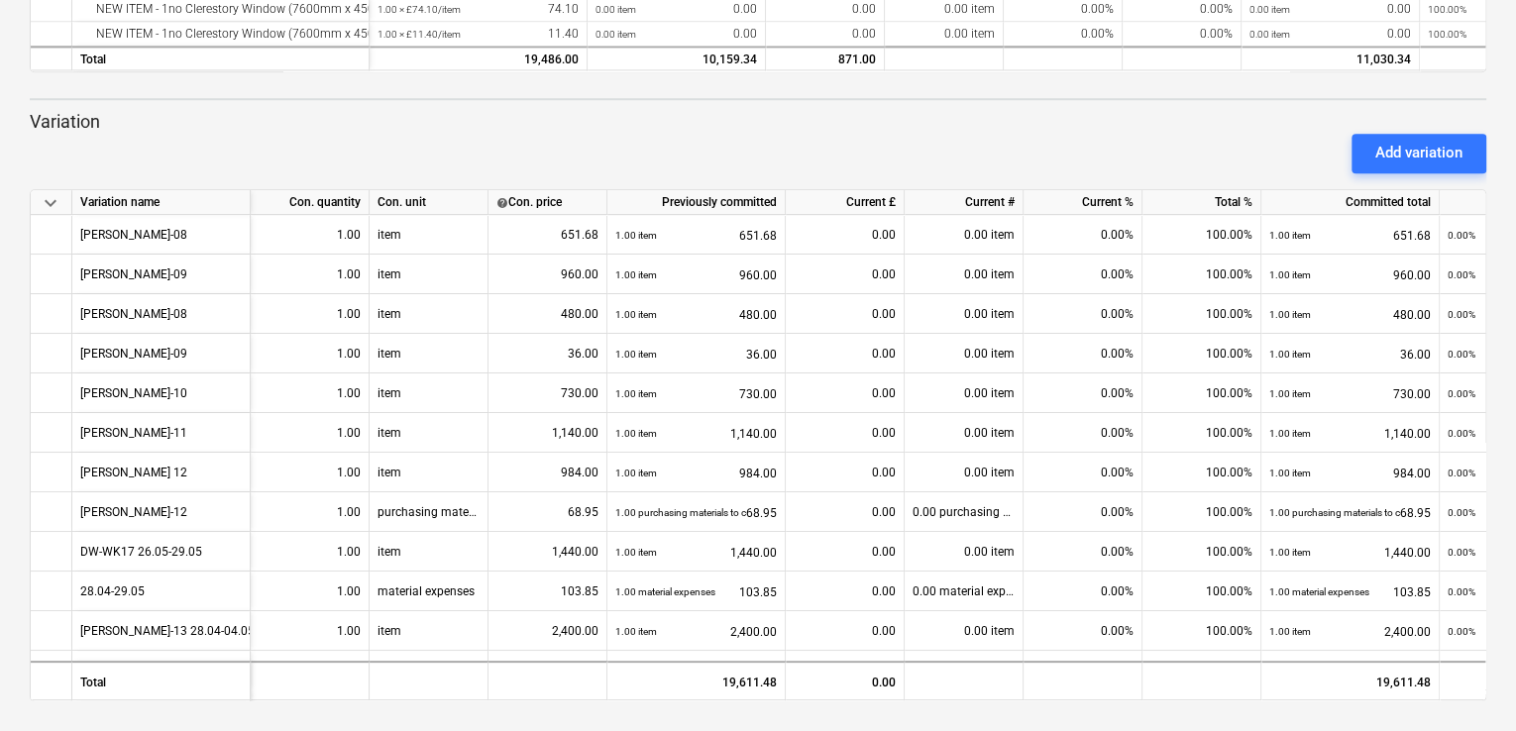
scroll to position [392, 0]
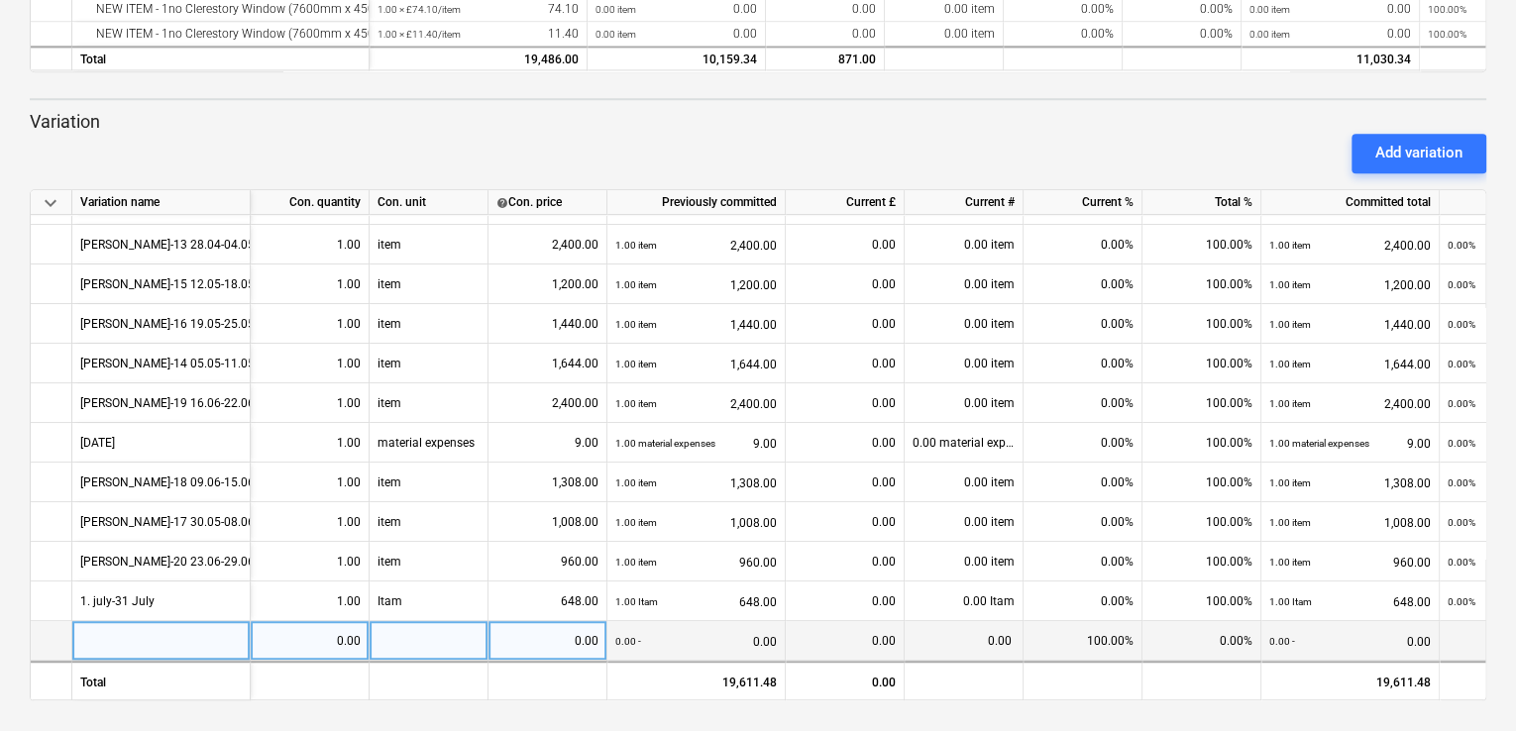
click at [107, 632] on div at bounding box center [161, 641] width 178 height 40
type input "[DATE]-[DATE]"
click at [345, 635] on div "0.00" at bounding box center [310, 641] width 102 height 40
click at [558, 634] on div "0.00" at bounding box center [547, 641] width 102 height 40
type input "6480"
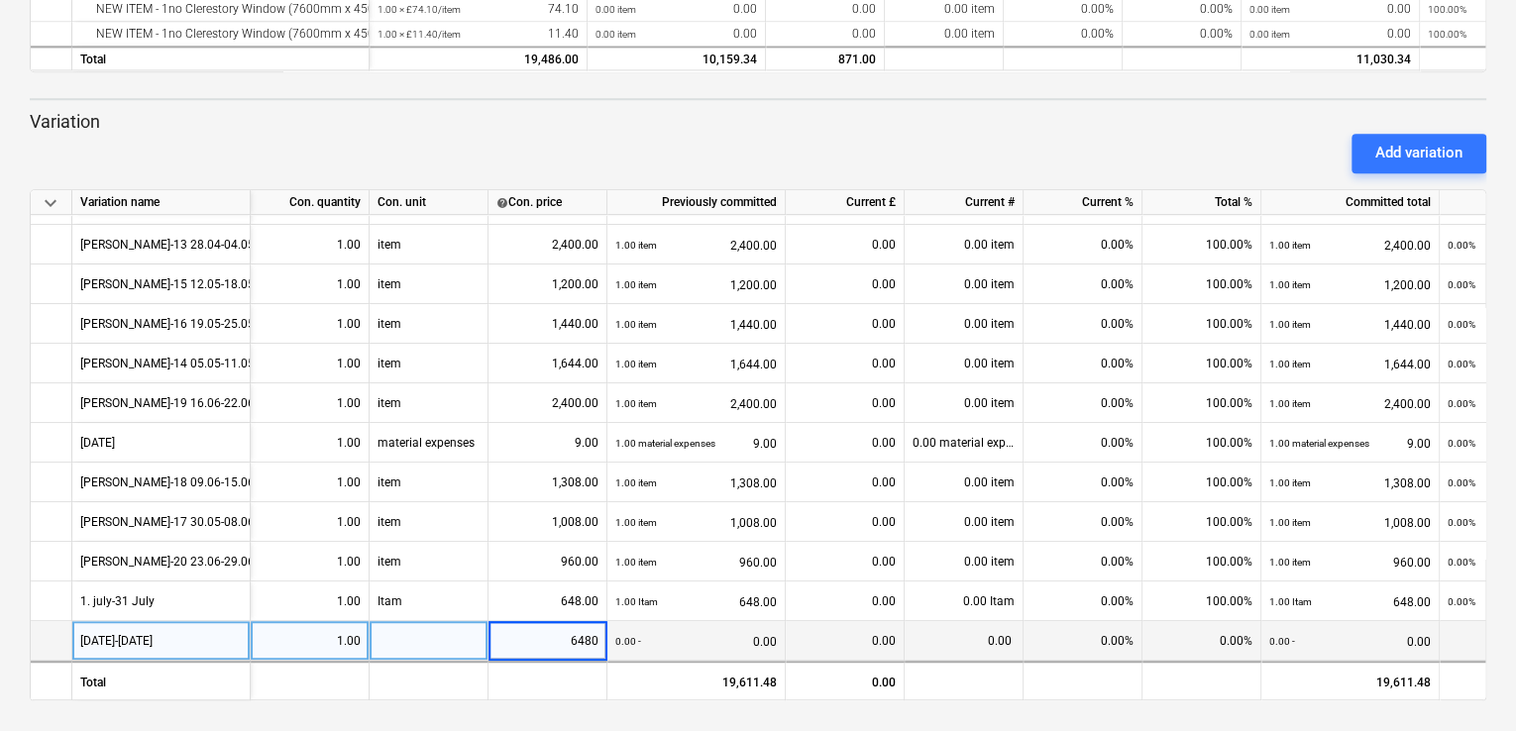
click at [464, 627] on div at bounding box center [429, 641] width 119 height 40
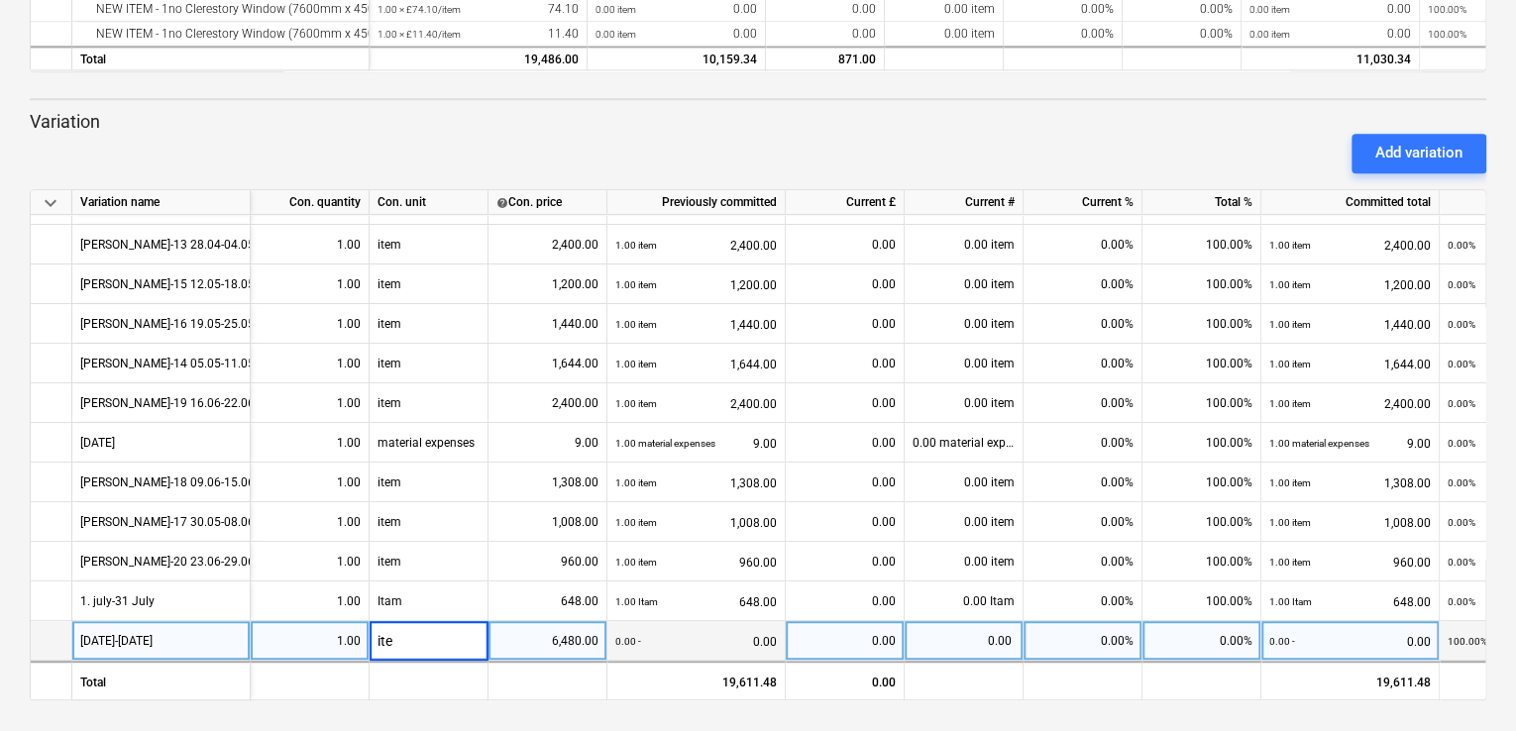
type input "item"
click at [1213, 636] on div "0.00%" at bounding box center [1201, 641] width 119 height 40
type input "100"
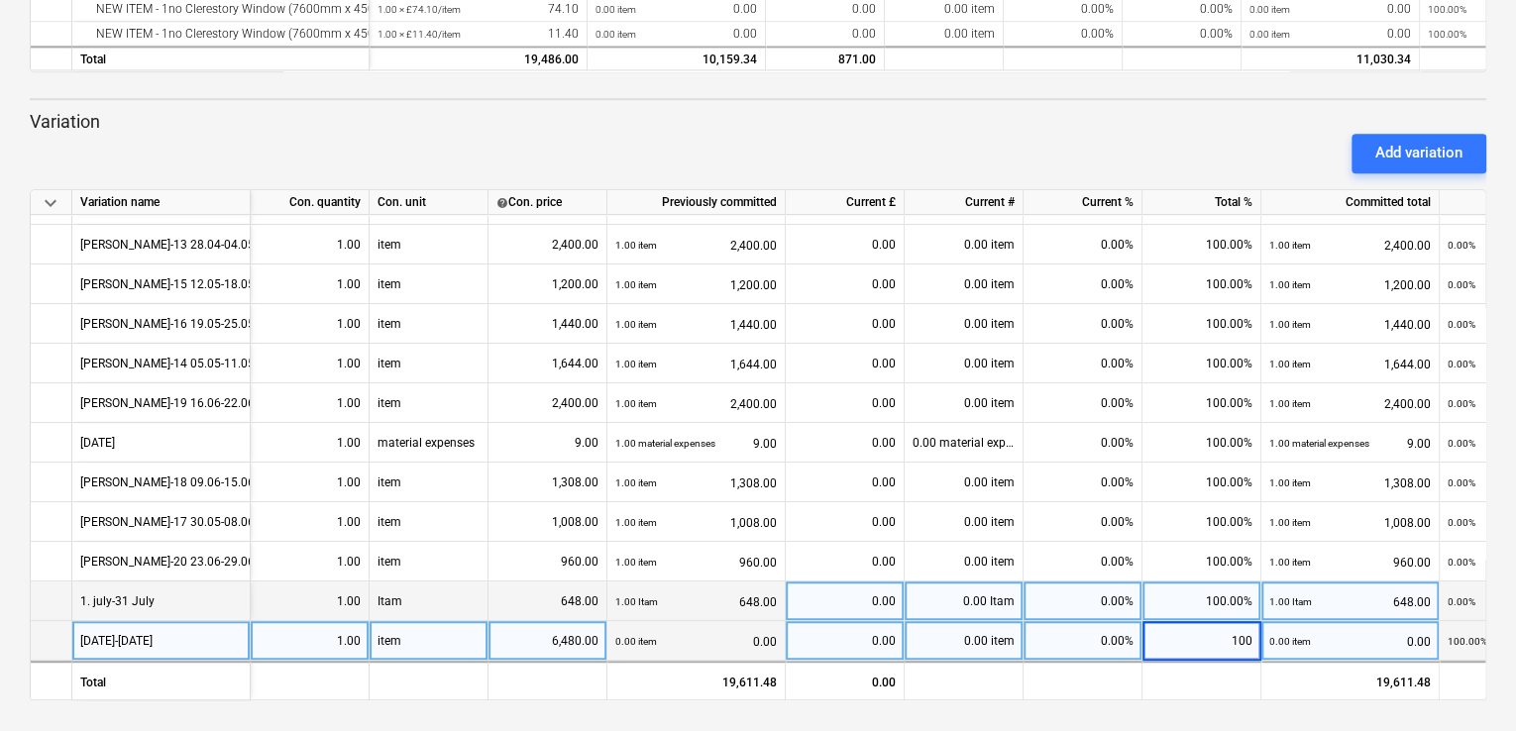
click at [1189, 584] on div "100.00%" at bounding box center [1201, 602] width 119 height 40
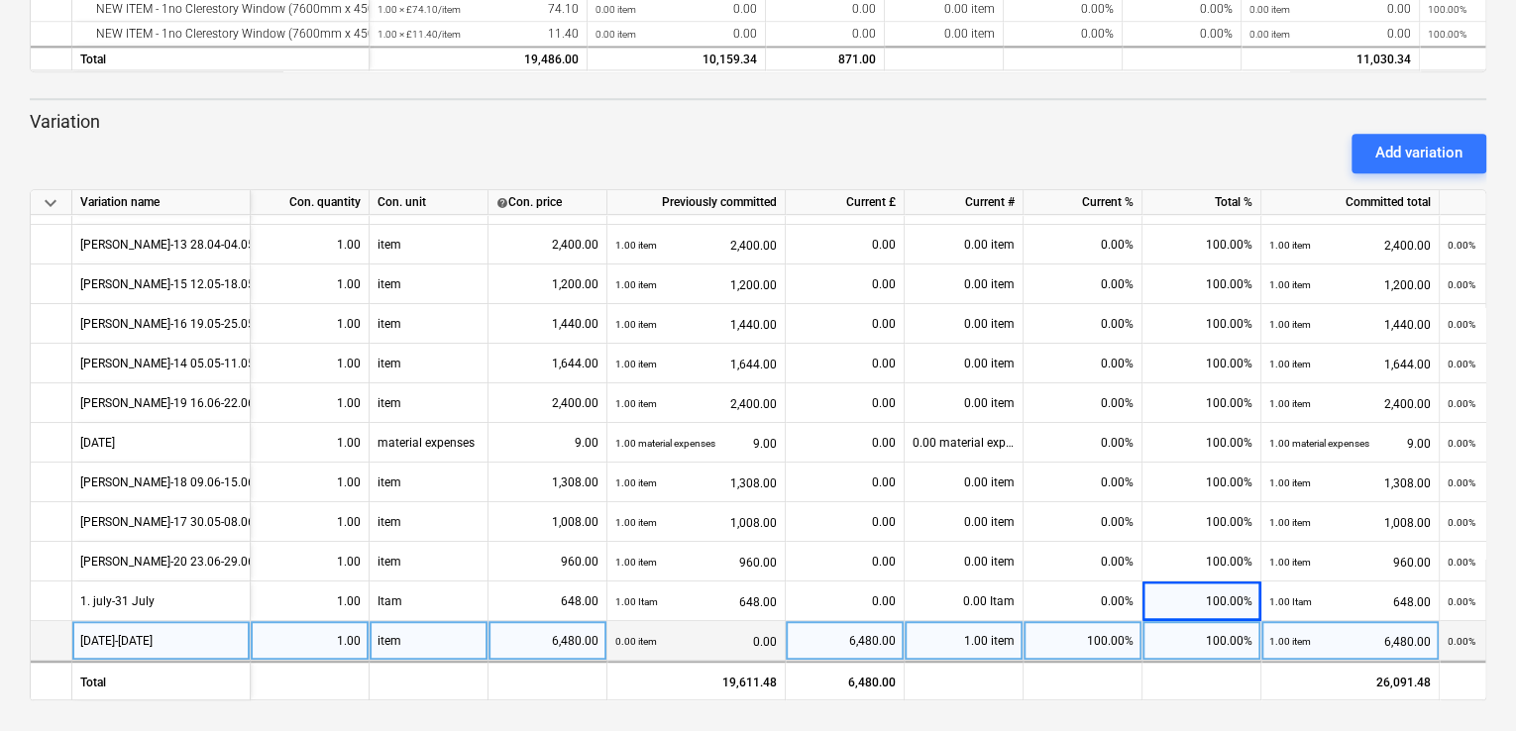
scroll to position [75, 0]
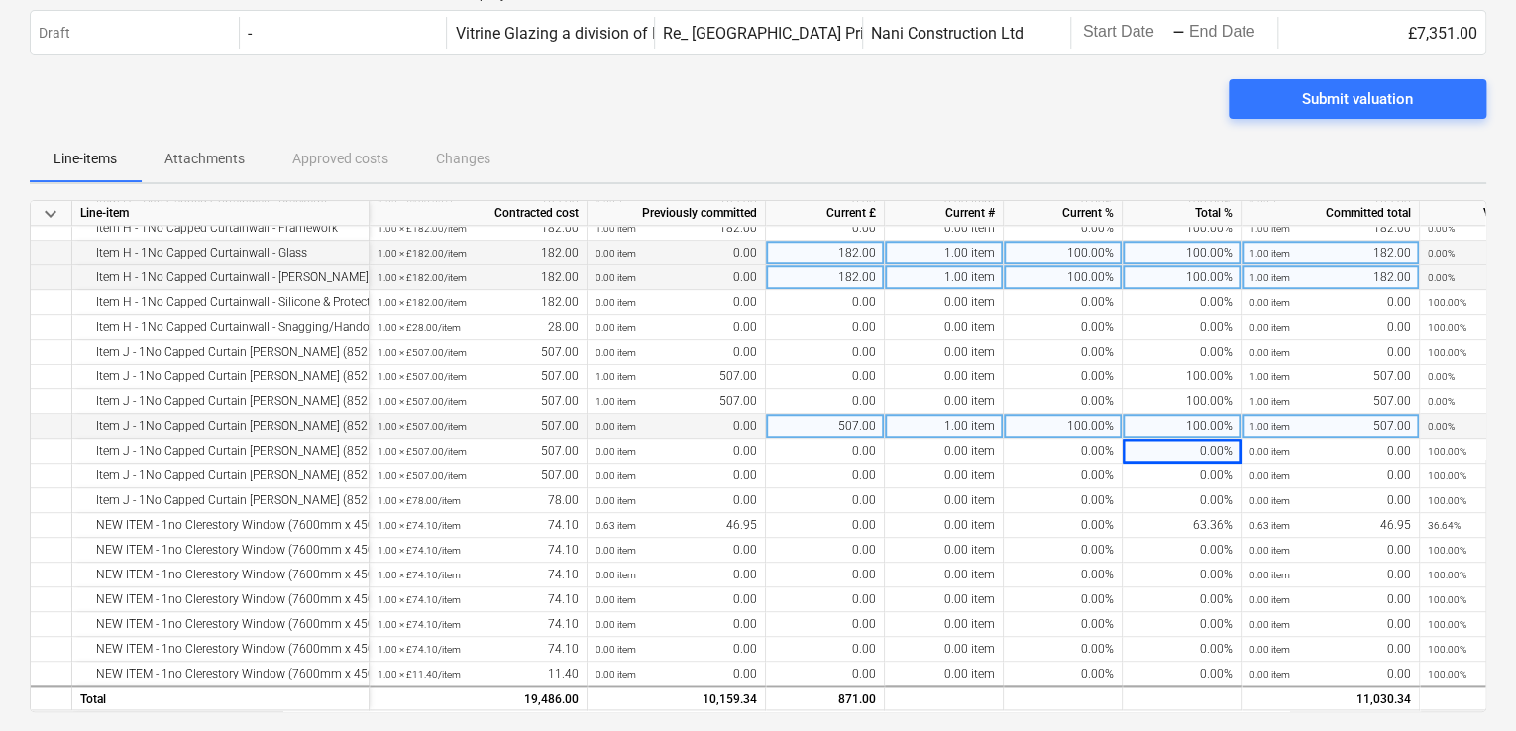
click at [209, 158] on p "Attachments" at bounding box center [204, 159] width 80 height 21
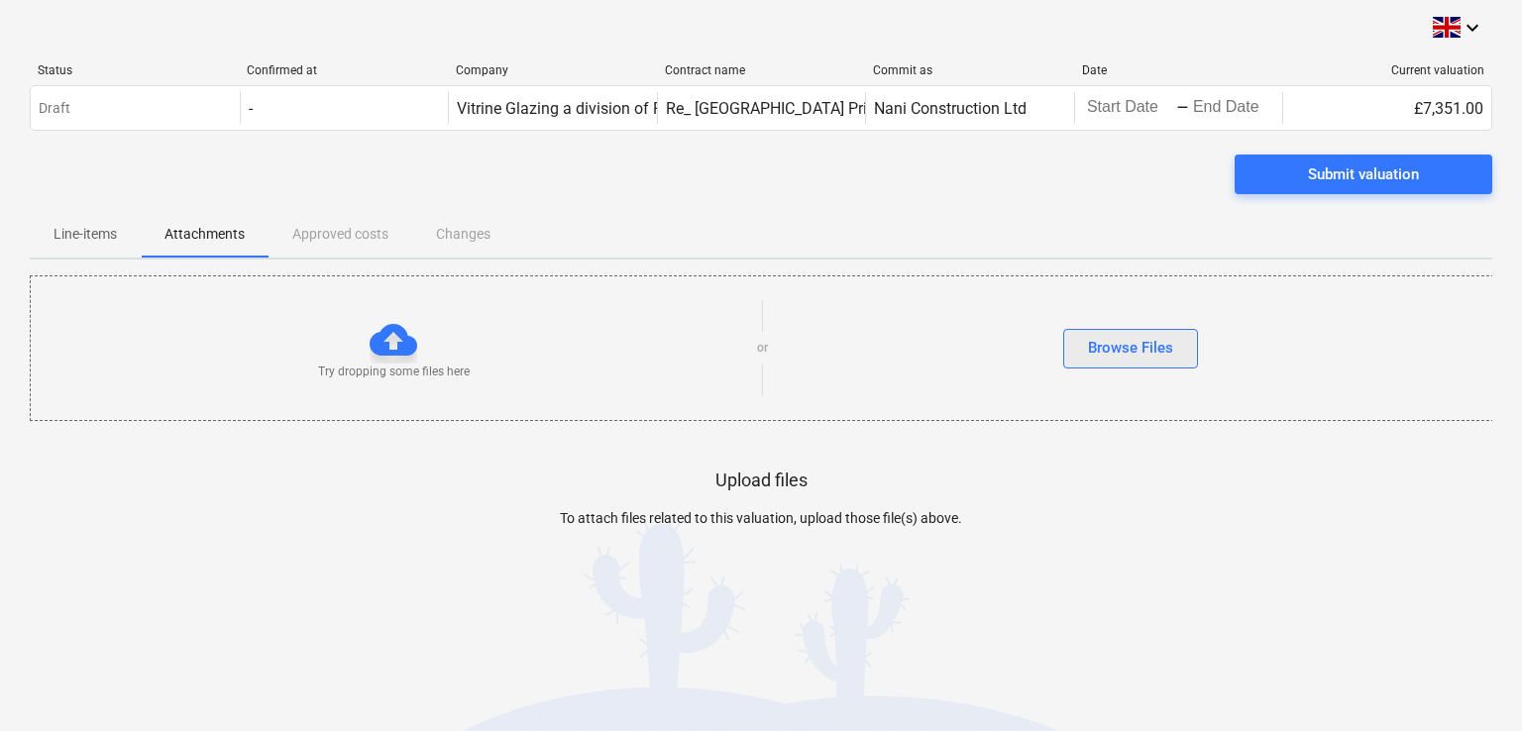
click at [1129, 357] on div "Browse Files" at bounding box center [1130, 348] width 85 height 26
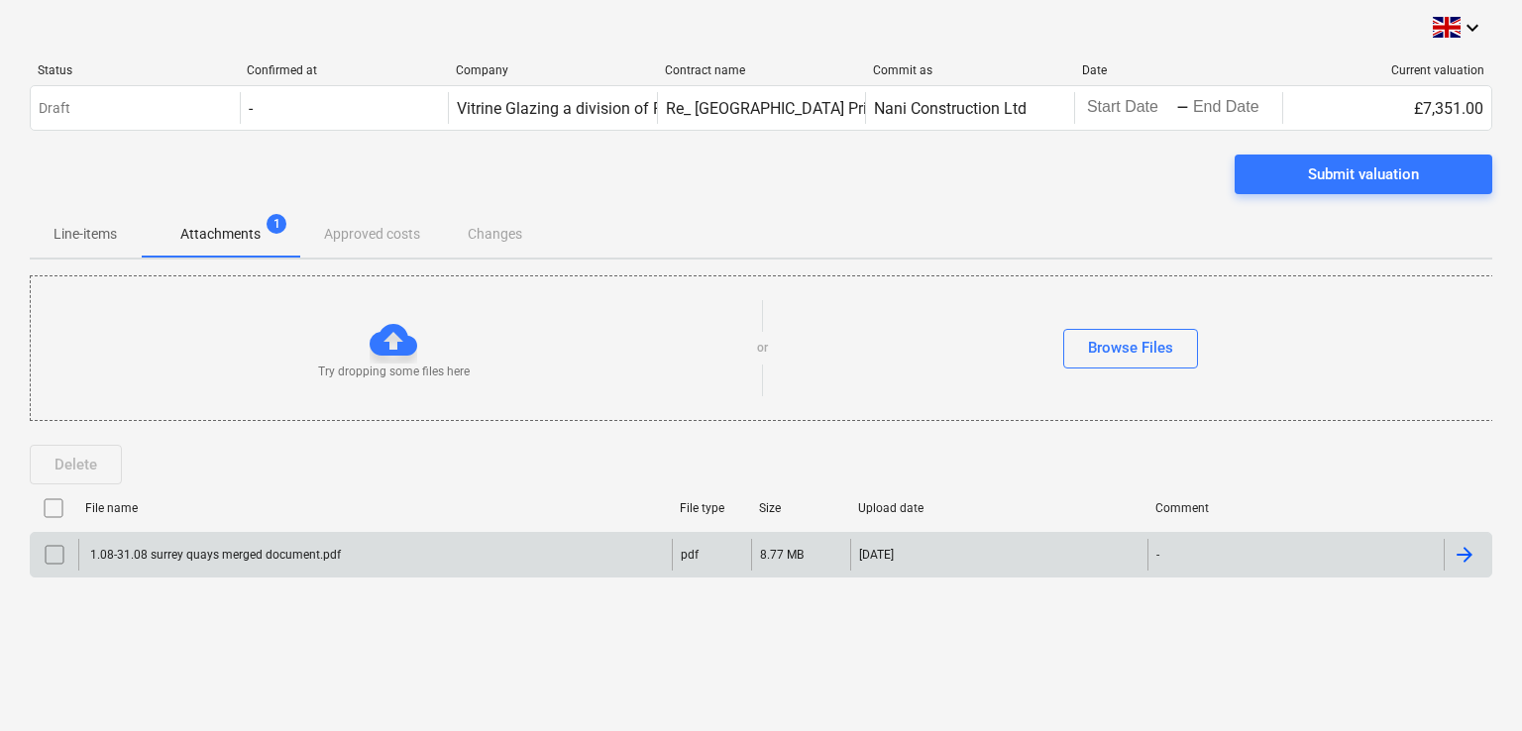
click at [1474, 552] on div at bounding box center [1464, 555] width 24 height 24
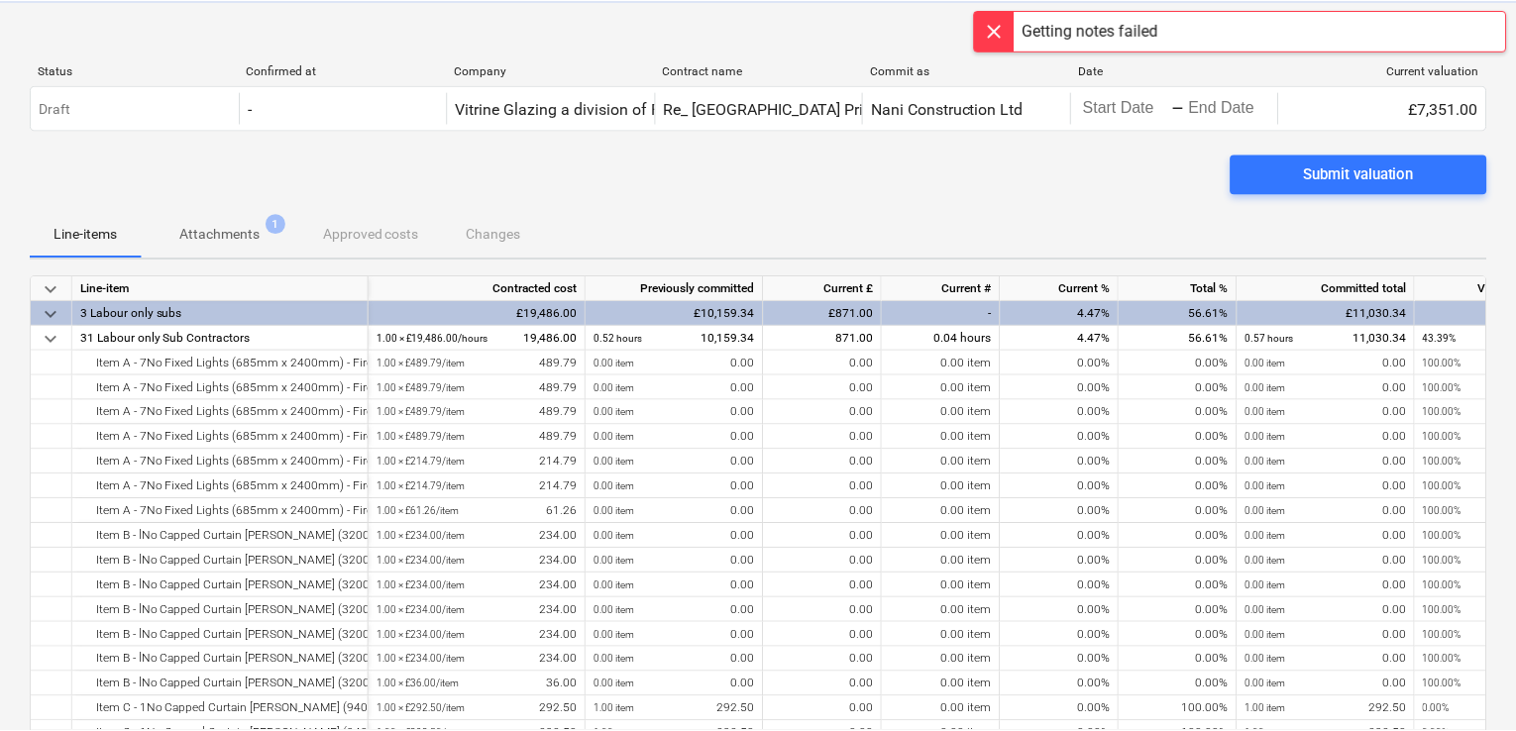
scroll to position [75, 0]
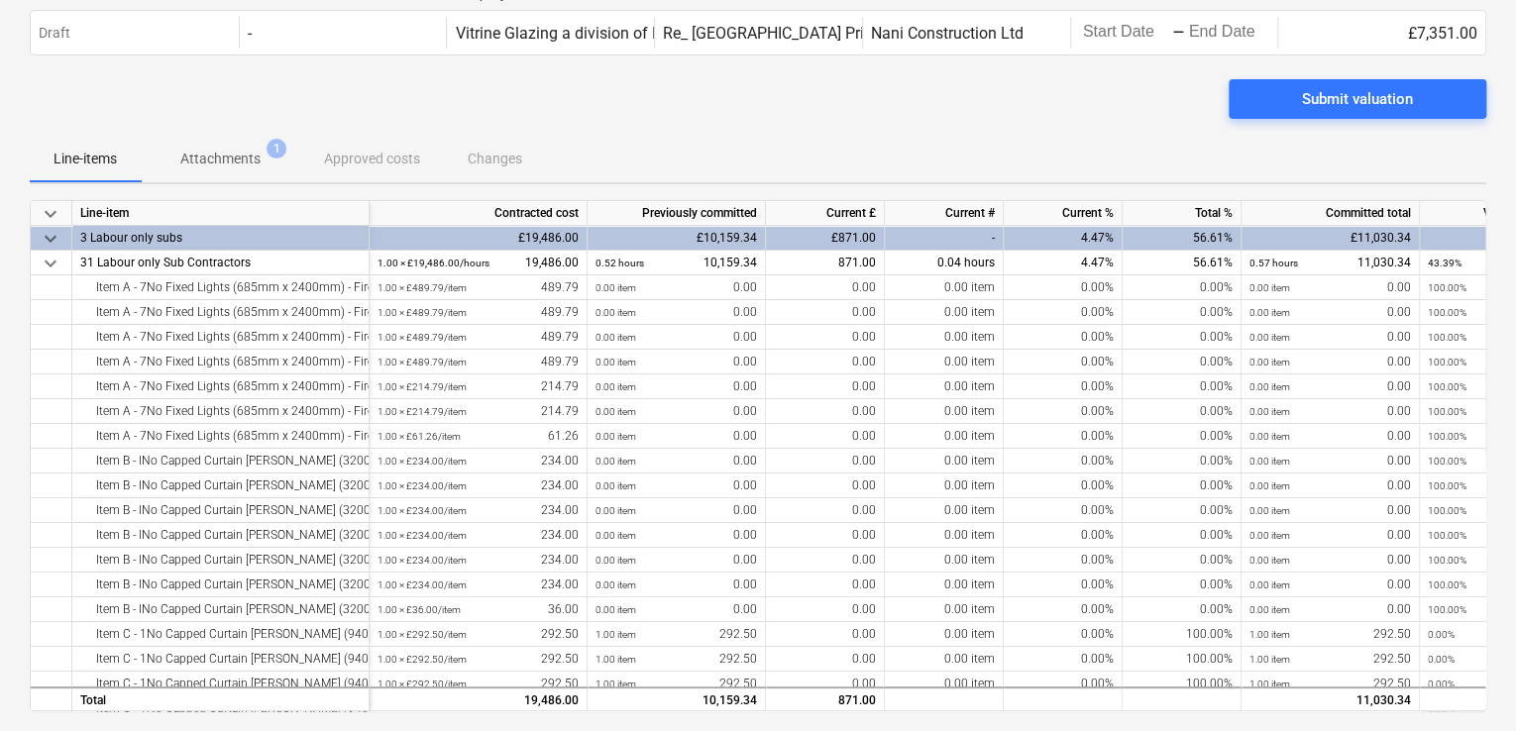
click at [646, 122] on div "Submit valuation" at bounding box center [758, 106] width 1456 height 55
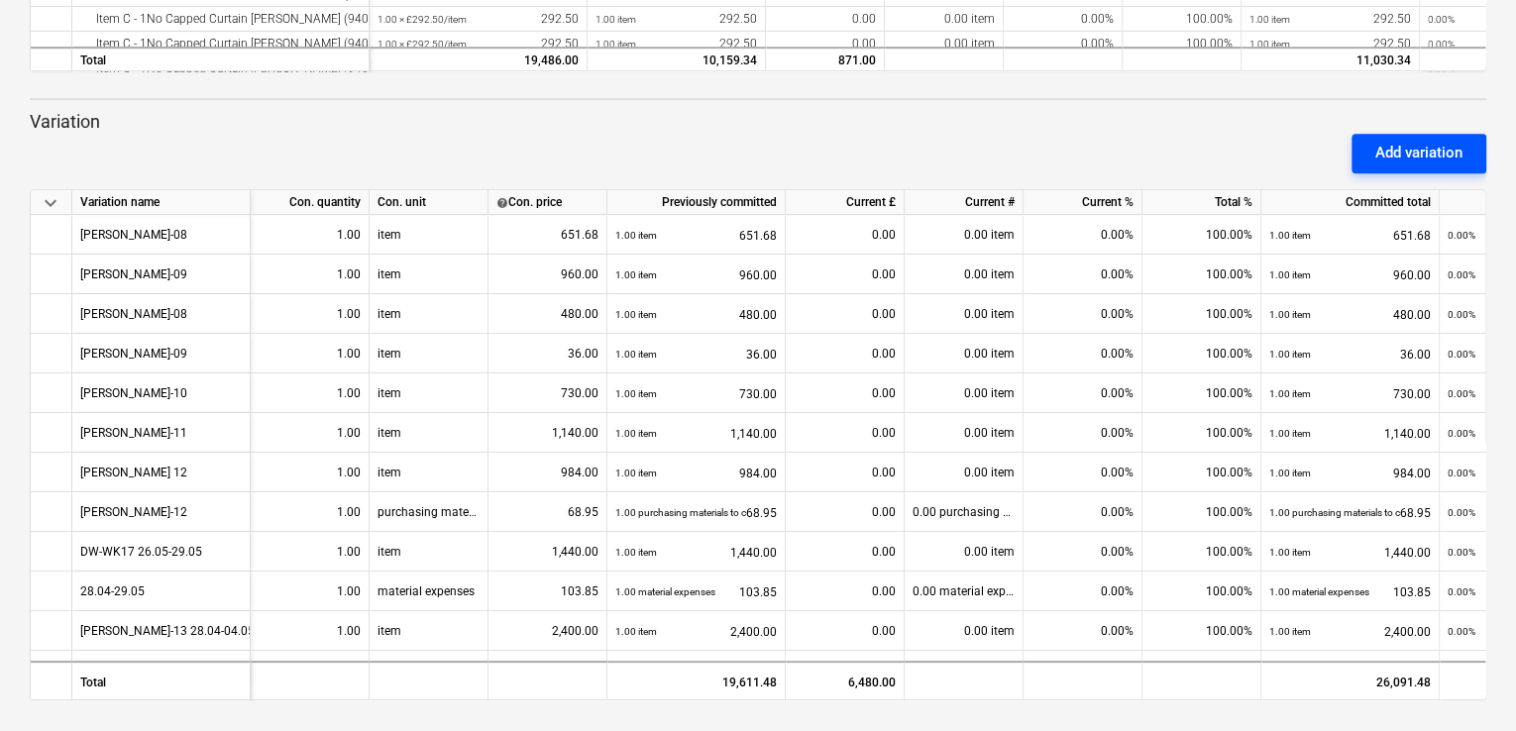
click at [1430, 144] on div "Add variation" at bounding box center [1418, 153] width 87 height 26
click at [1485, 465] on div "keyboard_arrow_down Variation name Con. quantity Con. unit help Con. price Prev…" at bounding box center [758, 445] width 1456 height 512
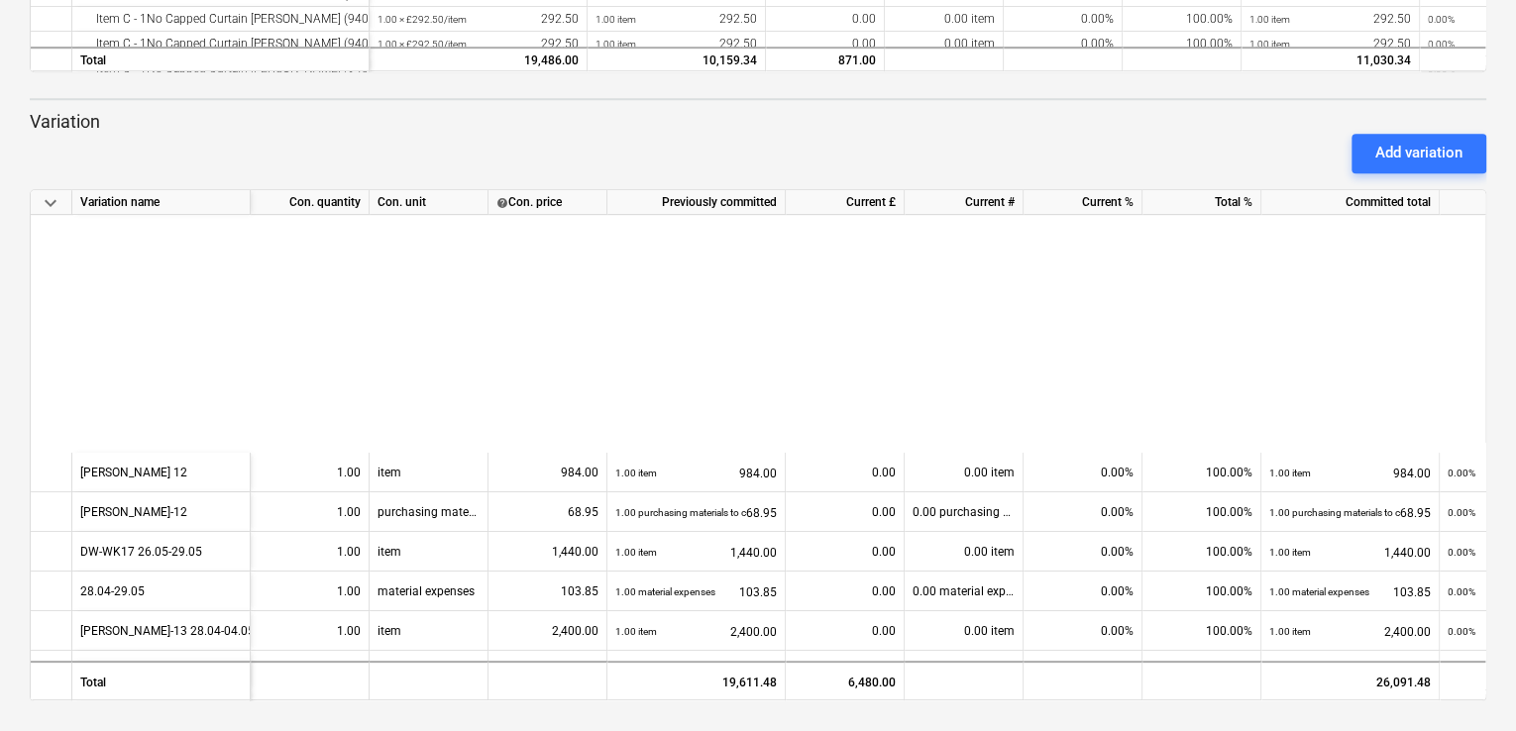
scroll to position [432, 0]
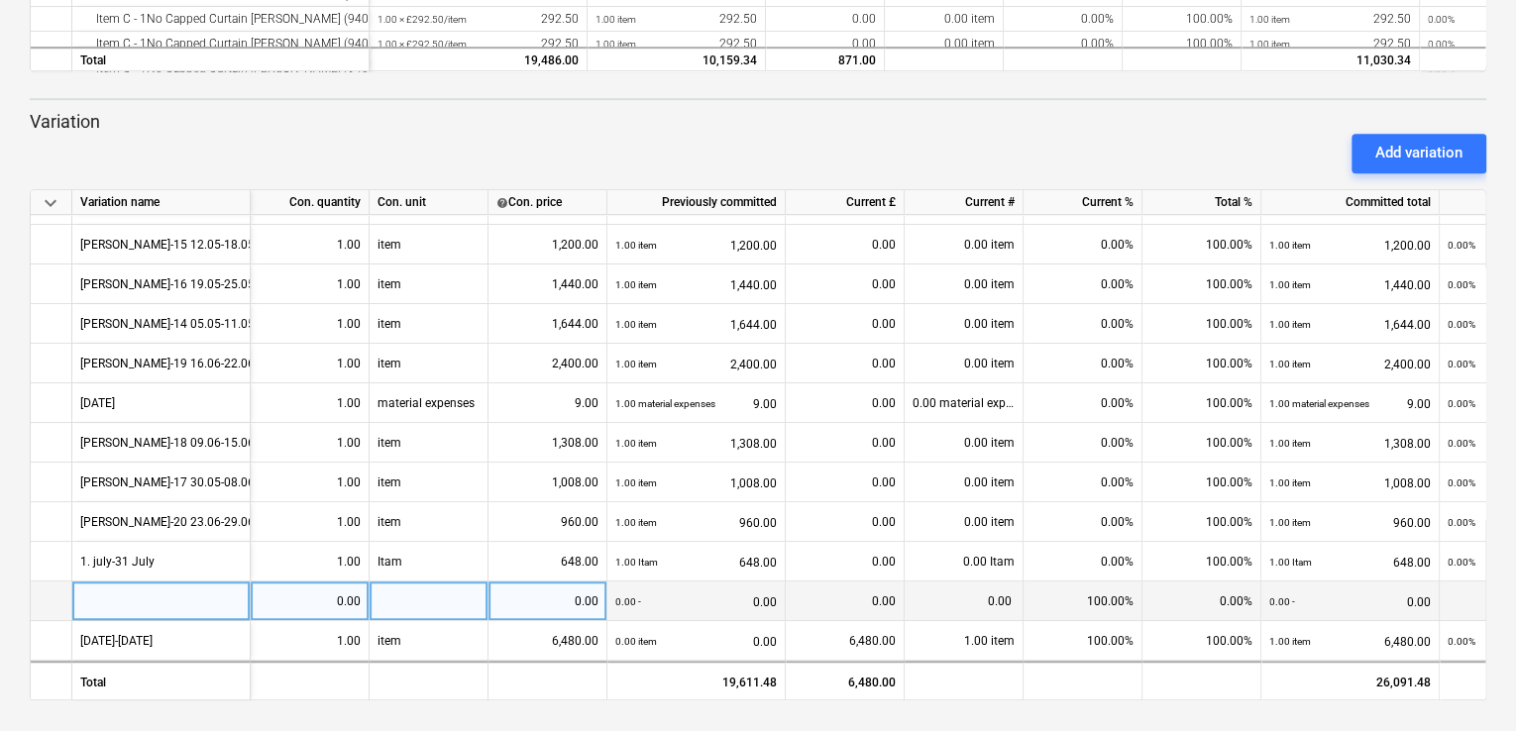
click at [106, 601] on div at bounding box center [161, 602] width 178 height 40
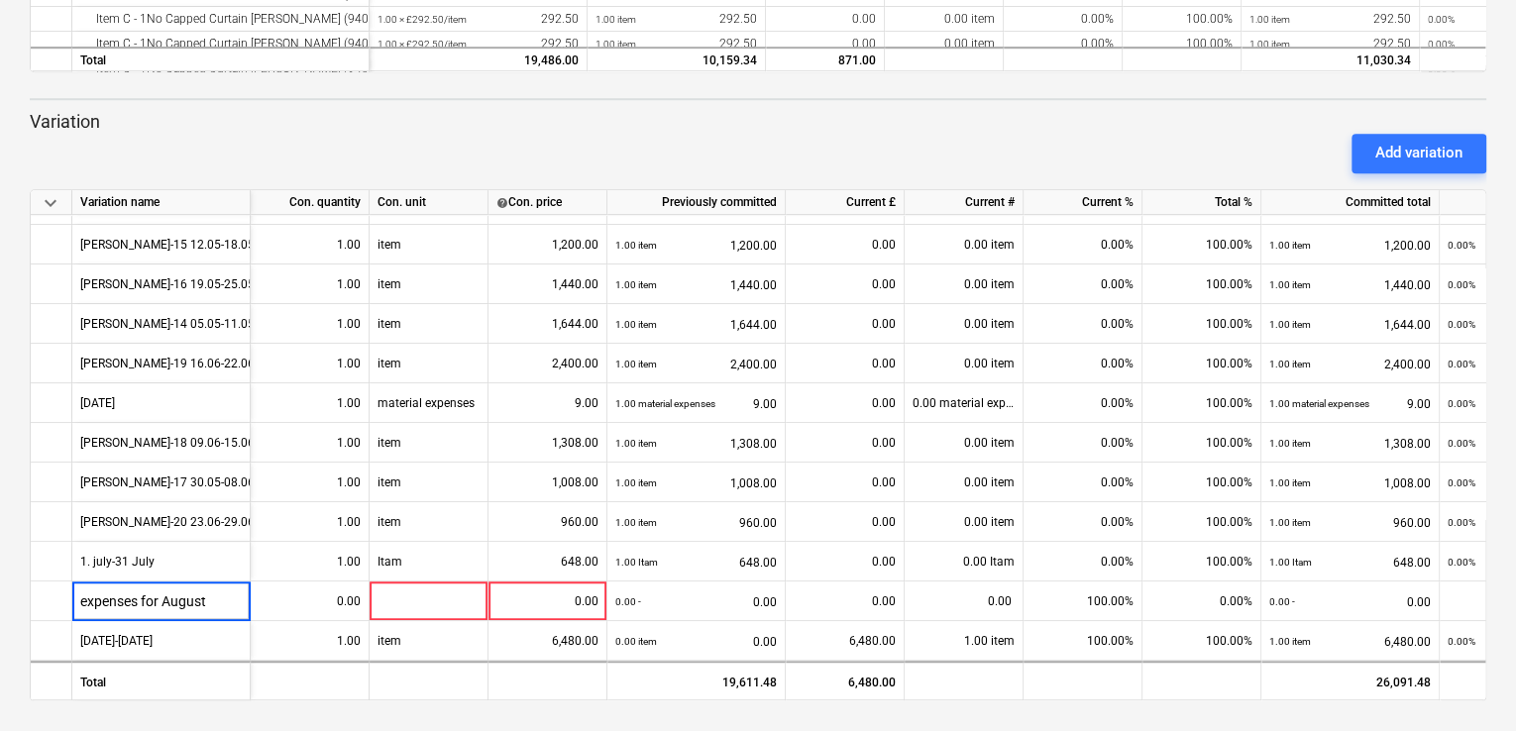
type input "expenses for August"
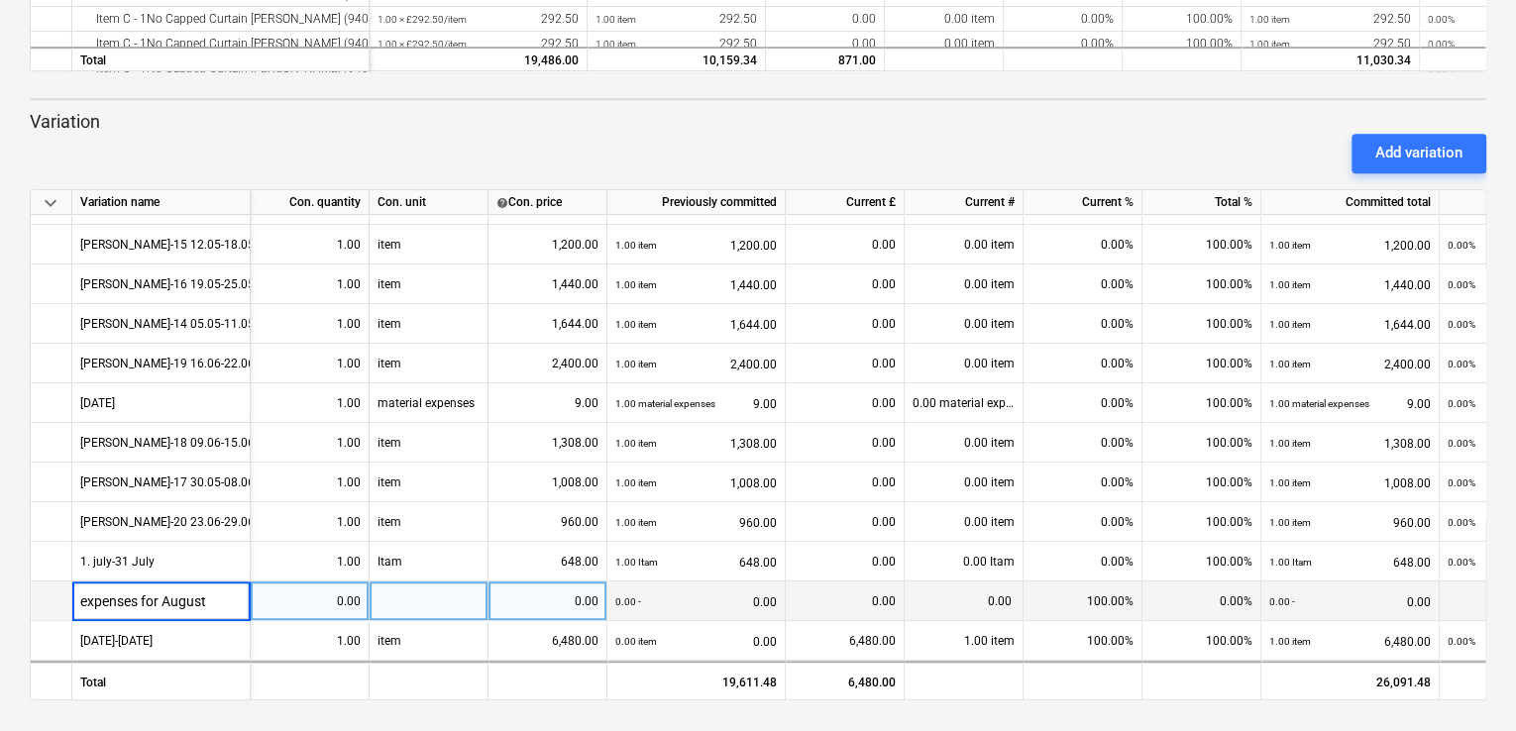
click at [524, 599] on div "0.00" at bounding box center [547, 602] width 102 height 40
click at [410, 587] on div at bounding box center [429, 602] width 119 height 40
click at [196, 590] on div "expenses for August" at bounding box center [161, 602] width 178 height 40
type input "August expenses"
click at [344, 595] on div "0.00" at bounding box center [310, 602] width 102 height 40
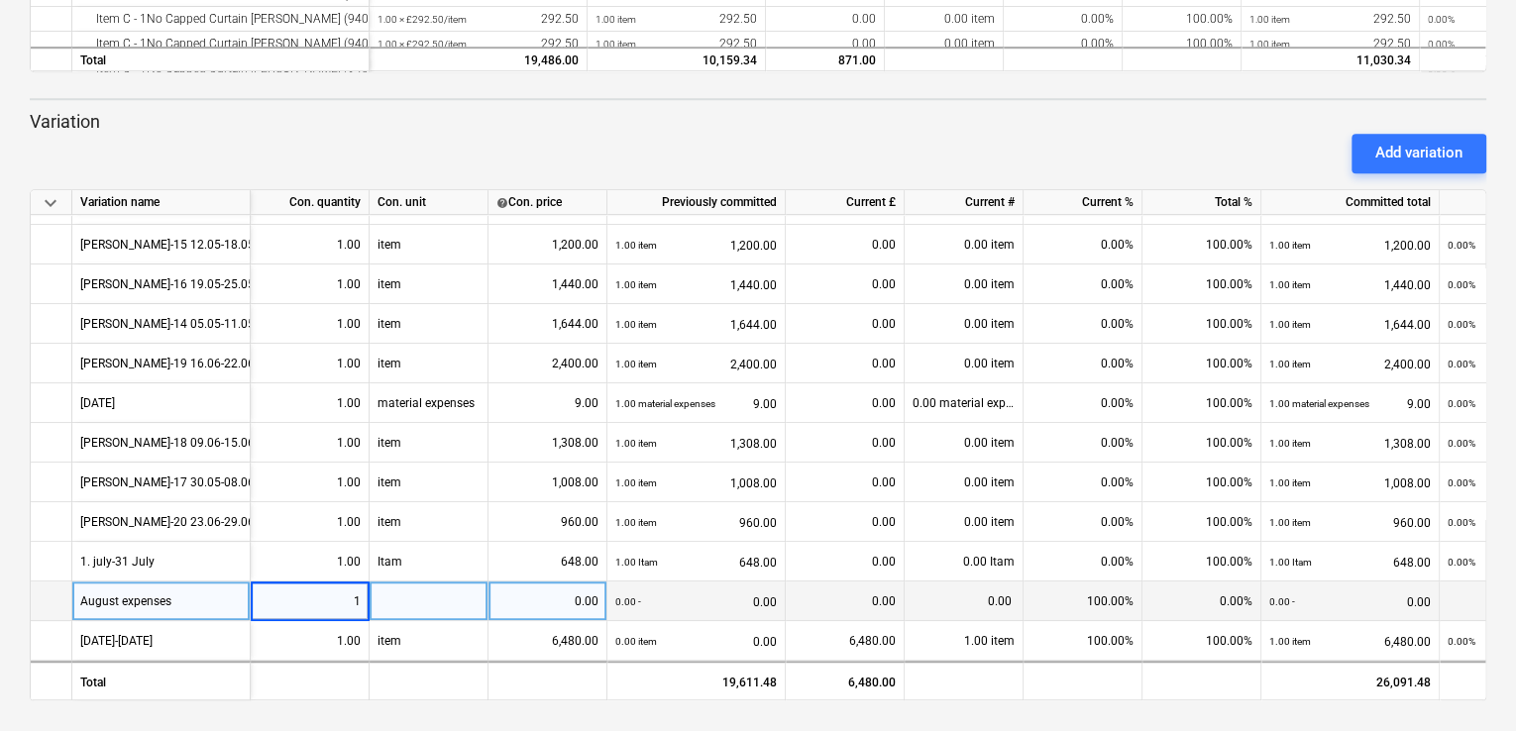
click at [397, 582] on div at bounding box center [429, 602] width 119 height 40
click at [420, 594] on div at bounding box center [429, 602] width 119 height 40
type input "material expenses"
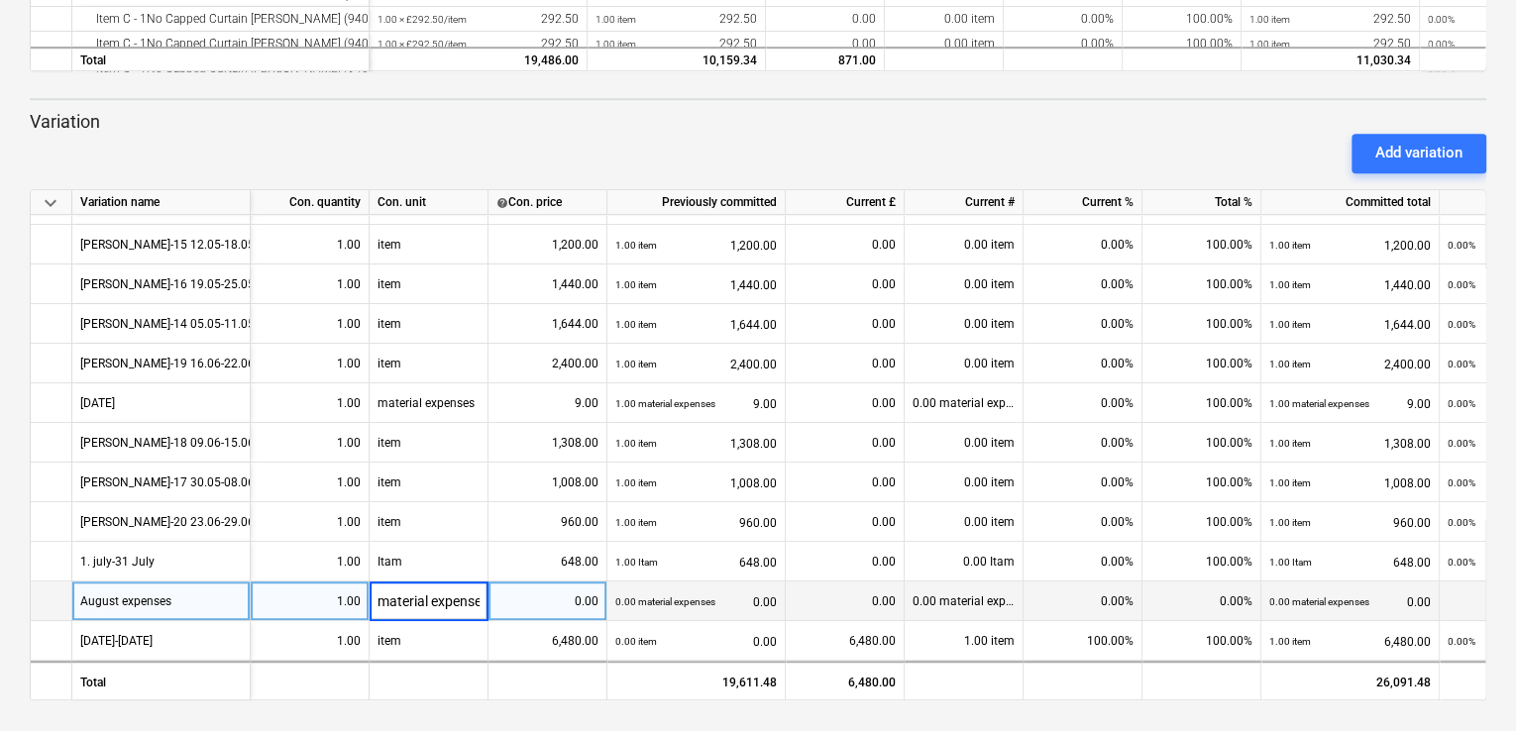
scroll to position [0, 13]
click at [481, 594] on input "material expenses" at bounding box center [429, 601] width 118 height 39
drag, startPoint x: 392, startPoint y: 593, endPoint x: 438, endPoint y: 604, distance: 46.9
click at [438, 604] on input "material expenses ( gromes from [GEOGRAPHIC_DATA]" at bounding box center [429, 601] width 118 height 39
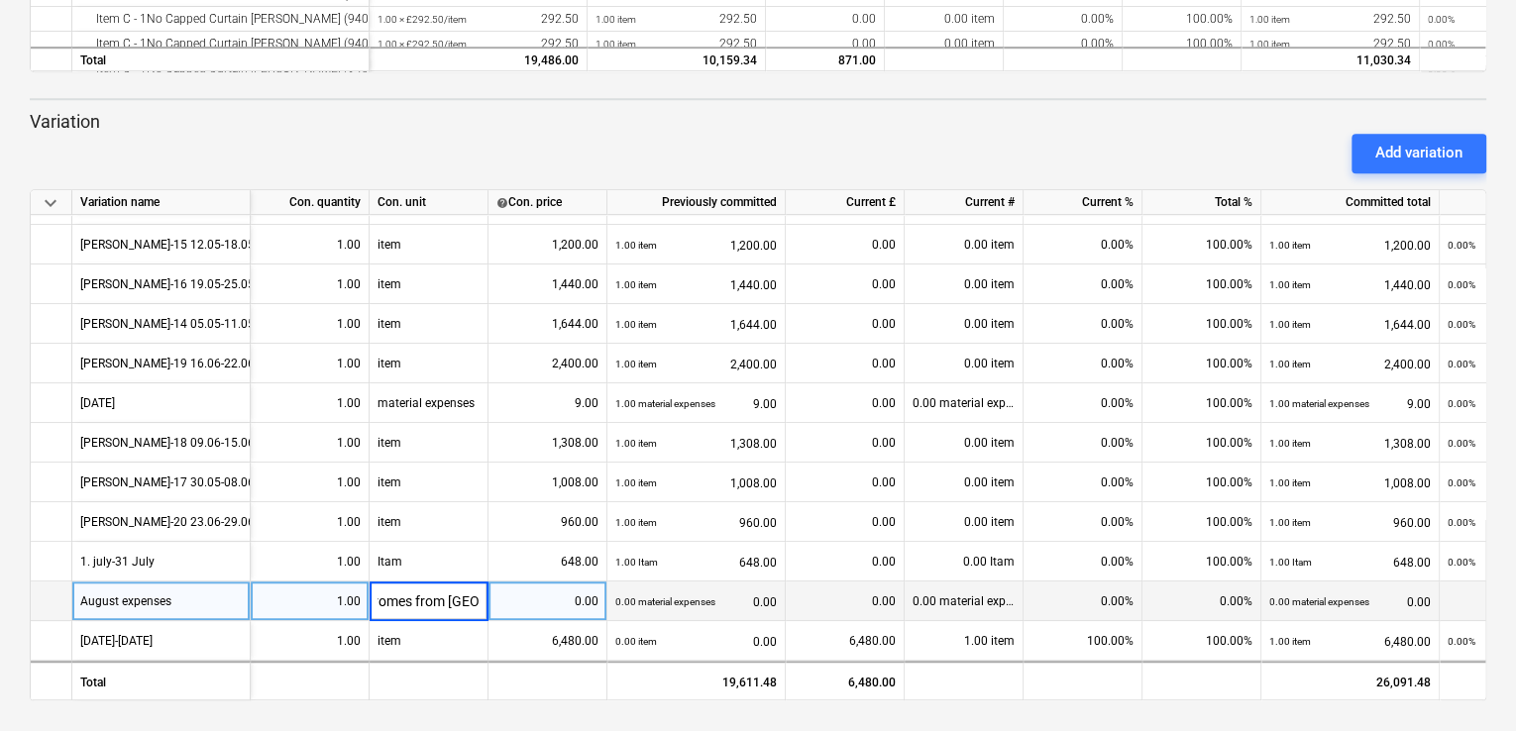
click at [404, 595] on input "material expenses ( gromes from [GEOGRAPHIC_DATA]" at bounding box center [429, 601] width 118 height 39
click at [481, 591] on input "material expenses ( gromes from [GEOGRAPHIC_DATA]" at bounding box center [429, 601] width 118 height 39
type input "m"
type input "item"
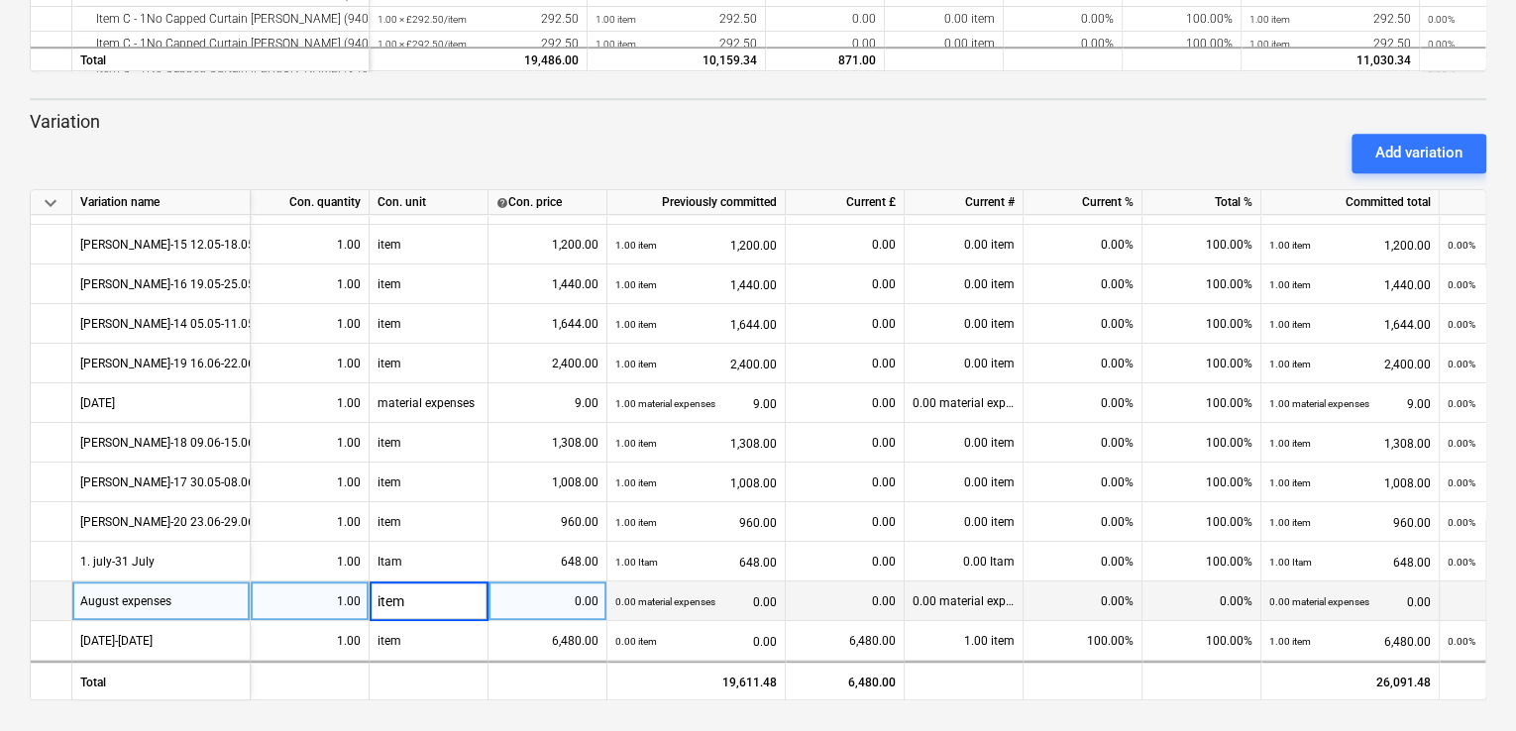
click at [568, 602] on div "0.00" at bounding box center [547, 602] width 102 height 40
type input "297.32"
click at [1126, 588] on div "0.00%" at bounding box center [1082, 602] width 119 height 40
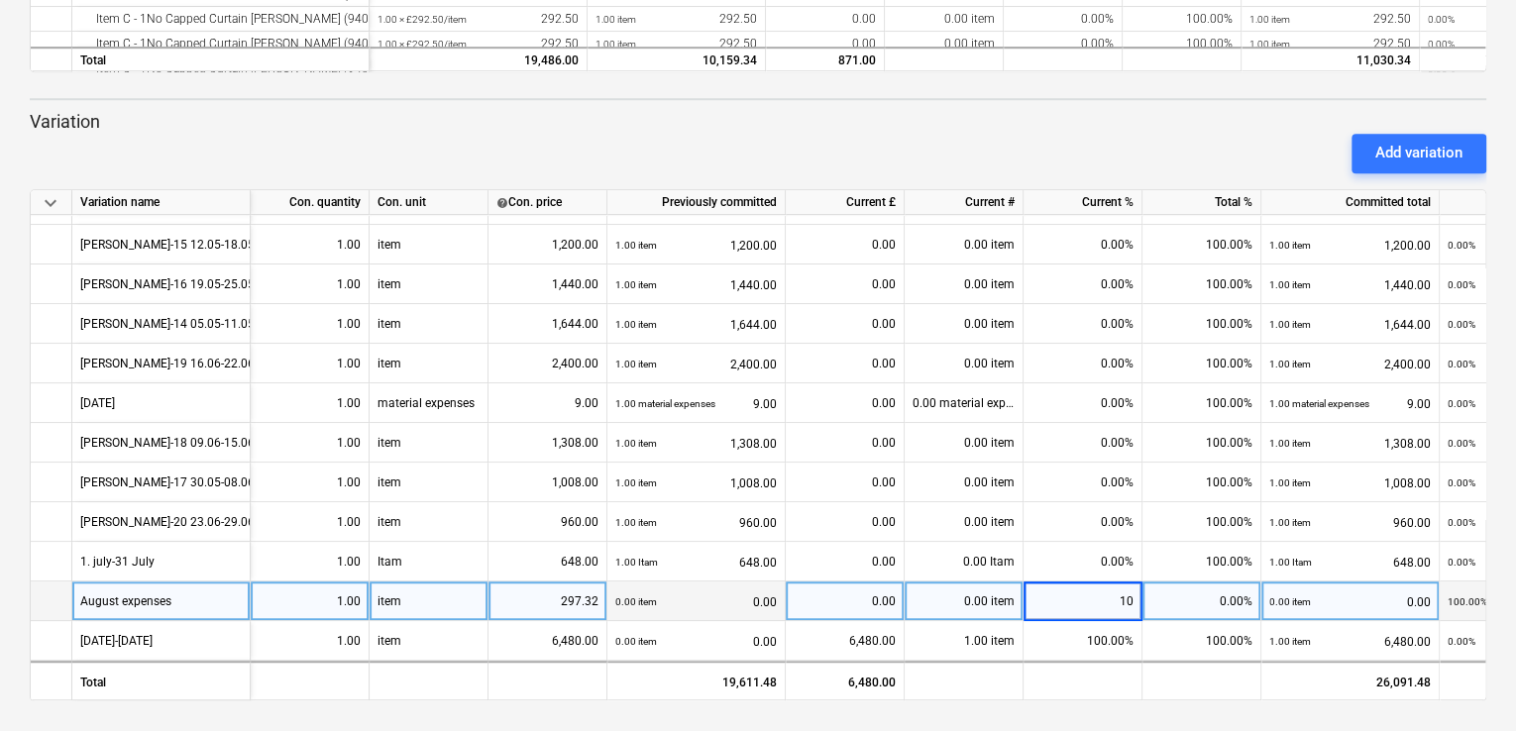
type input "100"
click at [1180, 590] on div "0.00%" at bounding box center [1201, 602] width 119 height 40
click at [414, 588] on div "item" at bounding box center [429, 602] width 119 height 40
type input "materials expenses"
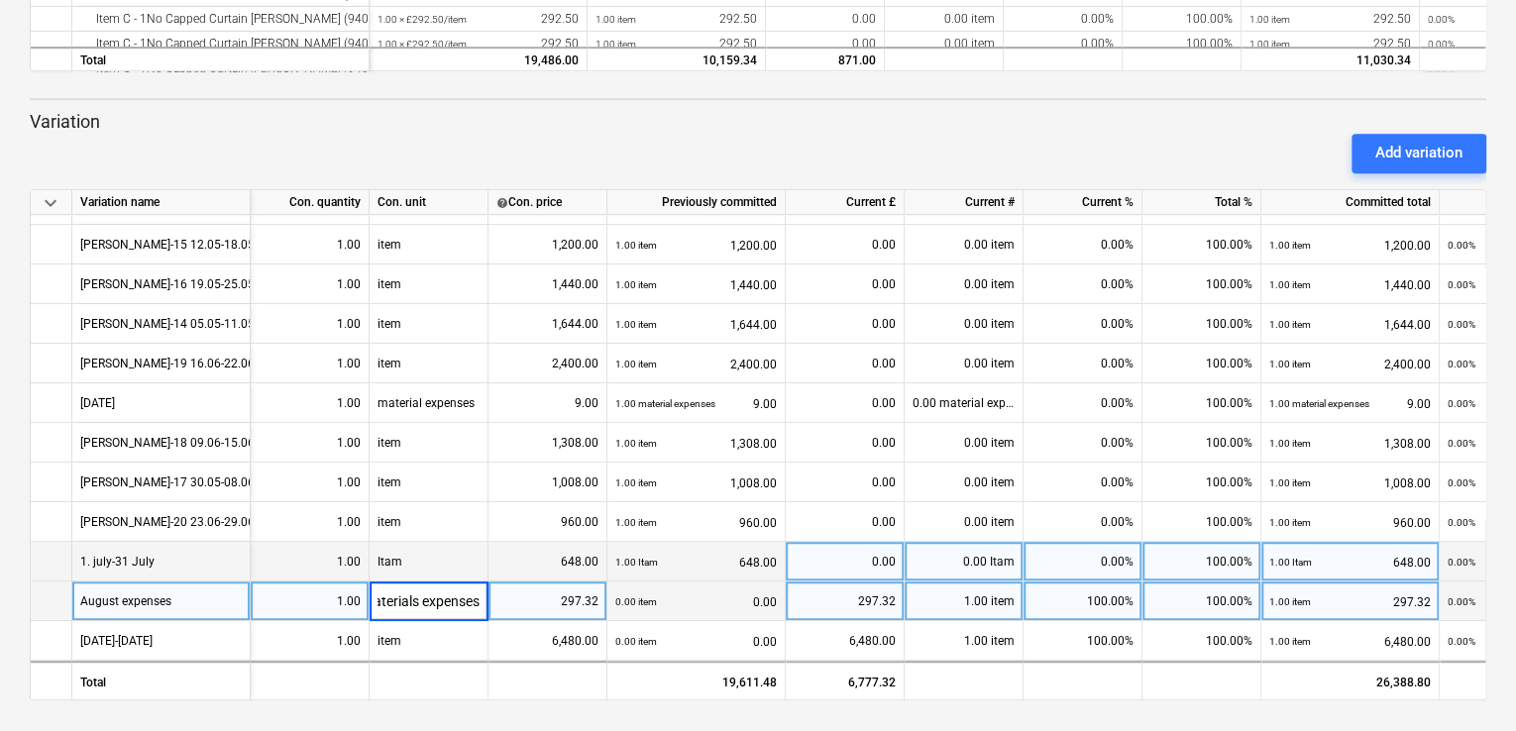
click at [430, 545] on div "Itam" at bounding box center [429, 562] width 119 height 40
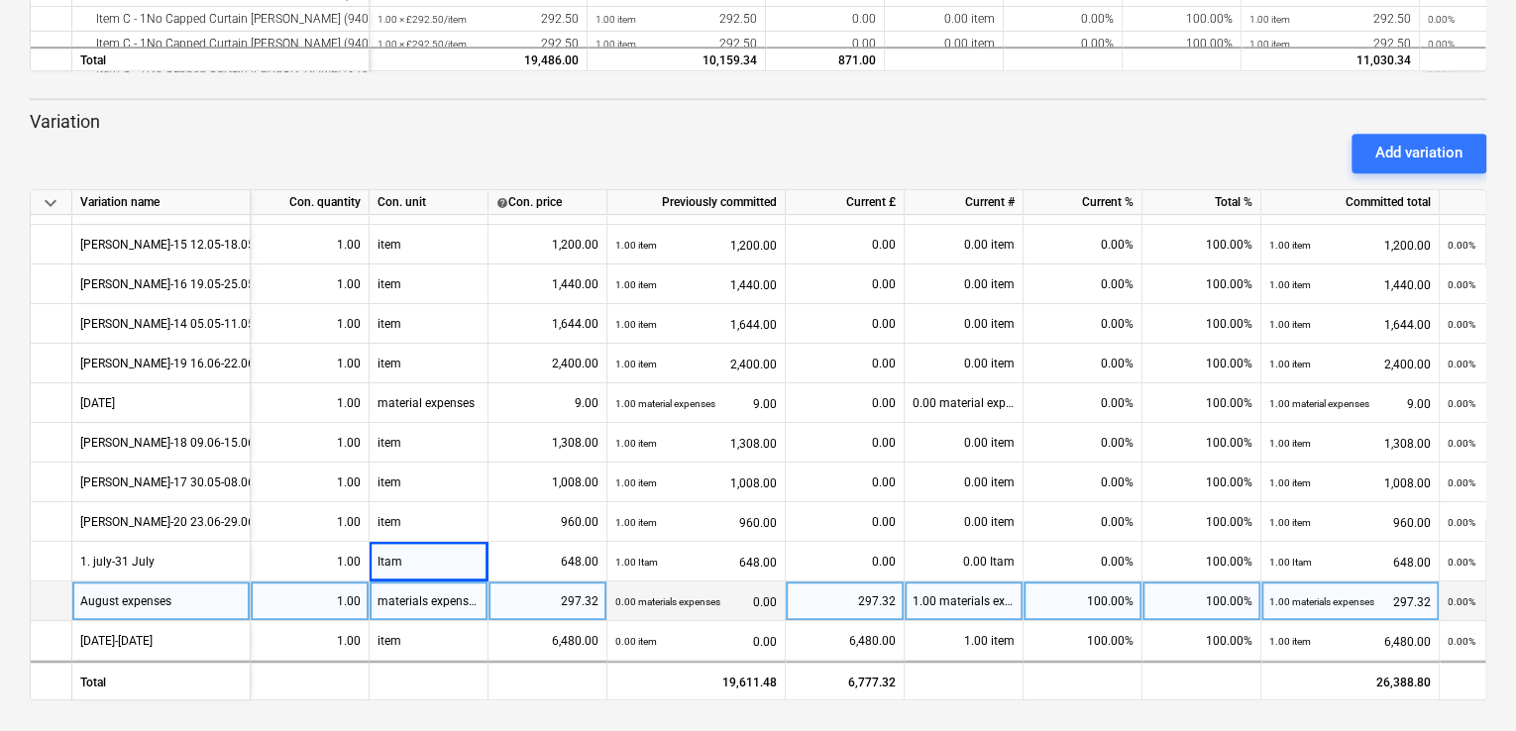
click at [427, 595] on div "materials expenses" at bounding box center [429, 602] width 119 height 40
click at [414, 593] on input "materials expenses" at bounding box center [429, 601] width 118 height 39
type input "material expenses"
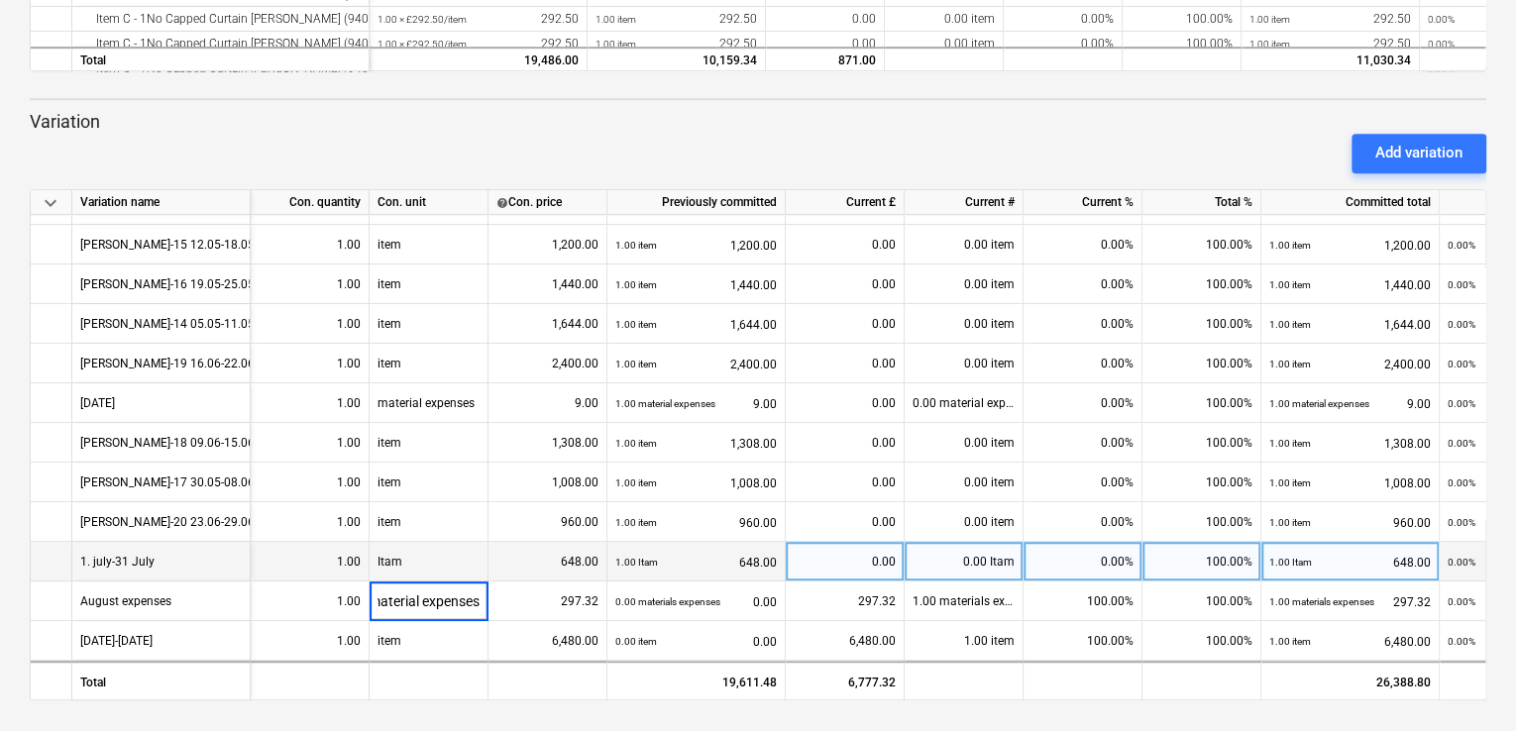
click at [430, 556] on div "Itam" at bounding box center [429, 562] width 119 height 40
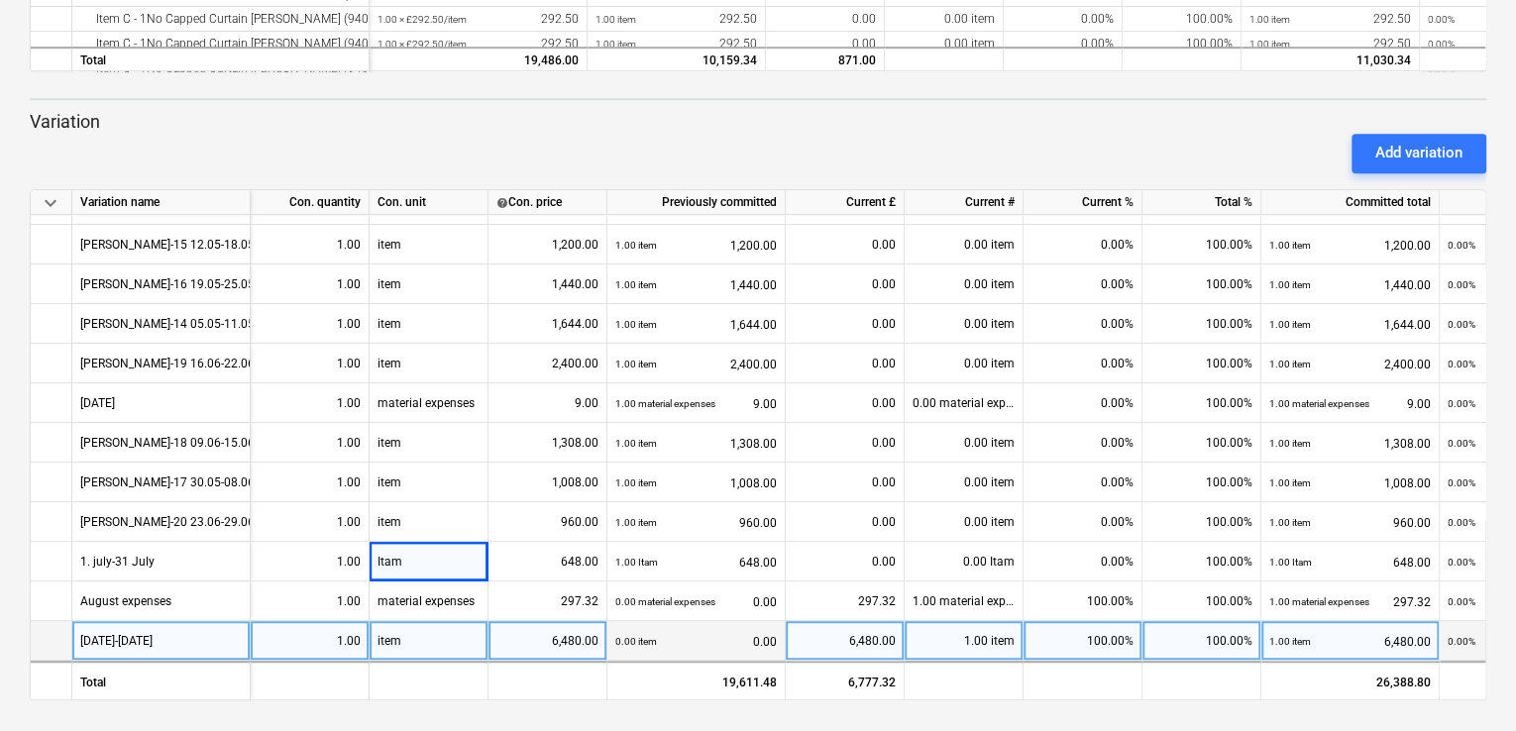
click at [407, 621] on div "item" at bounding box center [429, 641] width 119 height 40
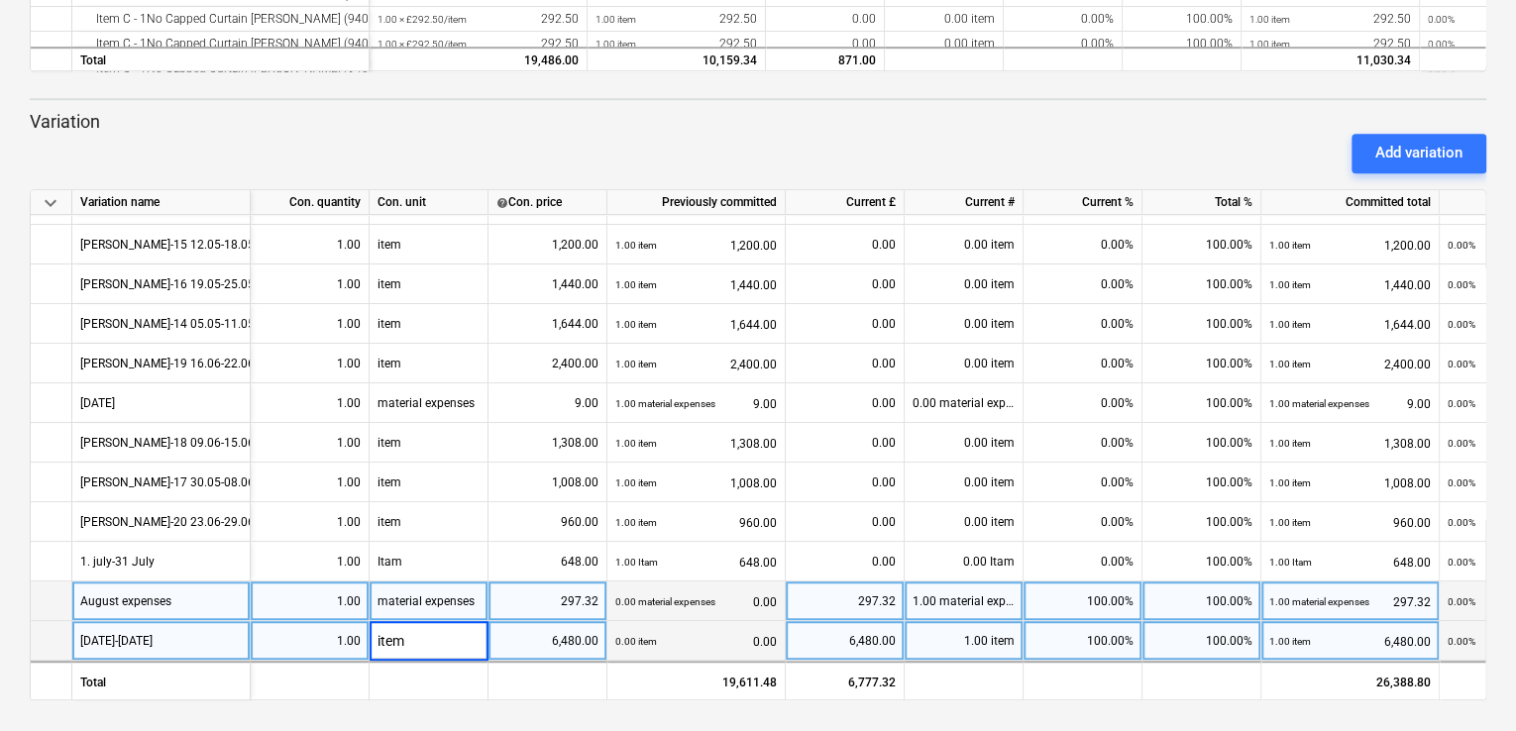
click at [407, 599] on div "material expenses" at bounding box center [429, 602] width 119 height 40
click at [201, 602] on div "August expenses" at bounding box center [161, 602] width 178 height 40
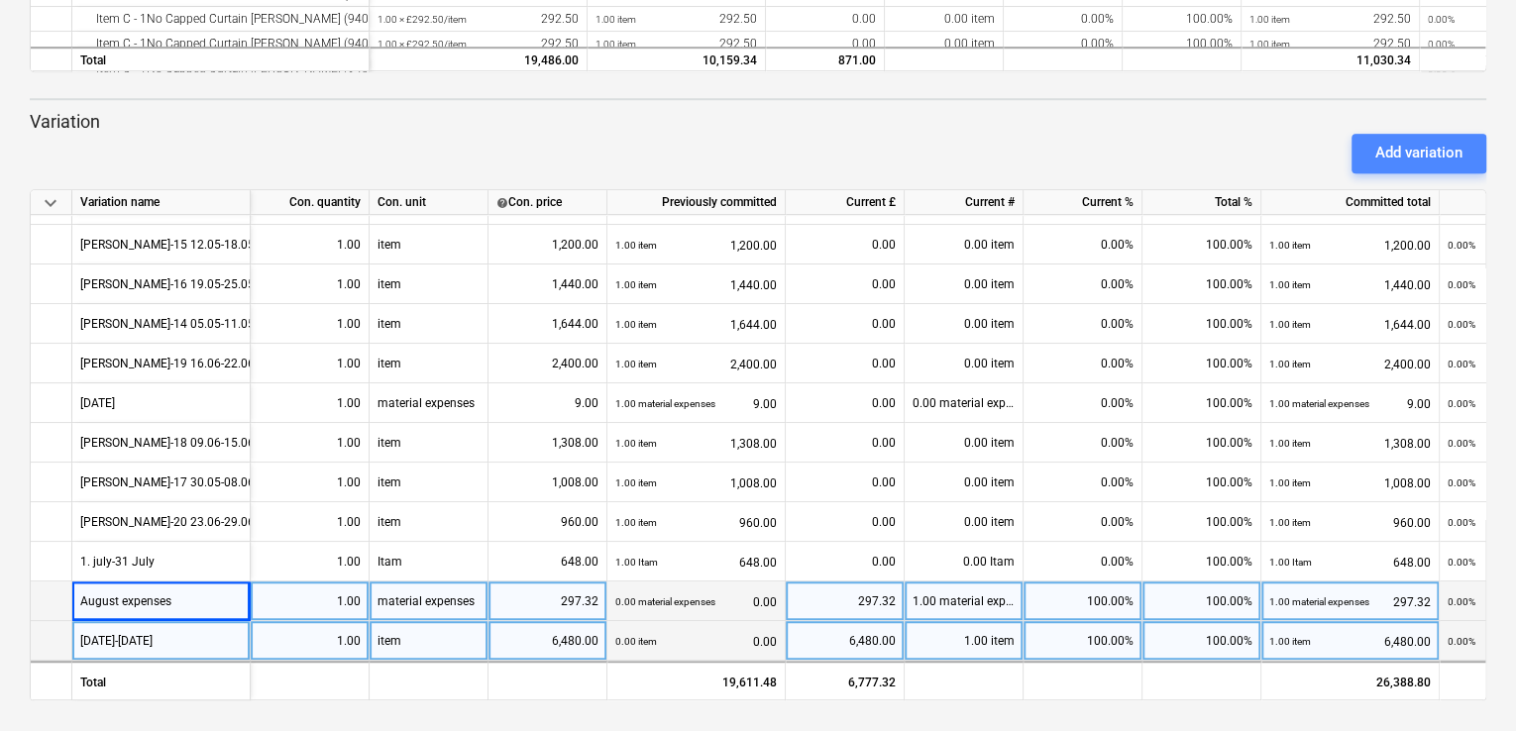
click at [1433, 152] on div "Add variation" at bounding box center [1418, 153] width 87 height 26
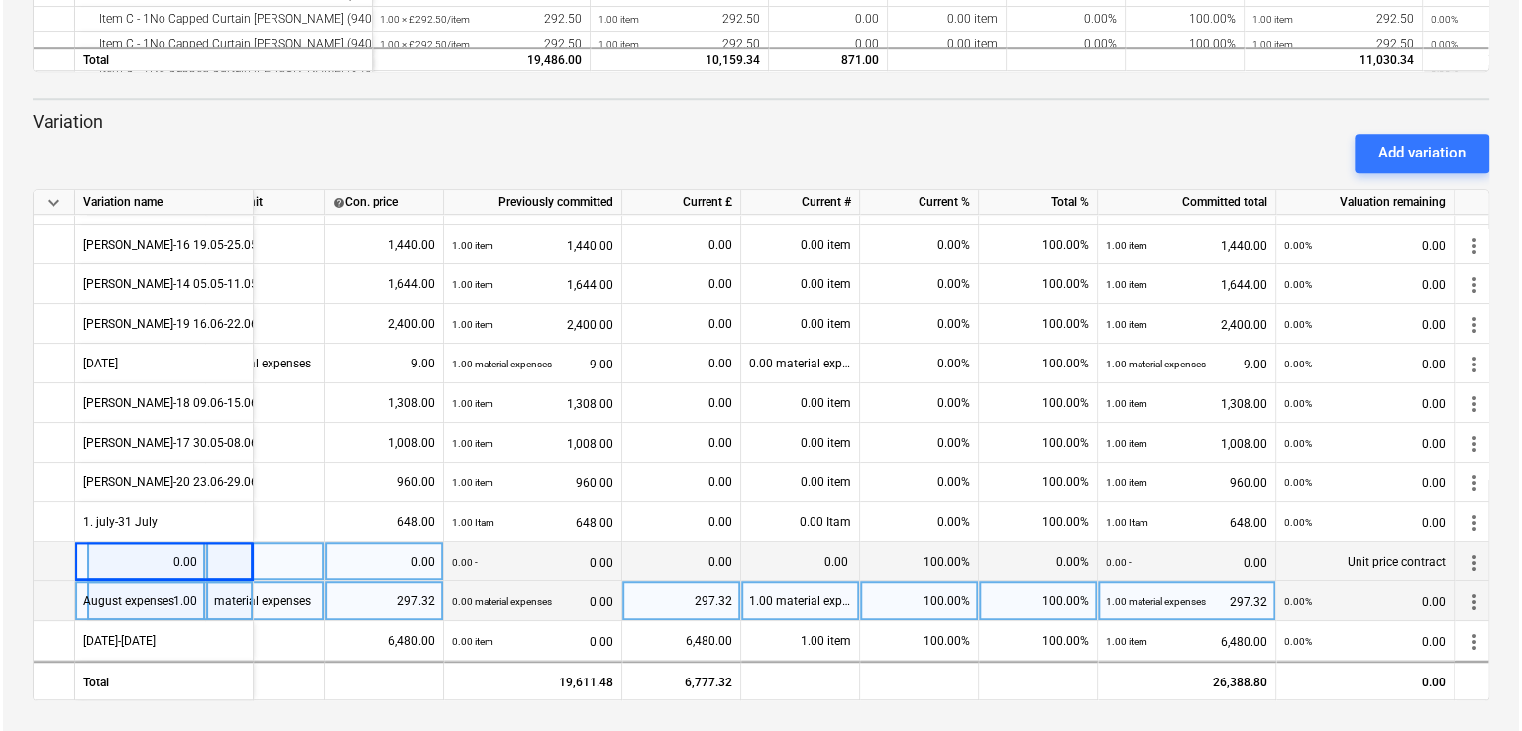
scroll to position [472, 180]
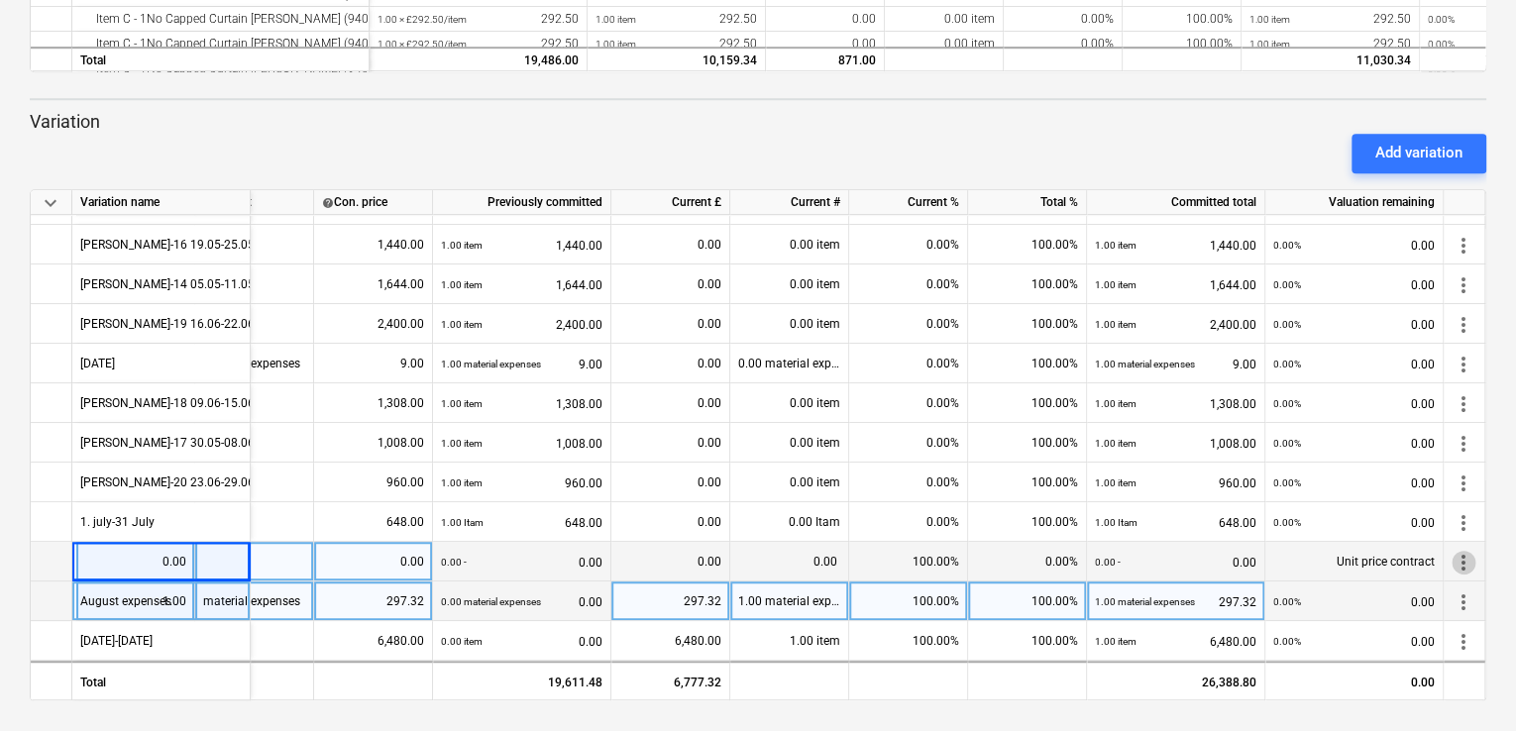
click at [1456, 551] on span "more_vert" at bounding box center [1463, 562] width 24 height 24
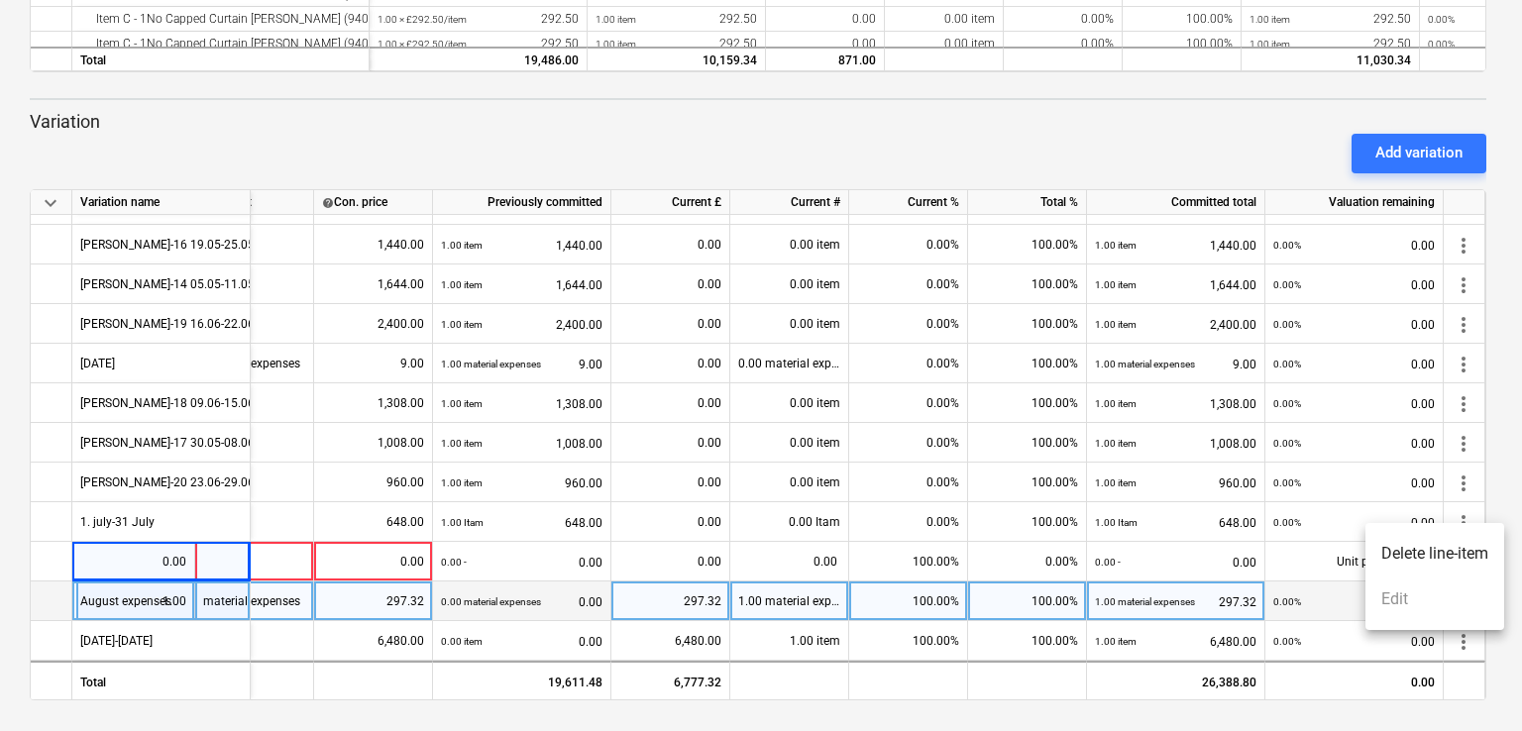
click at [1448, 552] on li "Delete line-item" at bounding box center [1434, 554] width 139 height 46
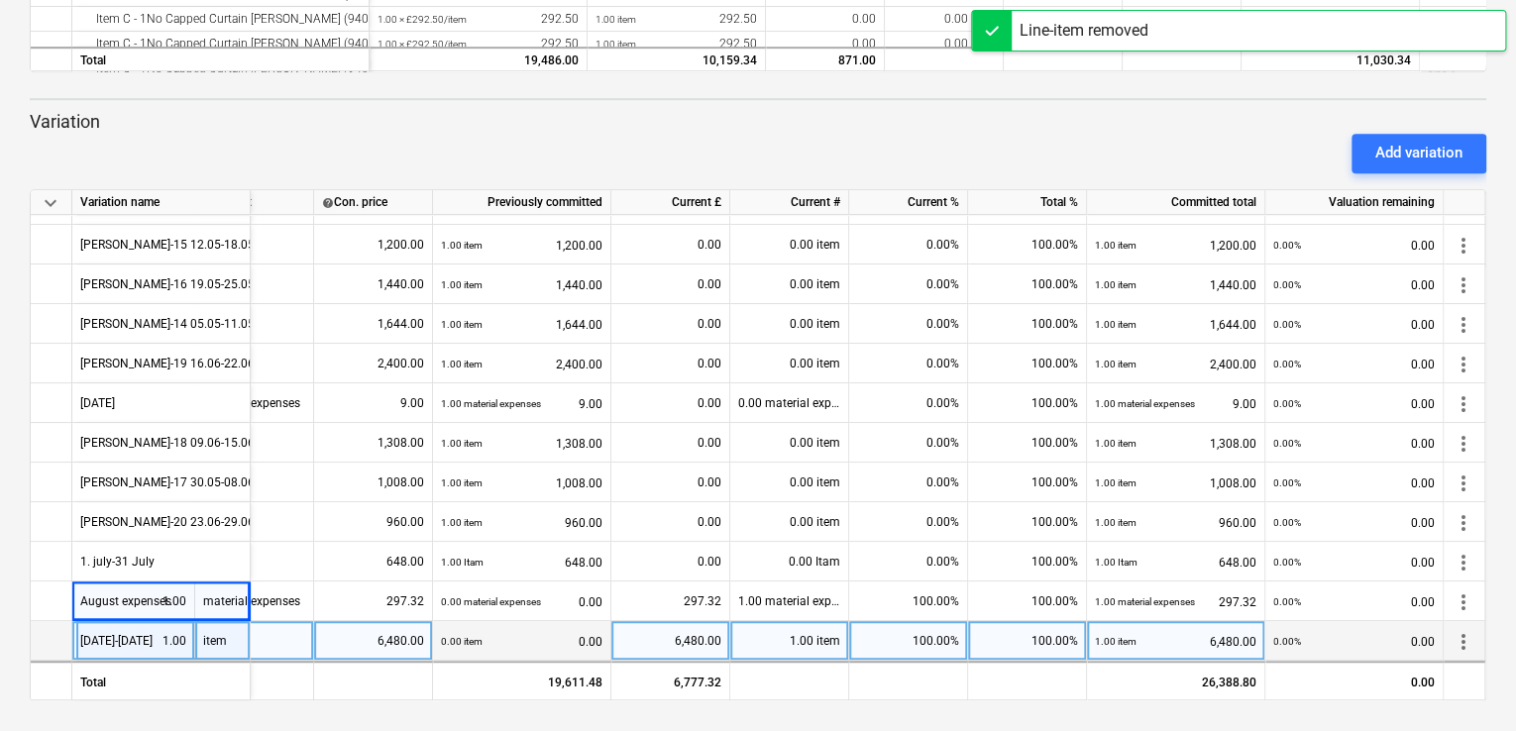
scroll to position [432, 174]
click at [161, 626] on div "[DATE]-[DATE]" at bounding box center [161, 641] width 178 height 40
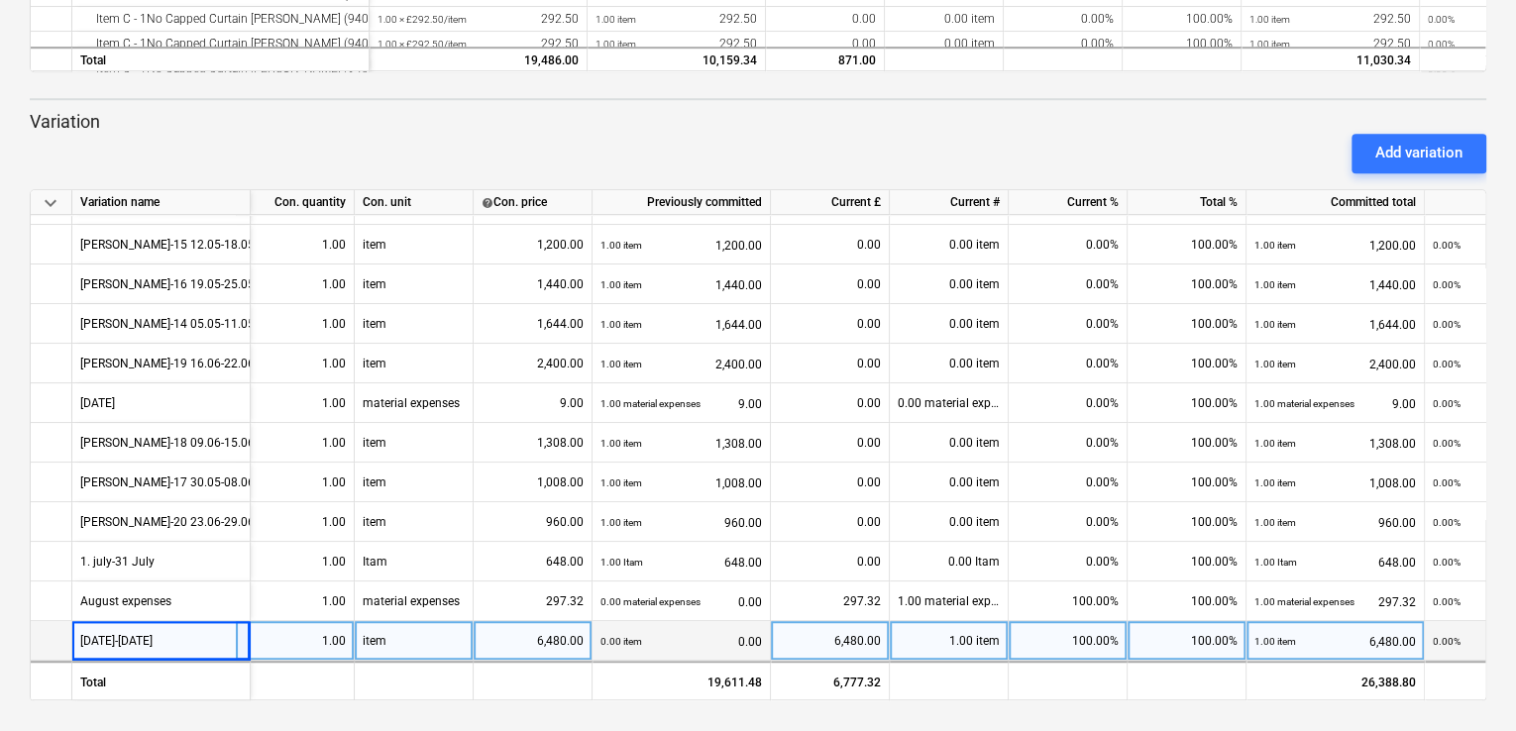
scroll to position [432, 0]
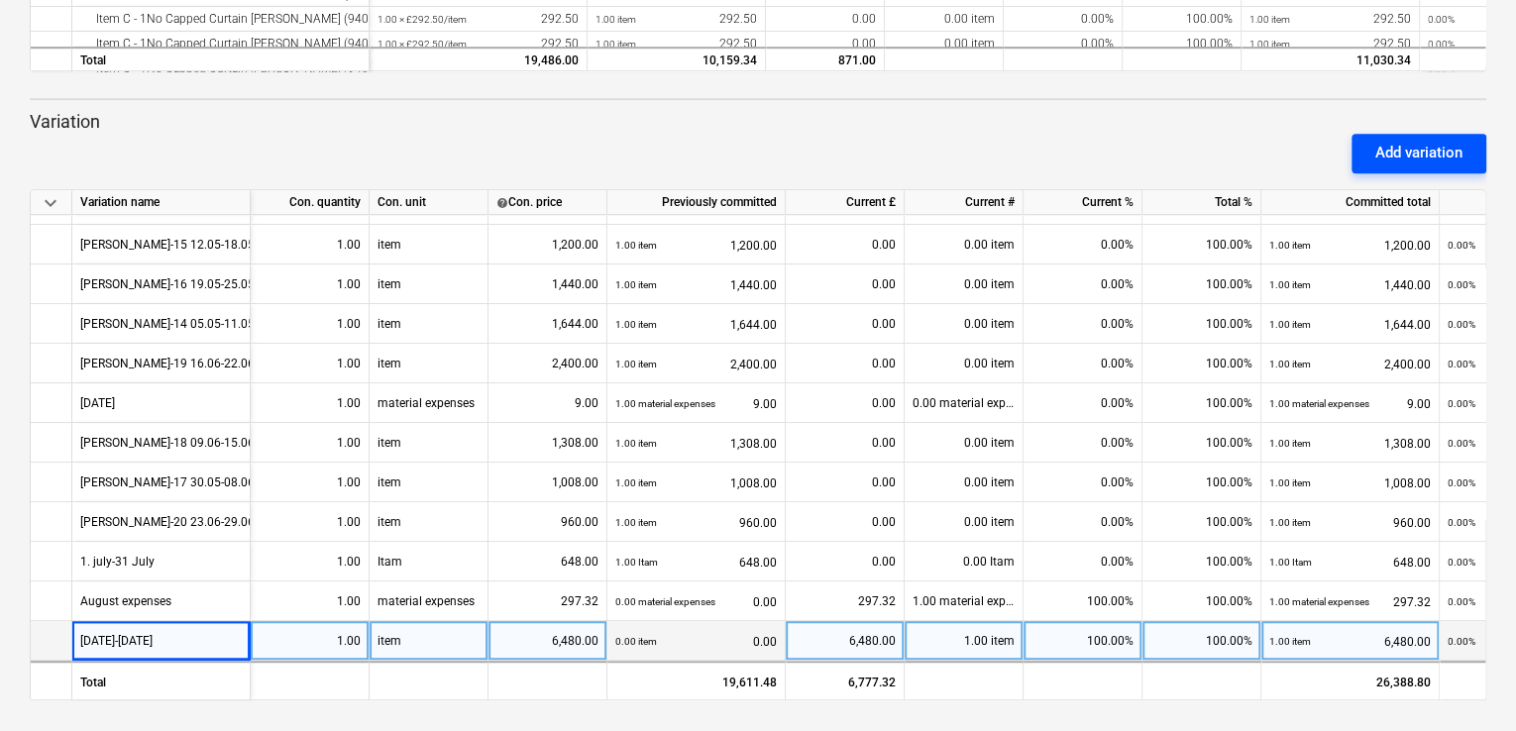
click at [1411, 149] on div "Add variation" at bounding box center [1418, 153] width 87 height 26
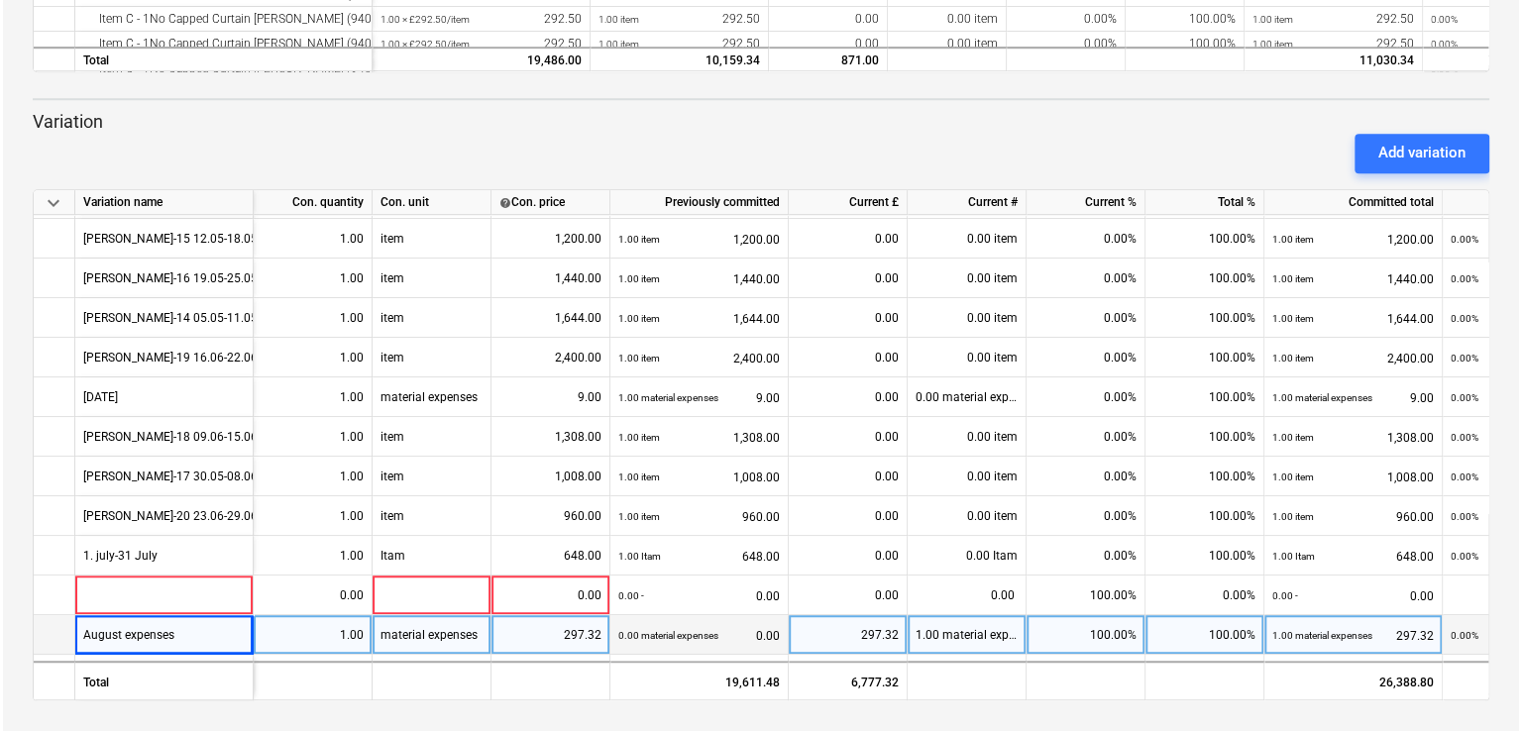
scroll to position [432, 180]
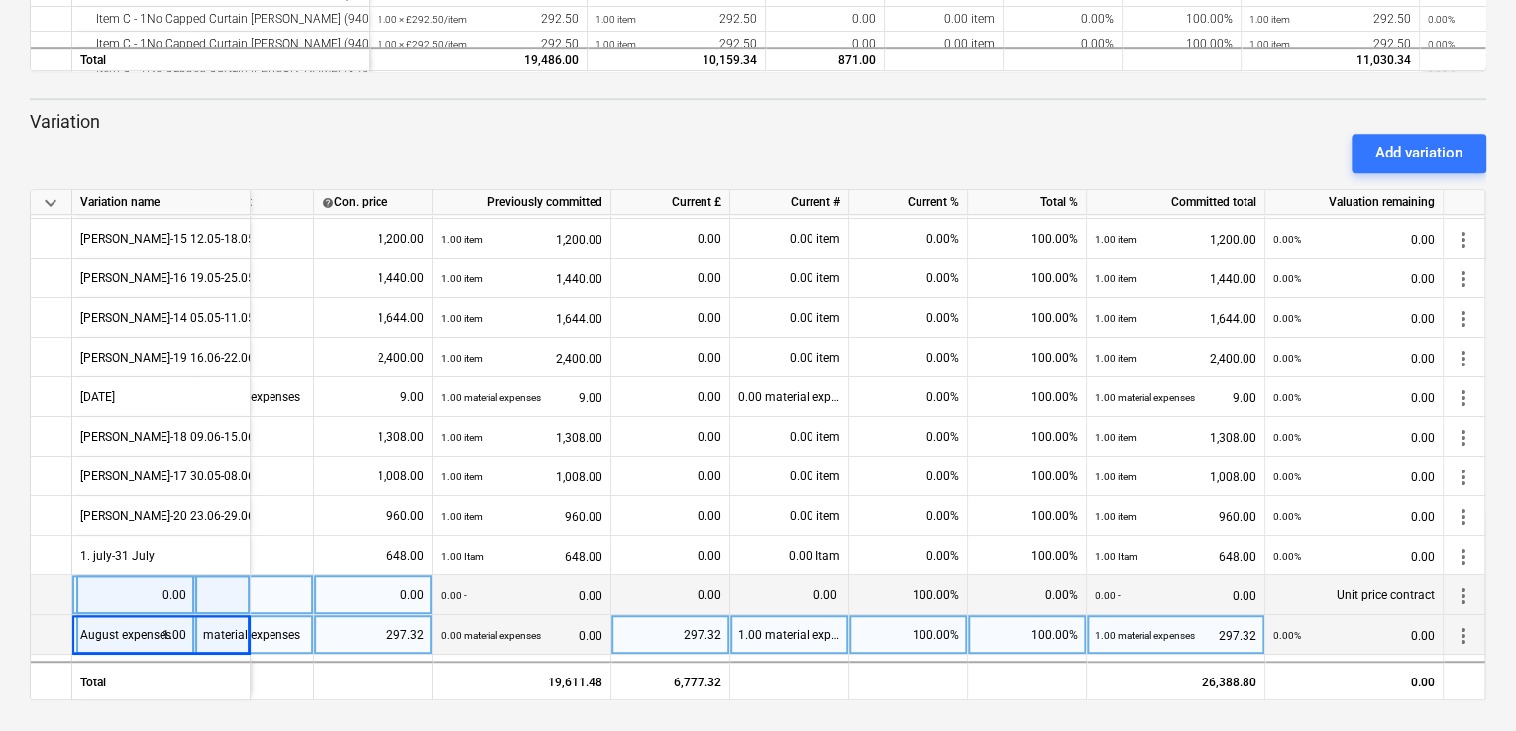
click at [1456, 588] on span "more_vert" at bounding box center [1463, 596] width 24 height 24
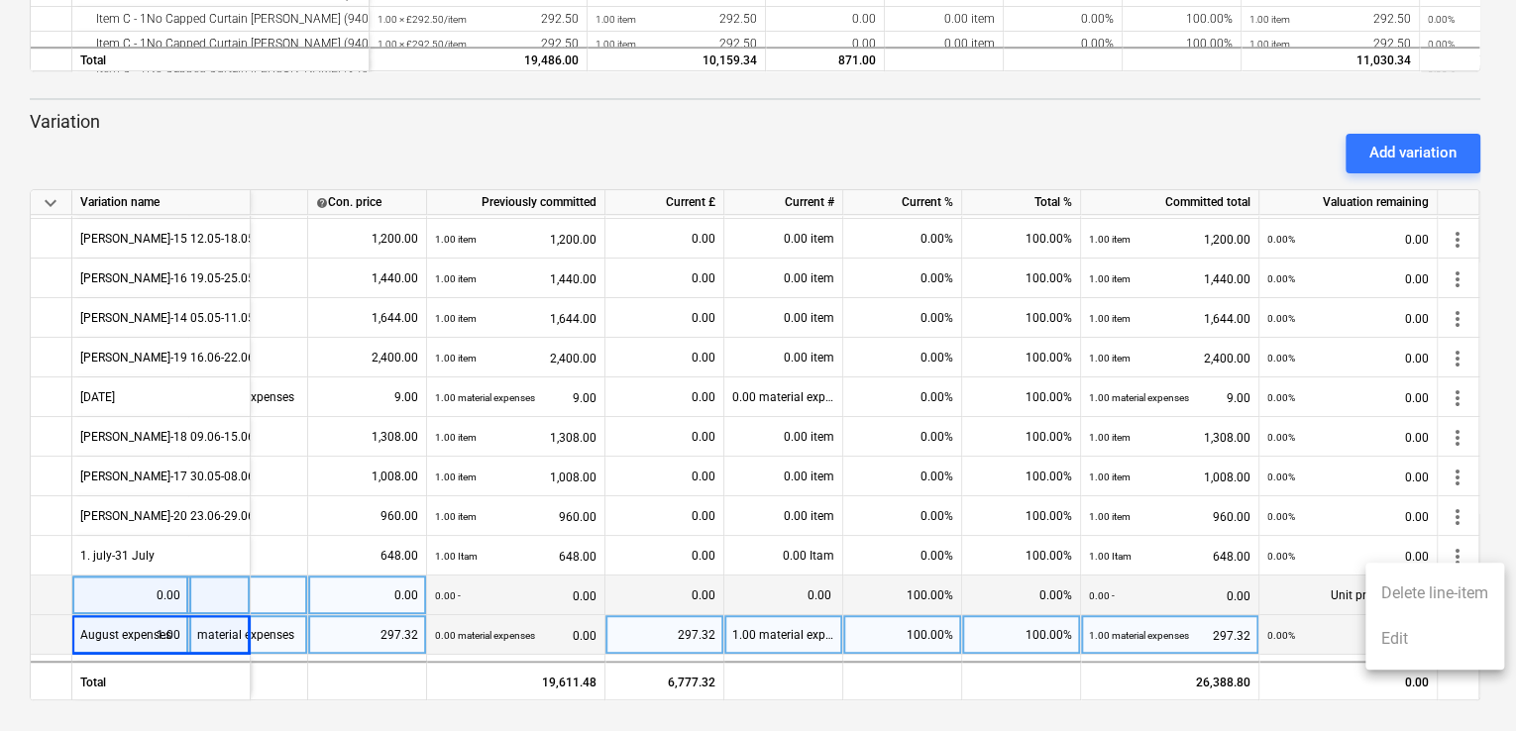
scroll to position [432, 179]
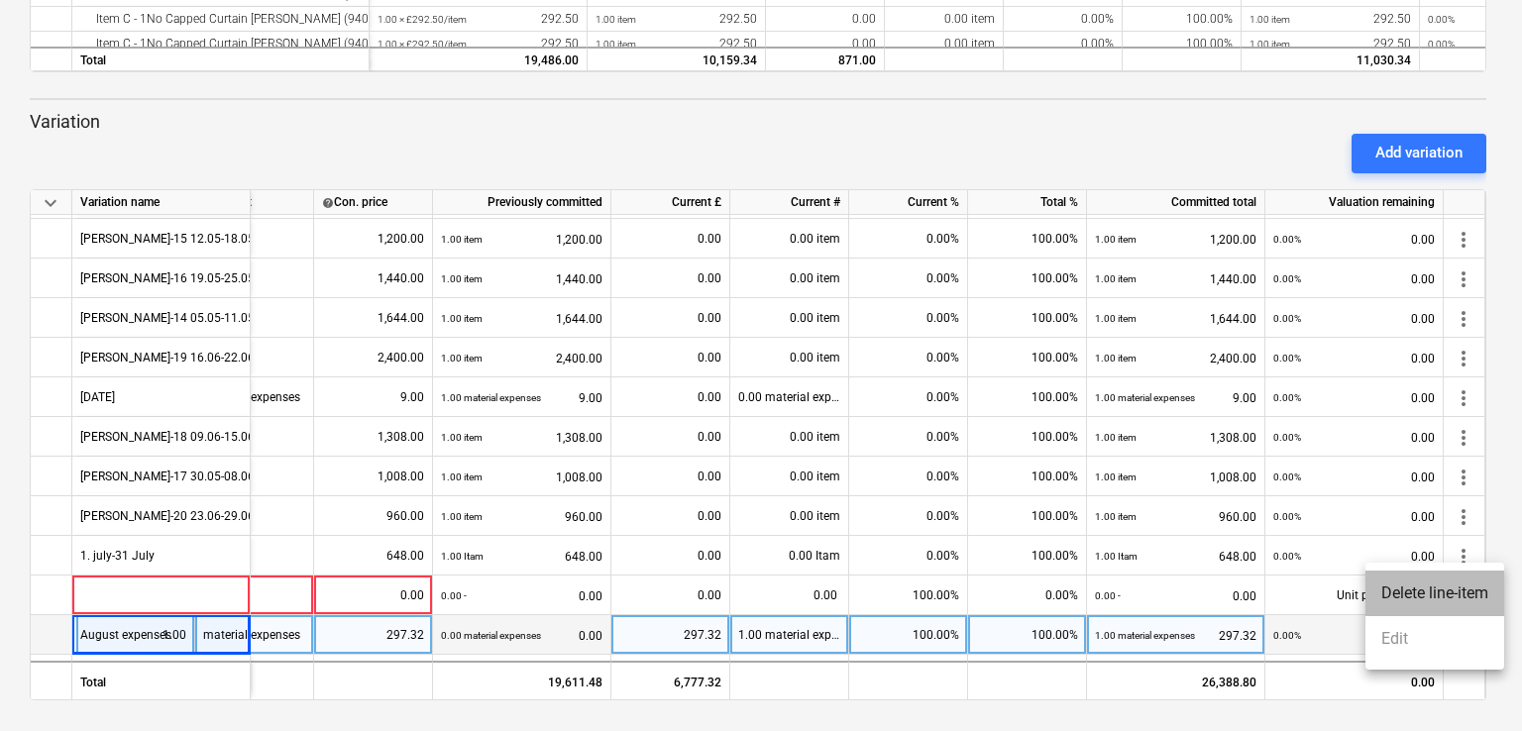
click at [1444, 594] on li "Delete line-item" at bounding box center [1434, 594] width 139 height 46
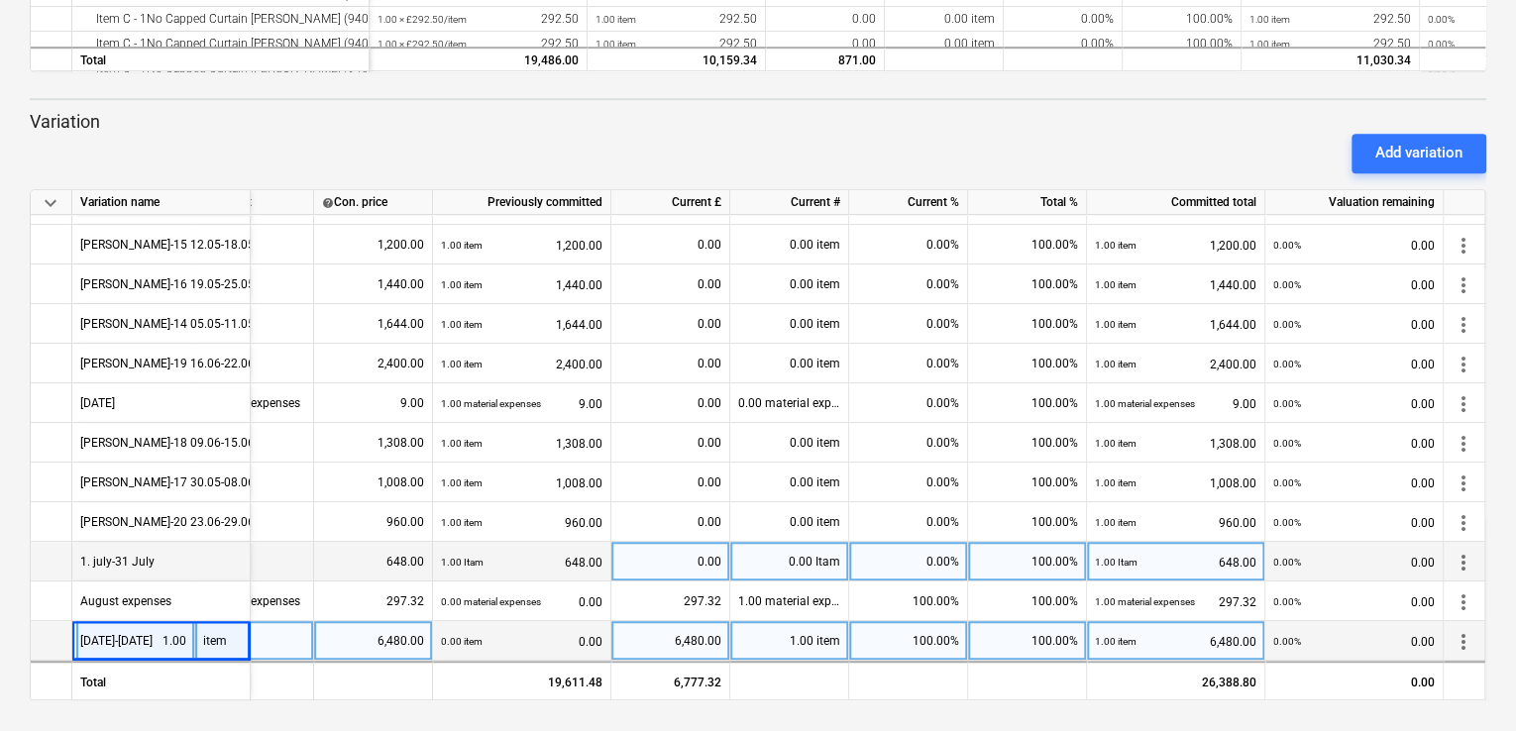
click at [199, 569] on div "1. july-31 July" at bounding box center [161, 562] width 178 height 40
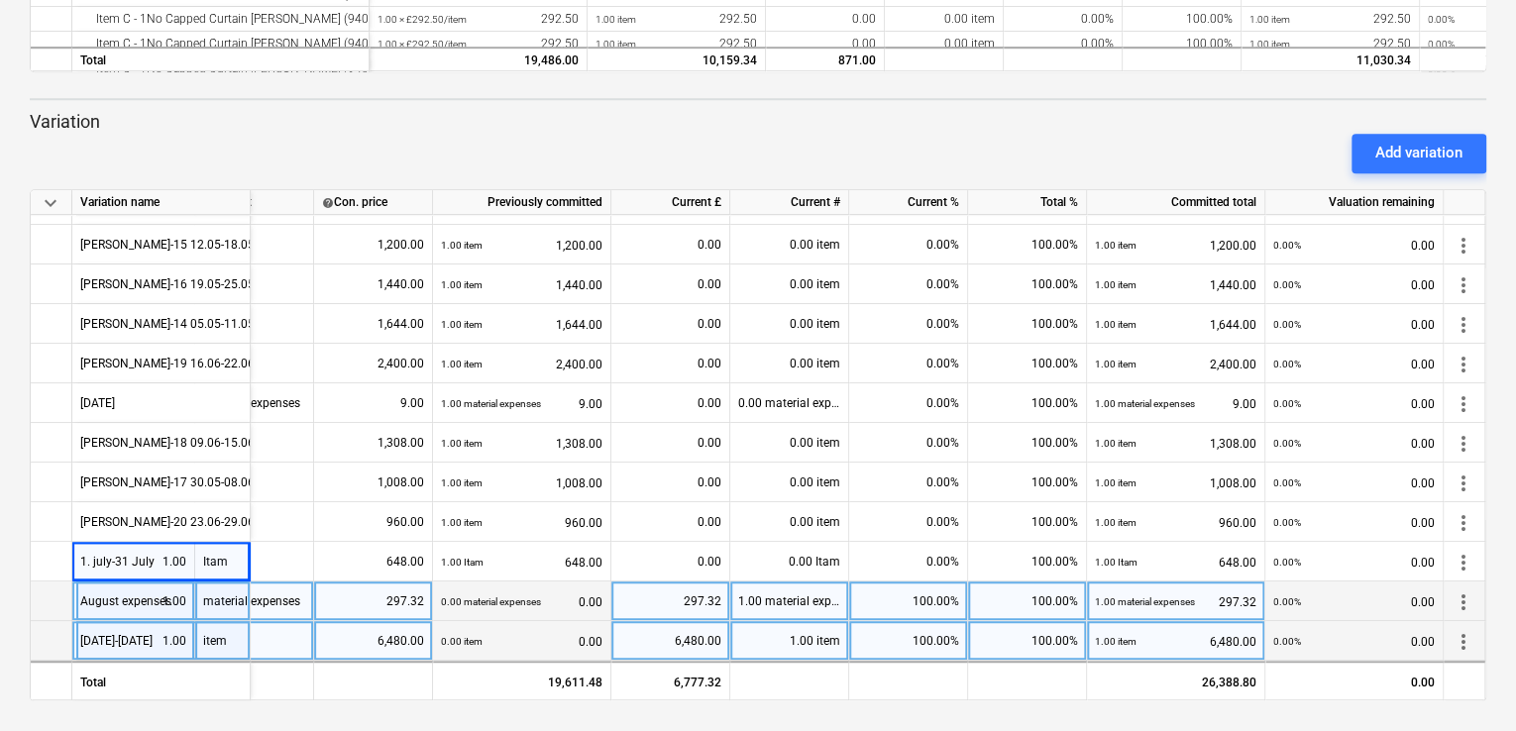
click at [185, 599] on div "August expenses" at bounding box center [161, 602] width 178 height 40
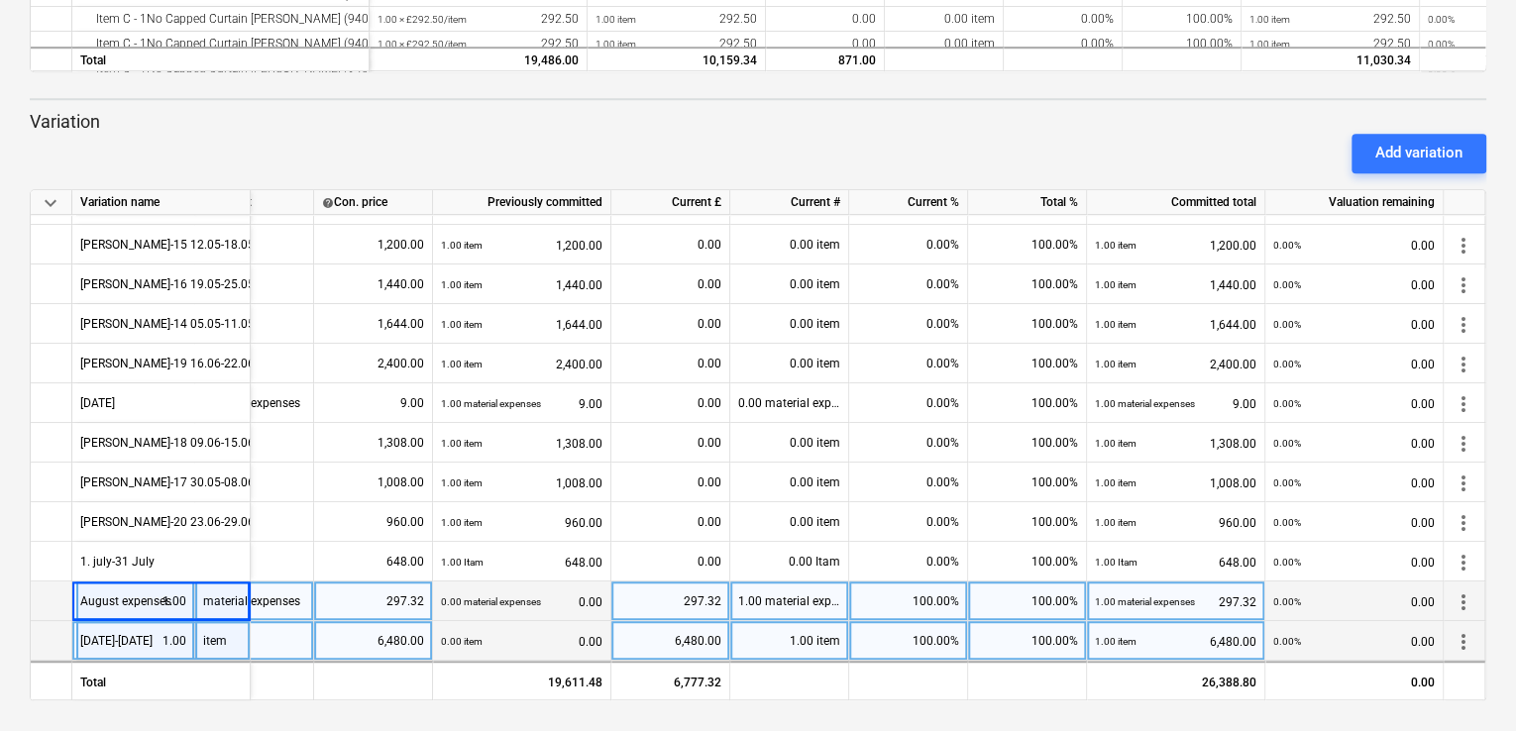
click at [182, 631] on div "[DATE]-[DATE]" at bounding box center [161, 641] width 178 height 40
click at [163, 698] on div "keyboard_arrow_down Variation name Con. quantity Con. unit help Con. price Prev…" at bounding box center [758, 445] width 1456 height 512
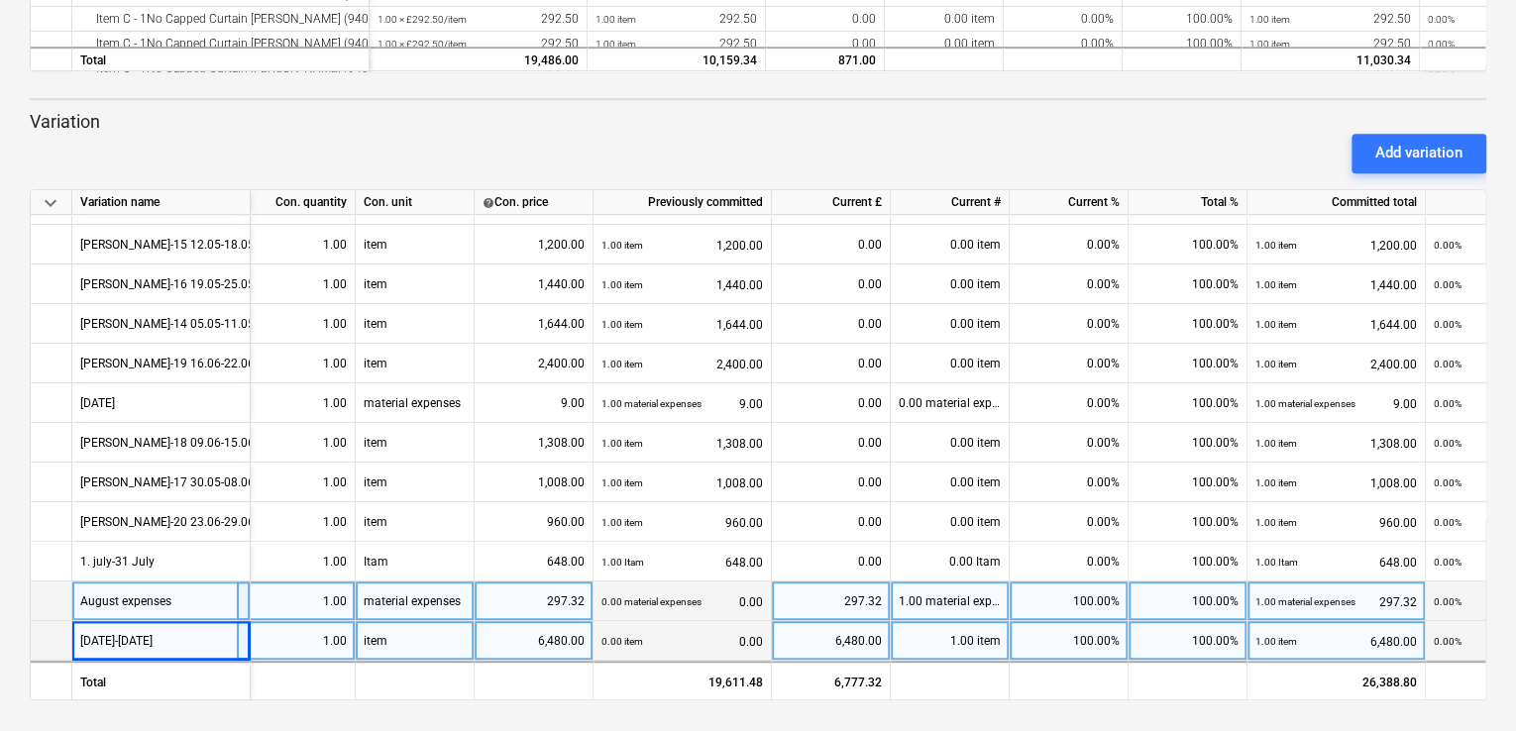
scroll to position [432, 0]
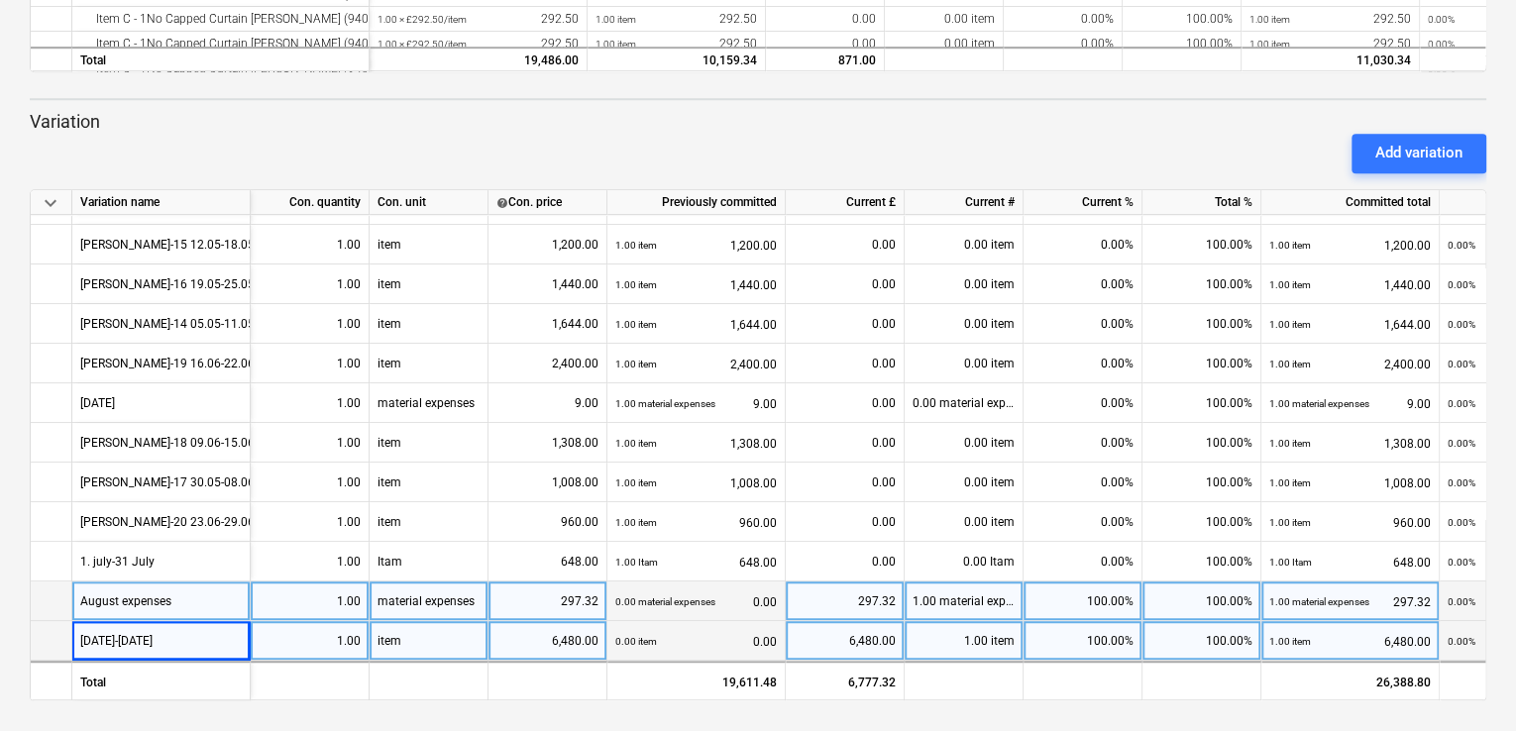
click at [456, 598] on div "material expenses" at bounding box center [429, 602] width 119 height 40
type input "a"
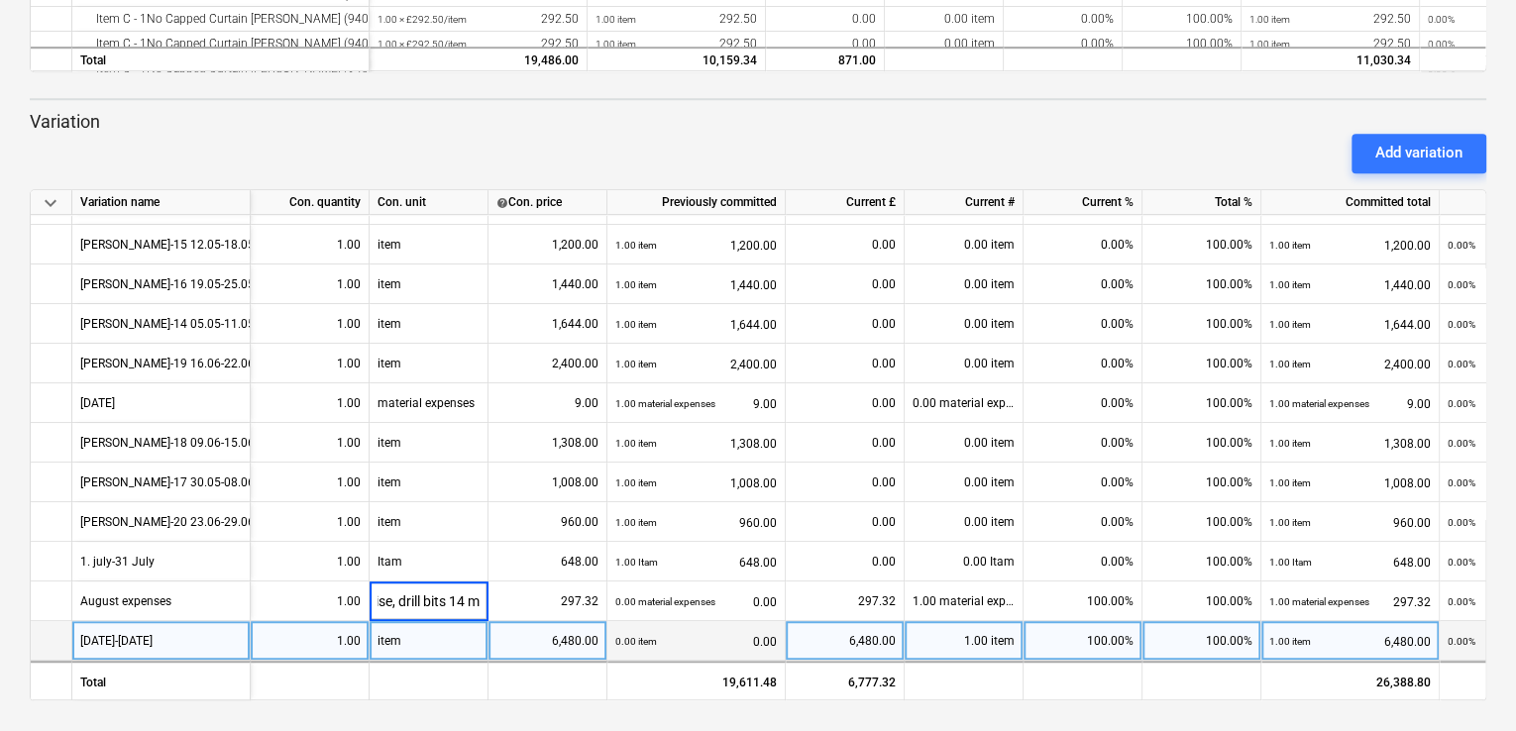
scroll to position [0, 725]
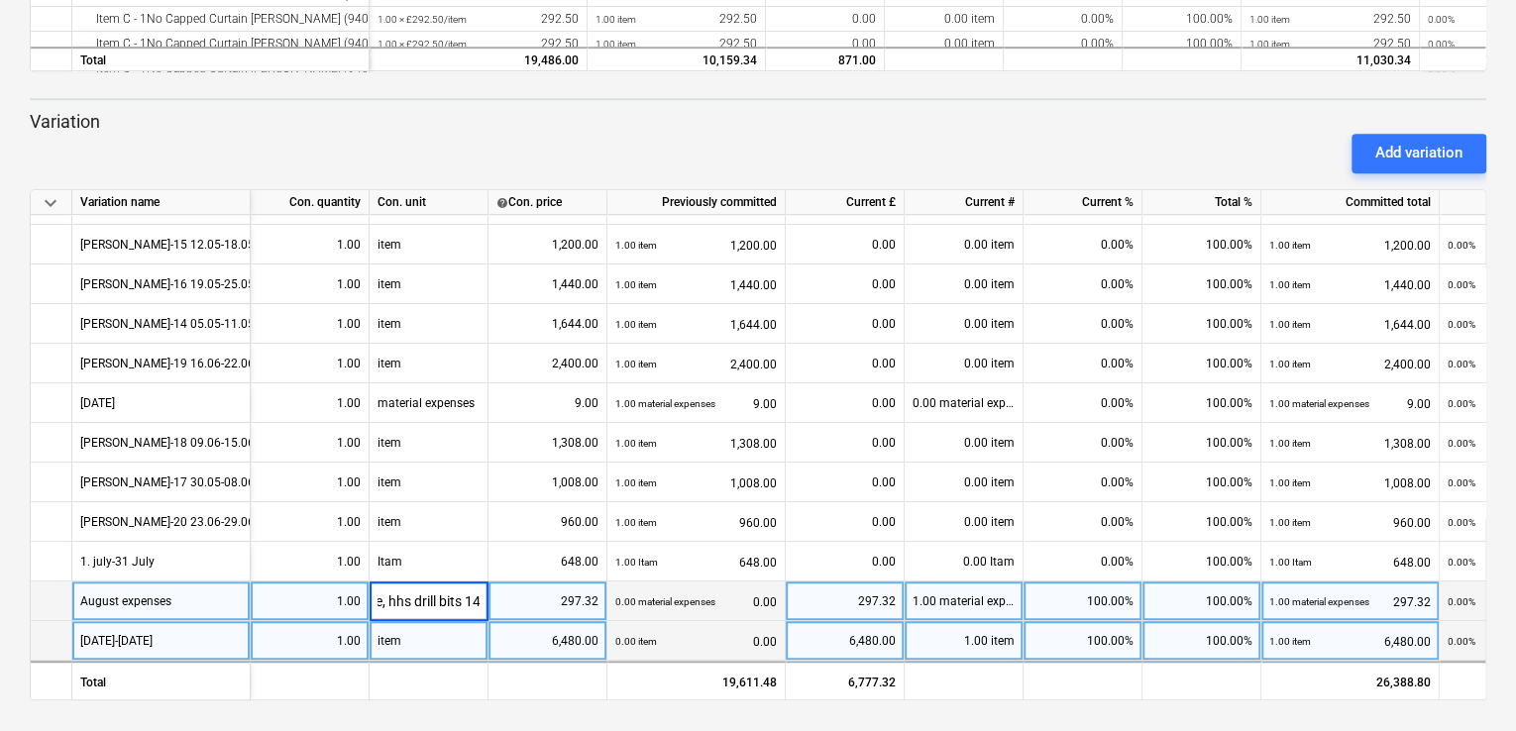
drag, startPoint x: 405, startPoint y: 593, endPoint x: 464, endPoint y: 603, distance: 59.3
click at [464, 603] on input "(amazon grommets, special safety harness, diesel for moving materials and tolls…" at bounding box center [429, 601] width 118 height 39
click at [480, 594] on input "(amazon grommets, special safety harness, diesel for moving materials and tolls…" at bounding box center [429, 601] width 118 height 39
type input "(amazon grommets, special safety harness, diesel for moving materials and tolls…"
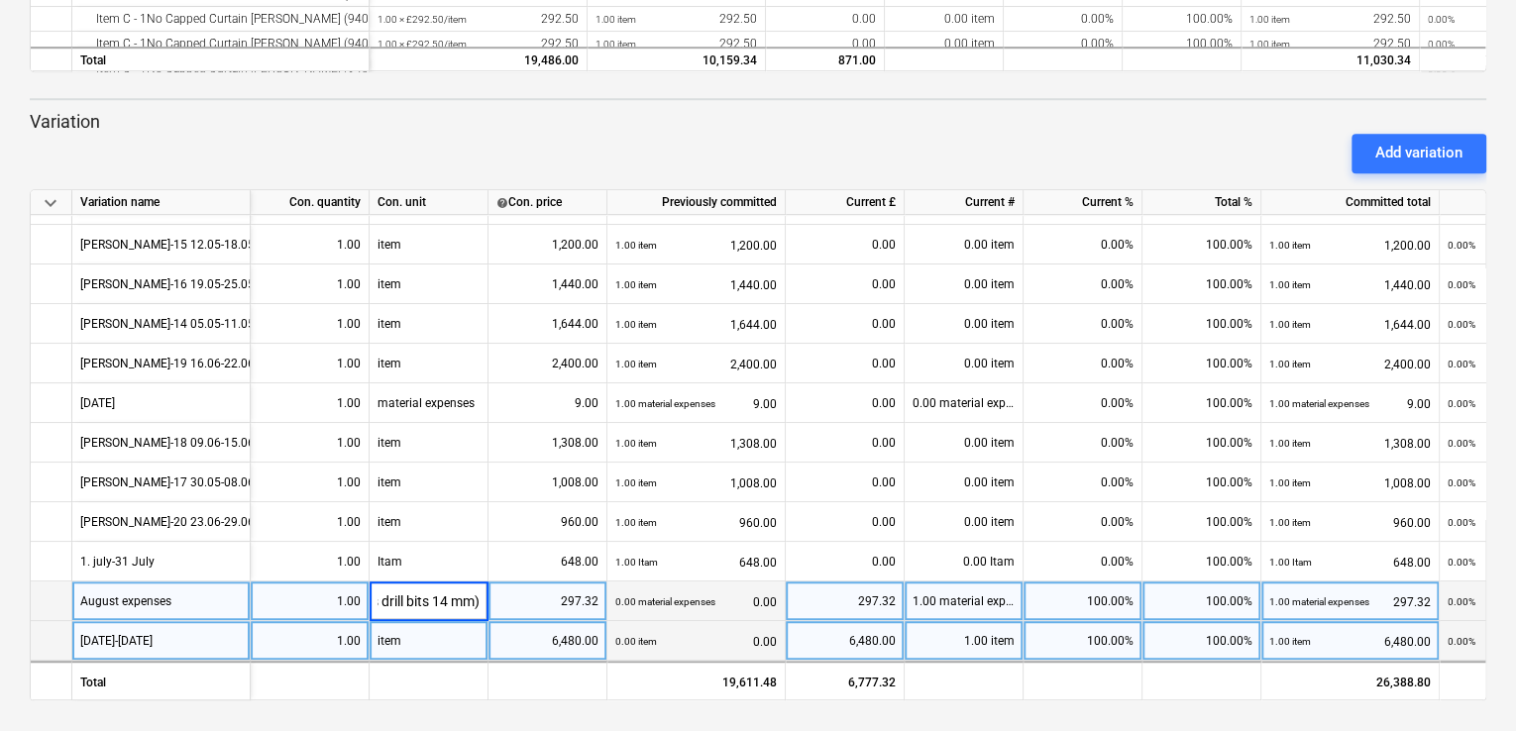
scroll to position [0, 765]
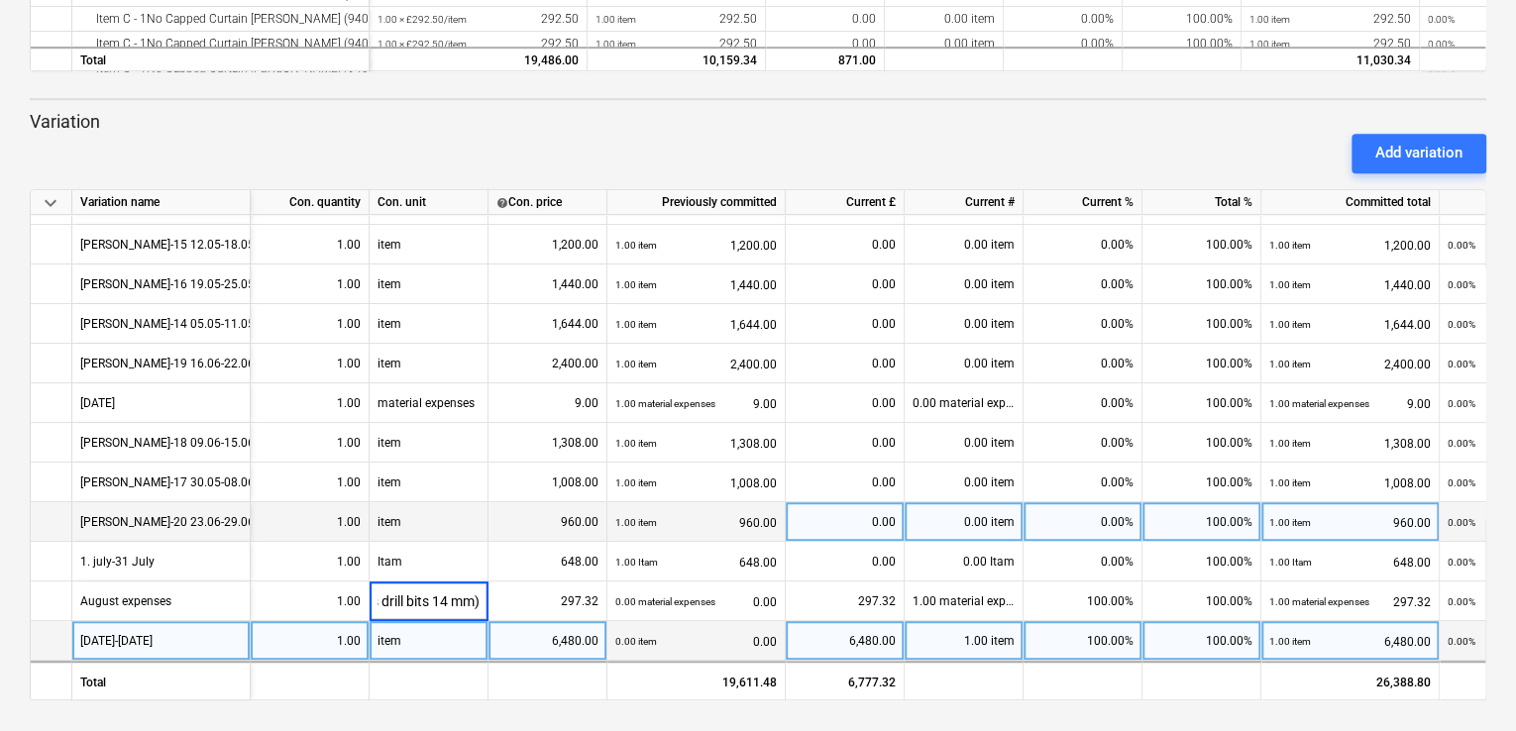
click at [474, 516] on div "item" at bounding box center [429, 522] width 119 height 40
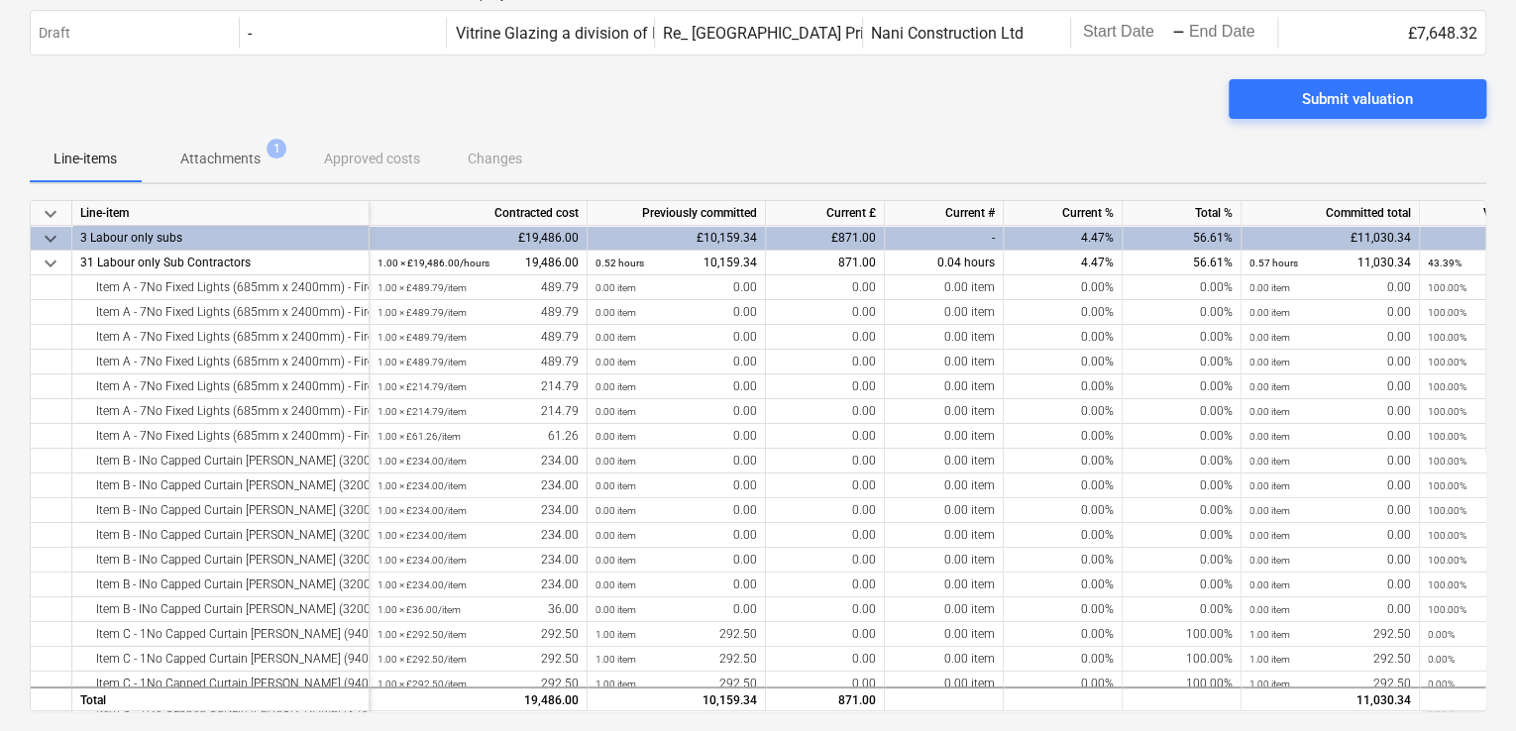
scroll to position [715, 0]
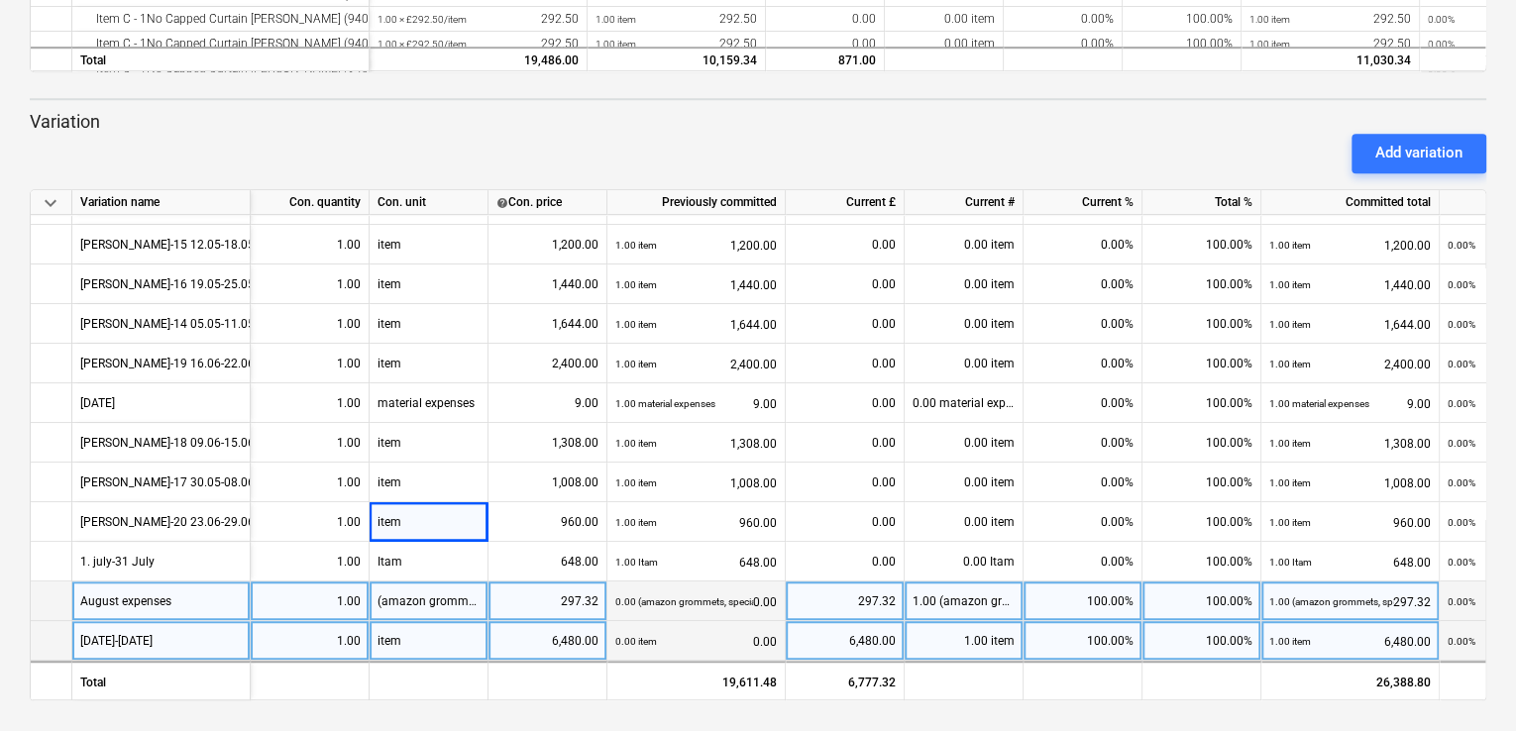
click at [1194, 599] on div "100.00%" at bounding box center [1201, 602] width 119 height 40
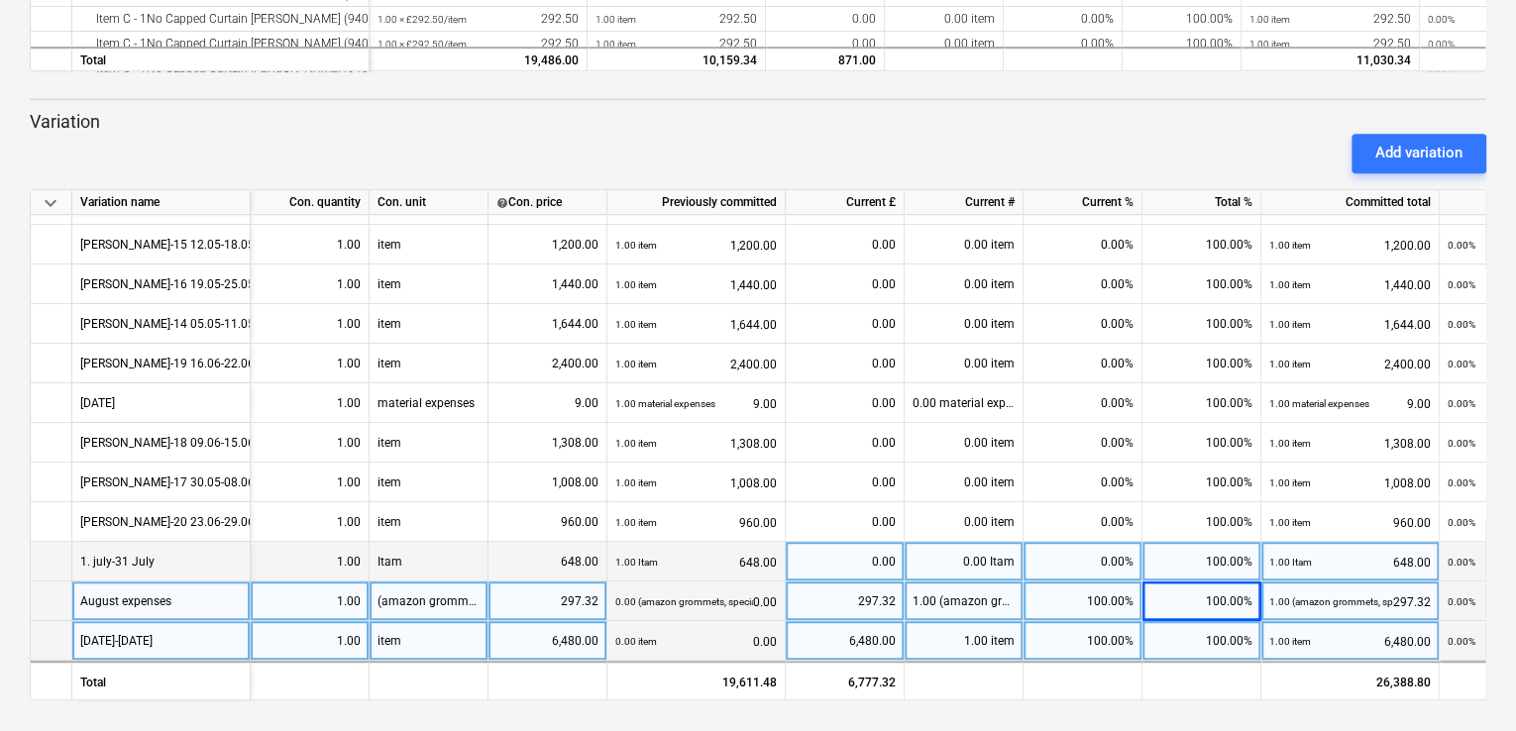
click at [1179, 556] on div "100.00%" at bounding box center [1201, 562] width 119 height 40
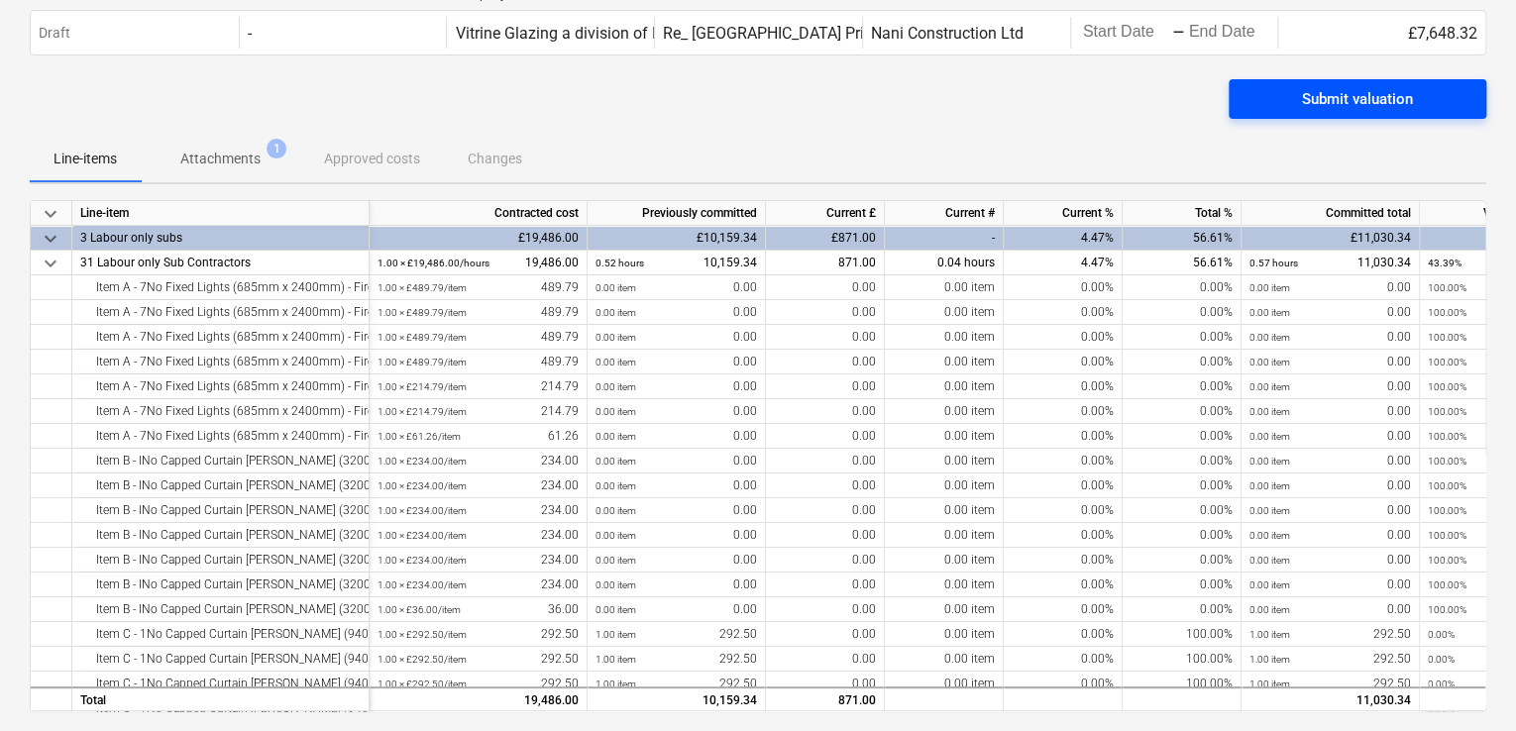
click at [1343, 97] on div "Submit valuation" at bounding box center [1357, 99] width 111 height 26
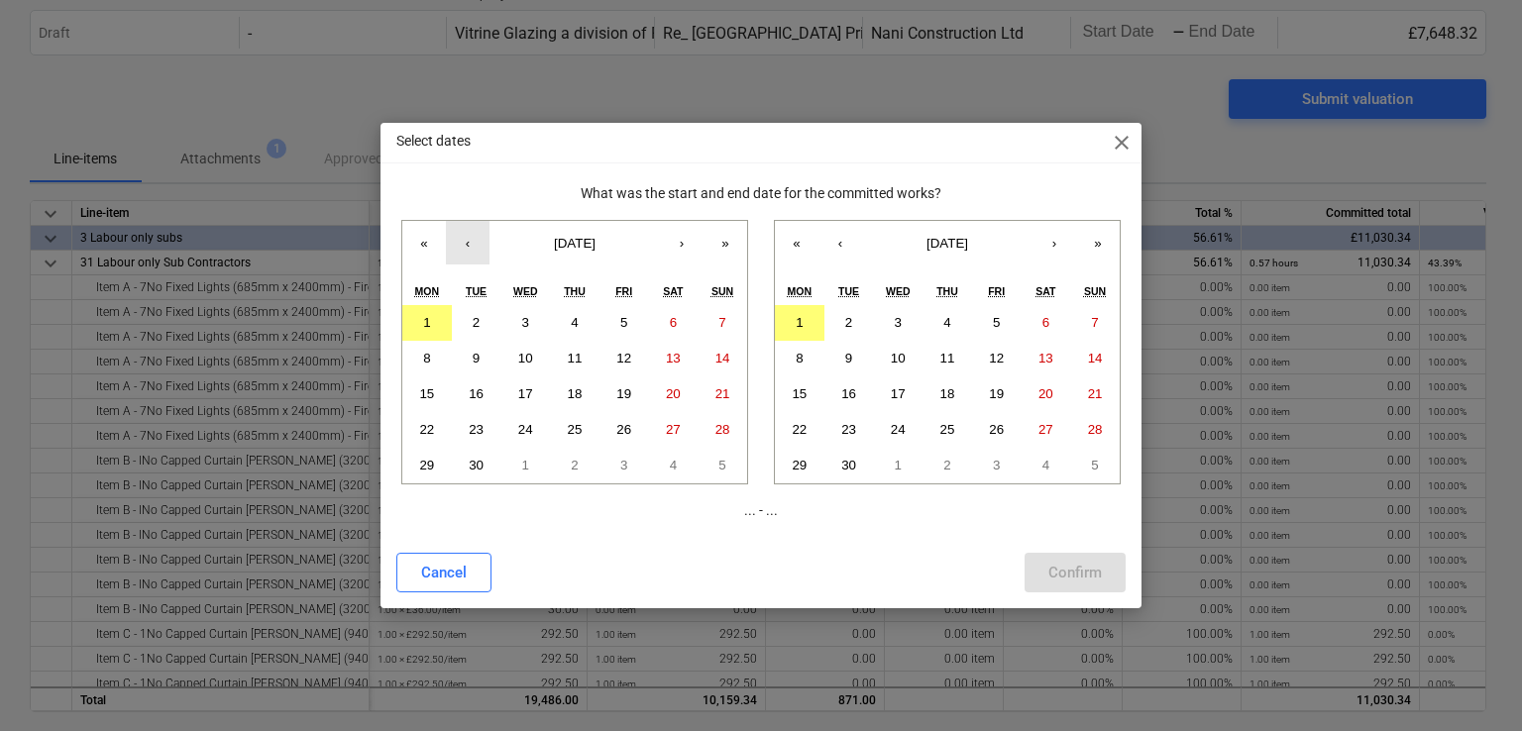
click at [467, 240] on button "‹" at bounding box center [468, 243] width 44 height 44
click at [629, 318] on button "1" at bounding box center [624, 323] width 50 height 36
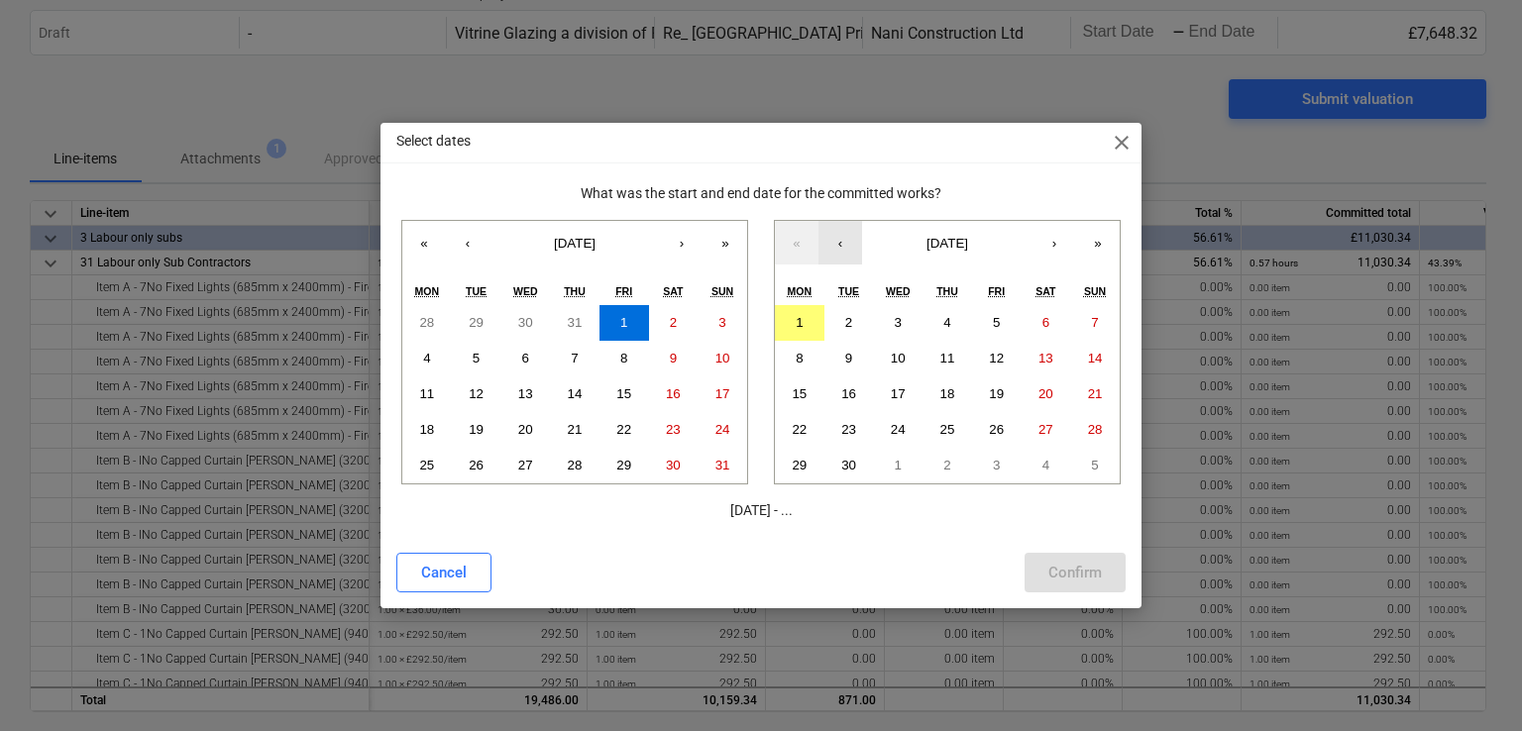
click at [837, 240] on button "‹" at bounding box center [840, 243] width 44 height 44
click at [1098, 458] on abbr "31" at bounding box center [1095, 465] width 15 height 15
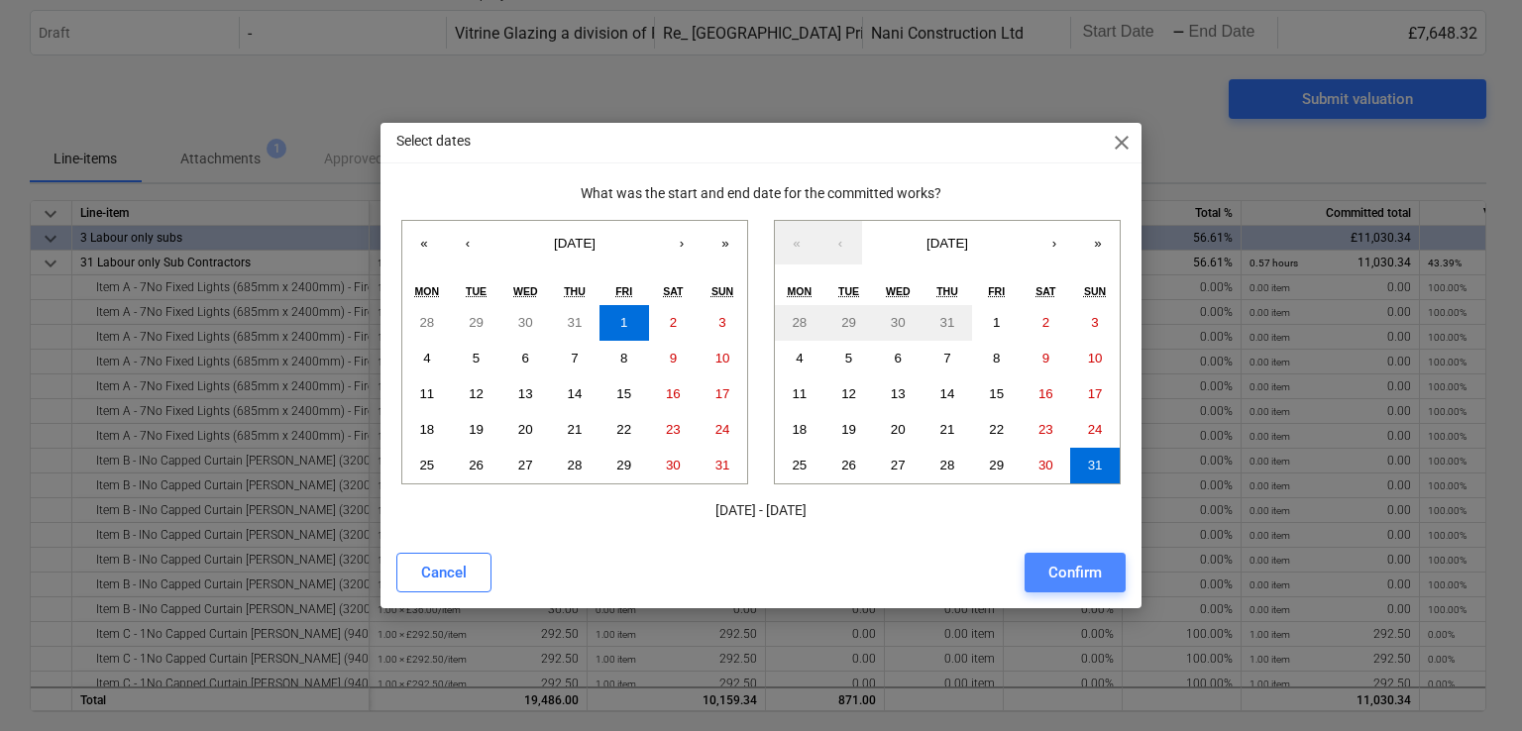
click at [1063, 564] on div "Confirm" at bounding box center [1075, 573] width 54 height 26
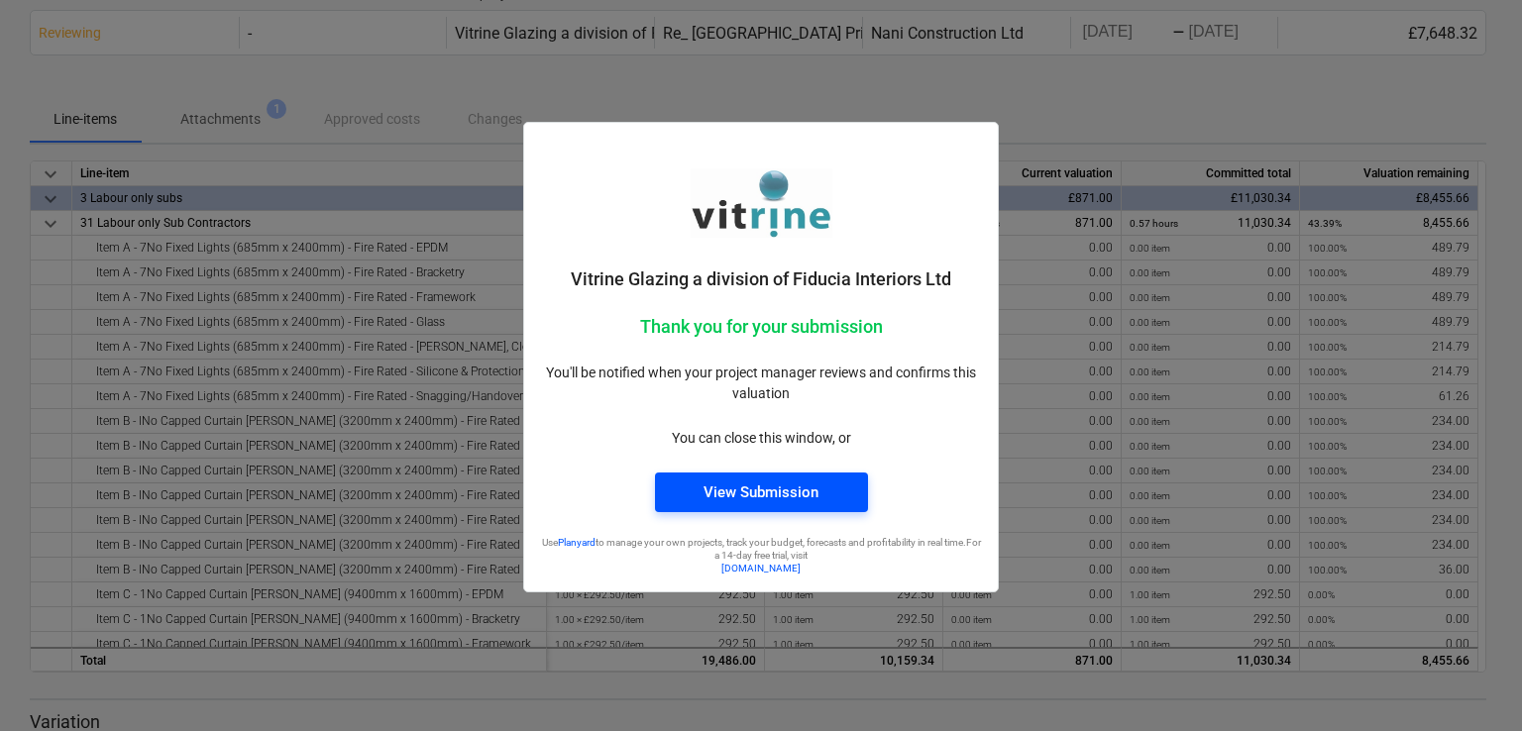
click at [727, 498] on div "View Submission" at bounding box center [760, 493] width 115 height 26
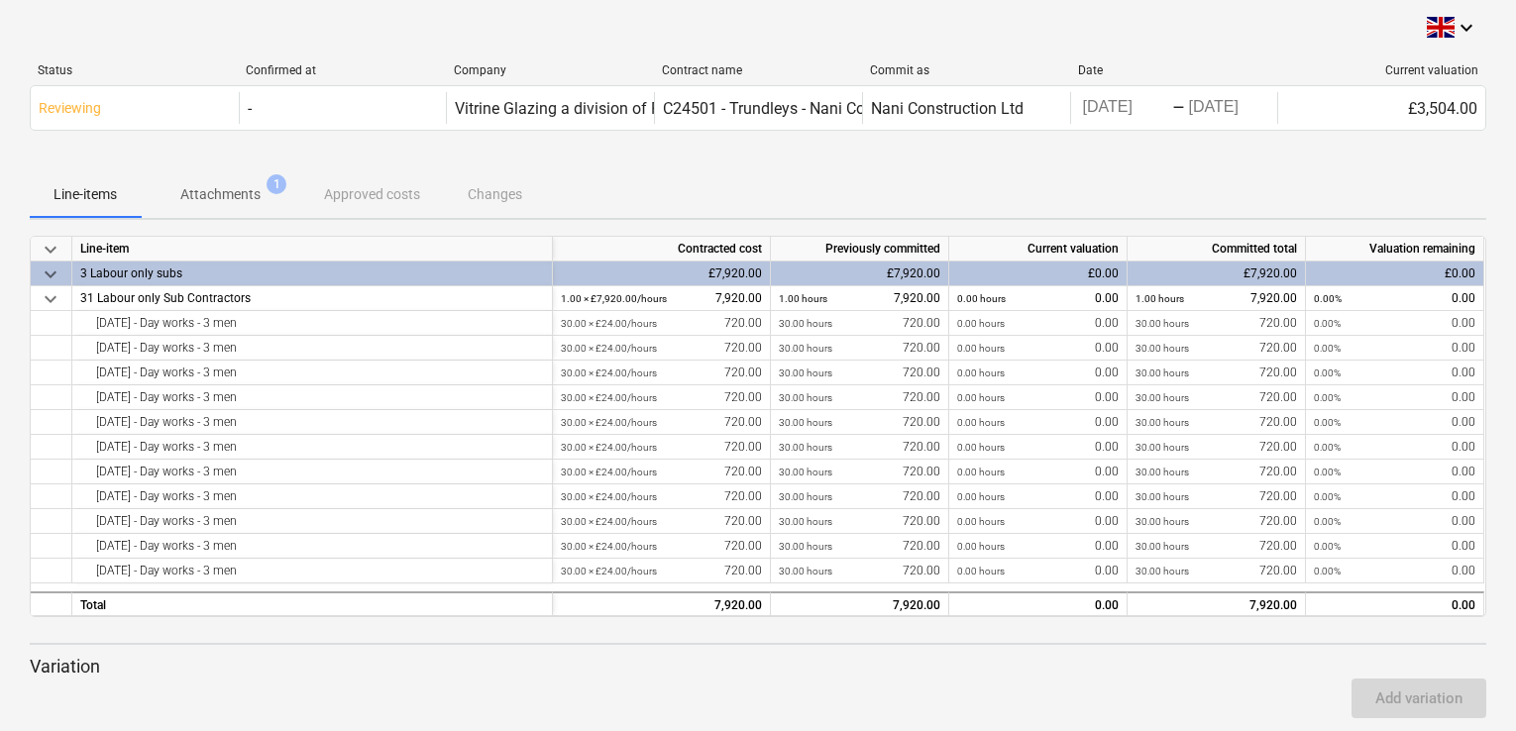
scroll to position [546, 0]
